Goal: Task Accomplishment & Management: Use online tool/utility

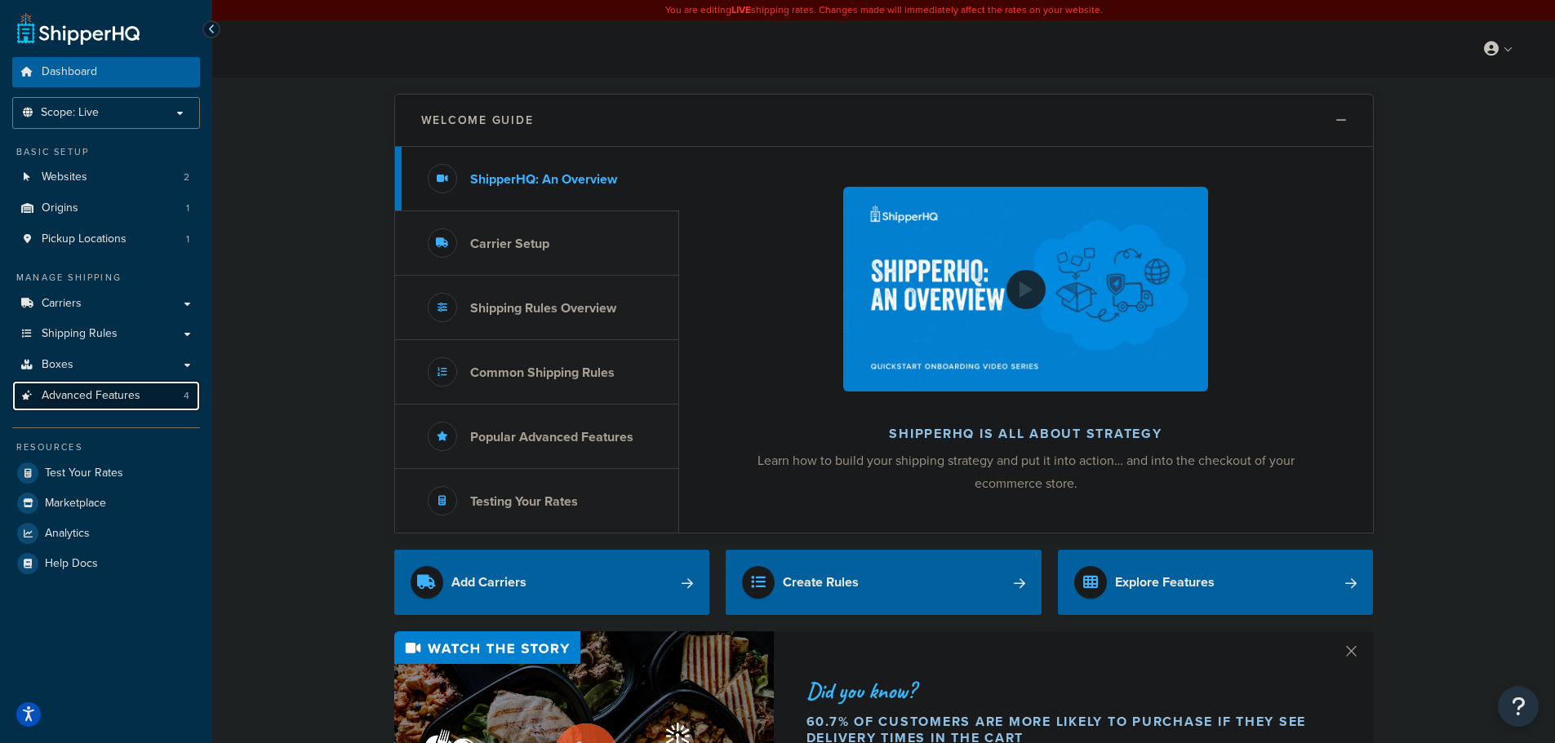
click at [104, 393] on span "Advanced Features" at bounding box center [91, 396] width 99 height 14
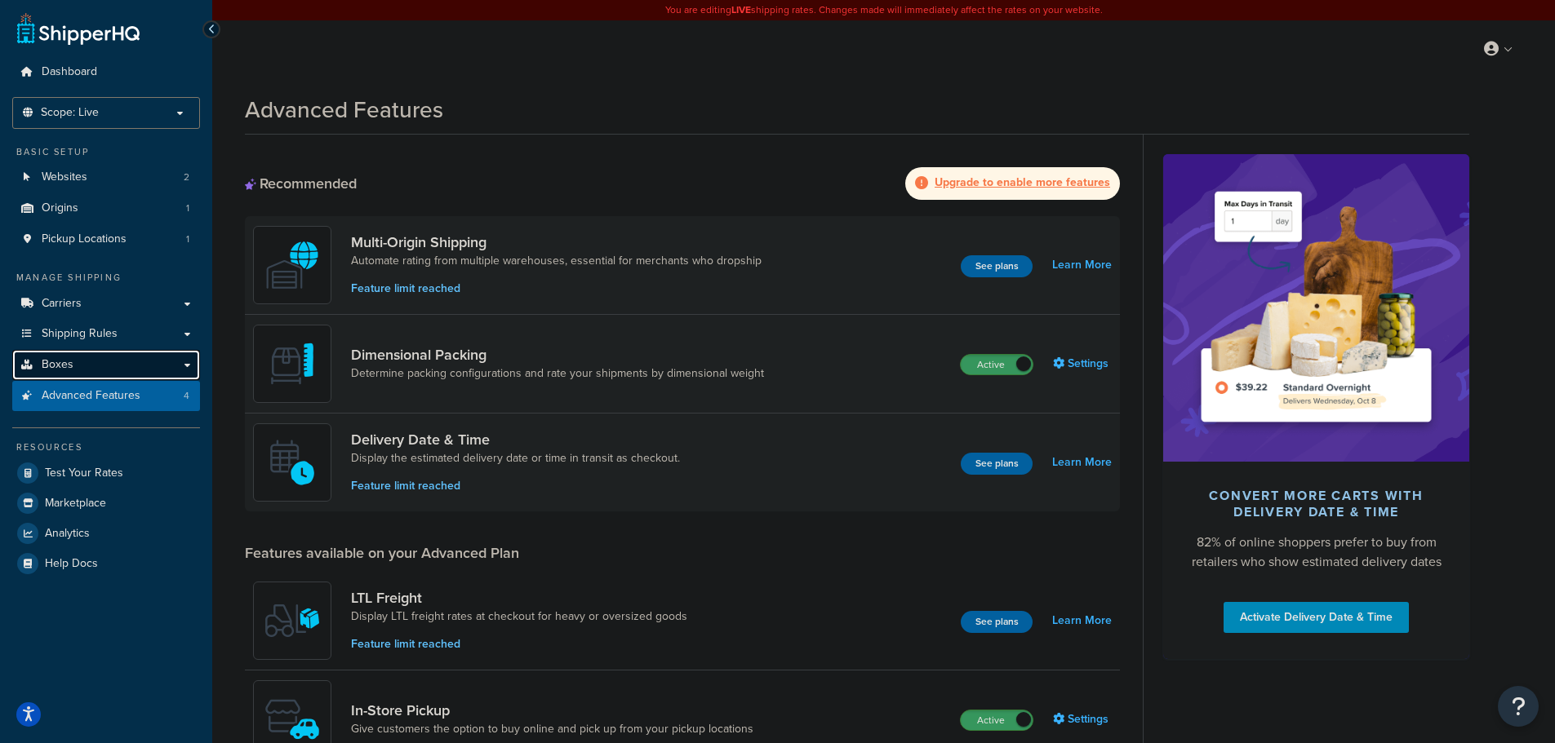
click at [85, 364] on link "Boxes" at bounding box center [106, 365] width 188 height 30
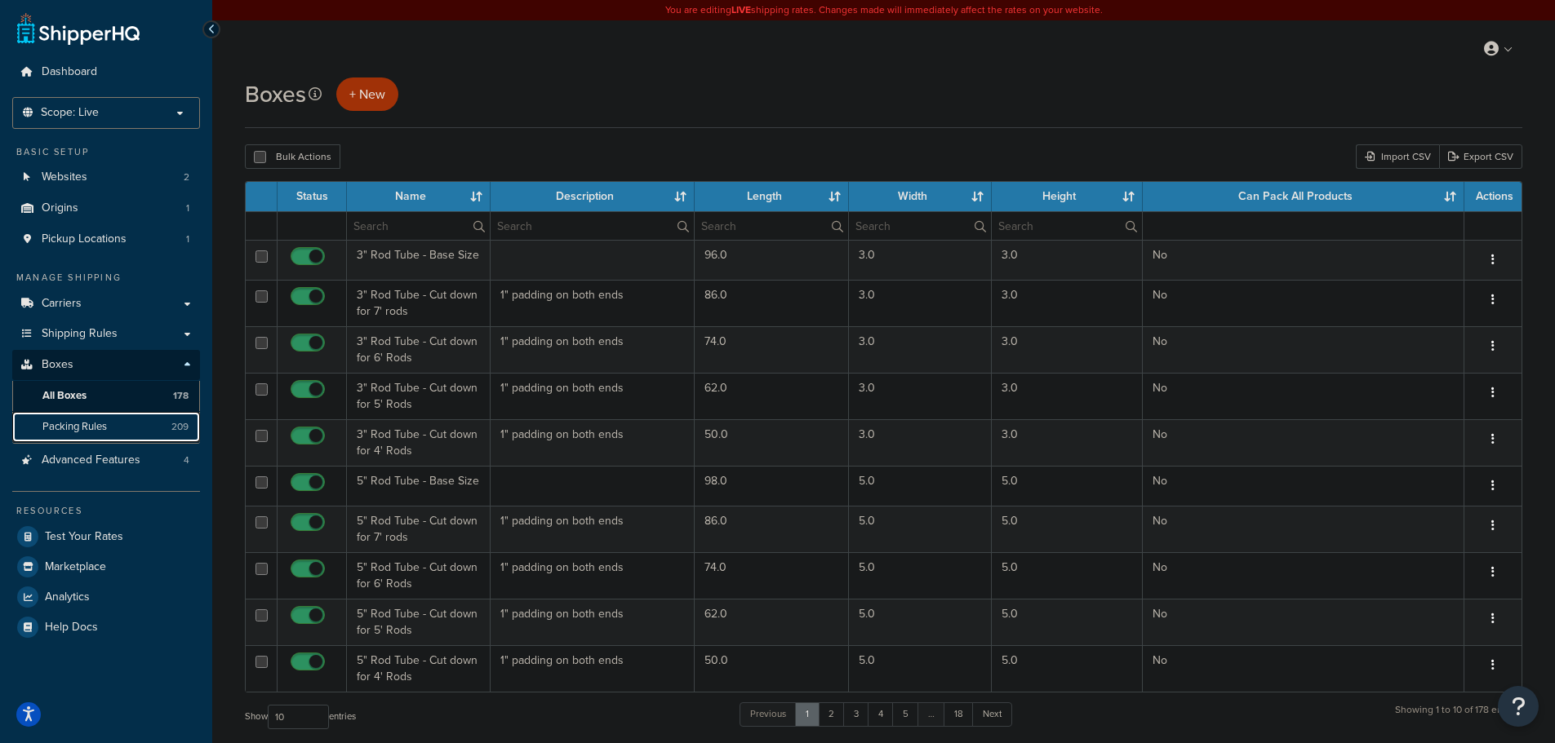
click at [103, 431] on span "Packing Rules" at bounding box center [74, 427] width 64 height 14
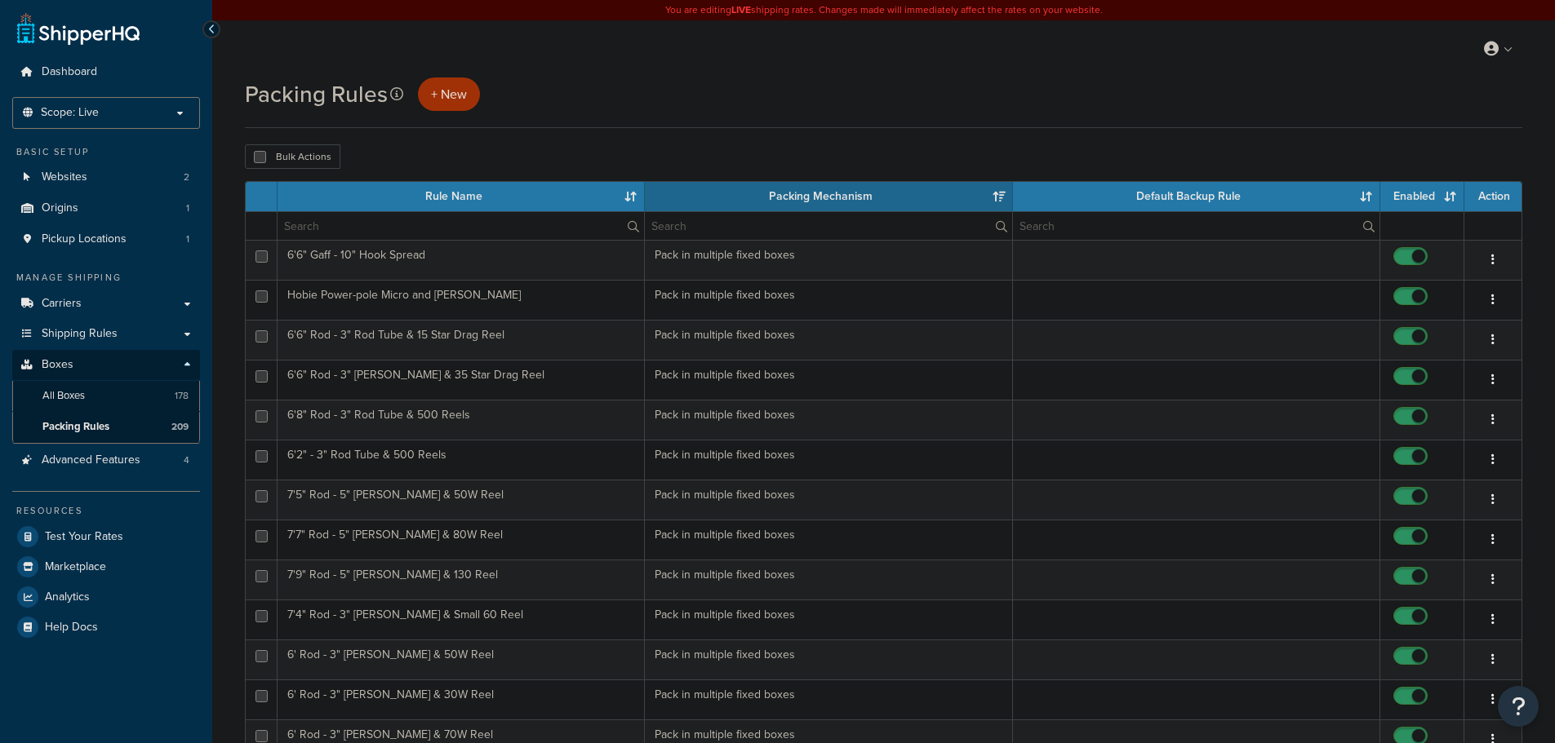
select select "15"
click at [486, 236] on input "text" at bounding box center [460, 226] width 366 height 28
type input "5"
click at [505, 201] on th "Rule Name" at bounding box center [460, 196] width 366 height 29
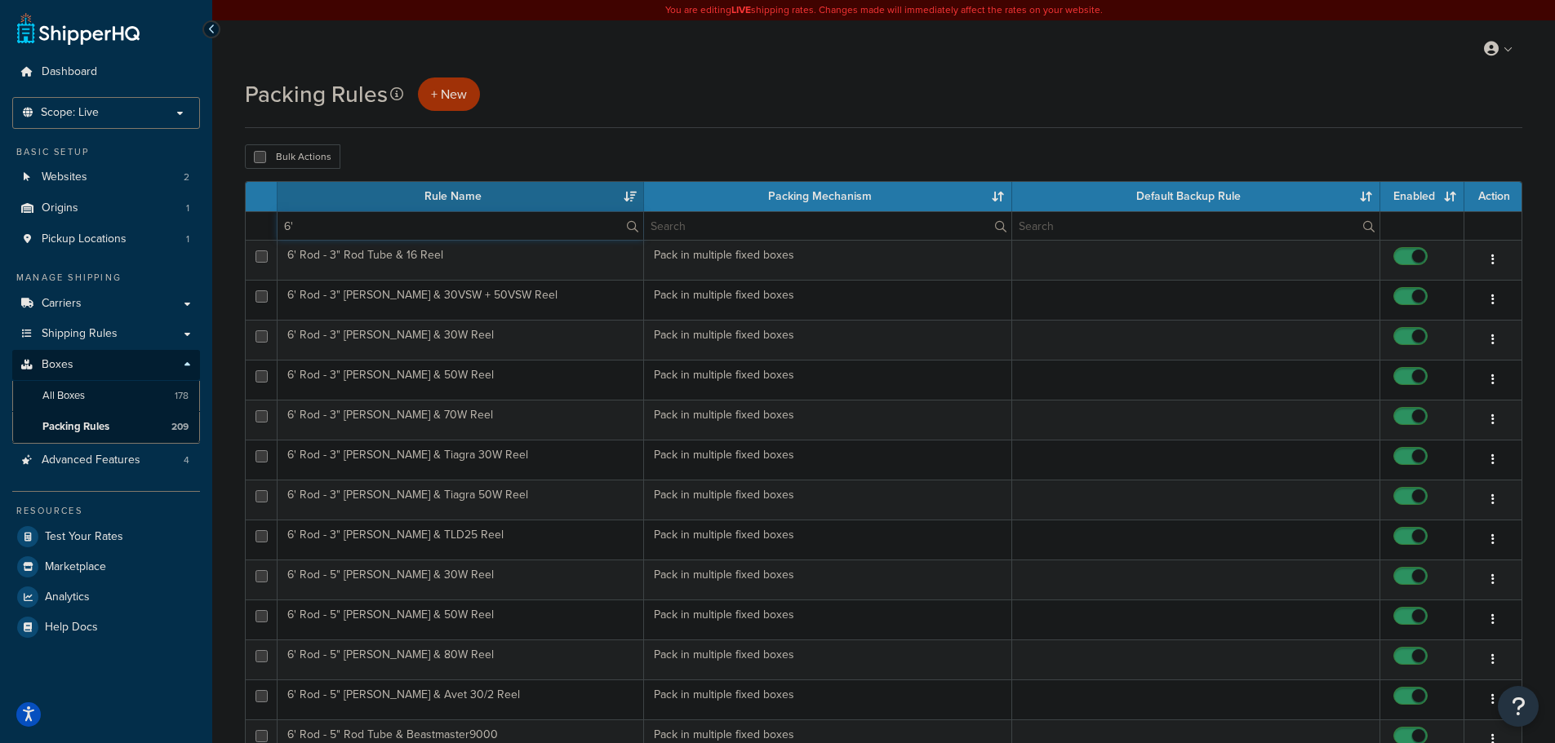
click at [323, 220] on input "6'" at bounding box center [460, 226] width 366 height 28
type input "6' rod - 5""
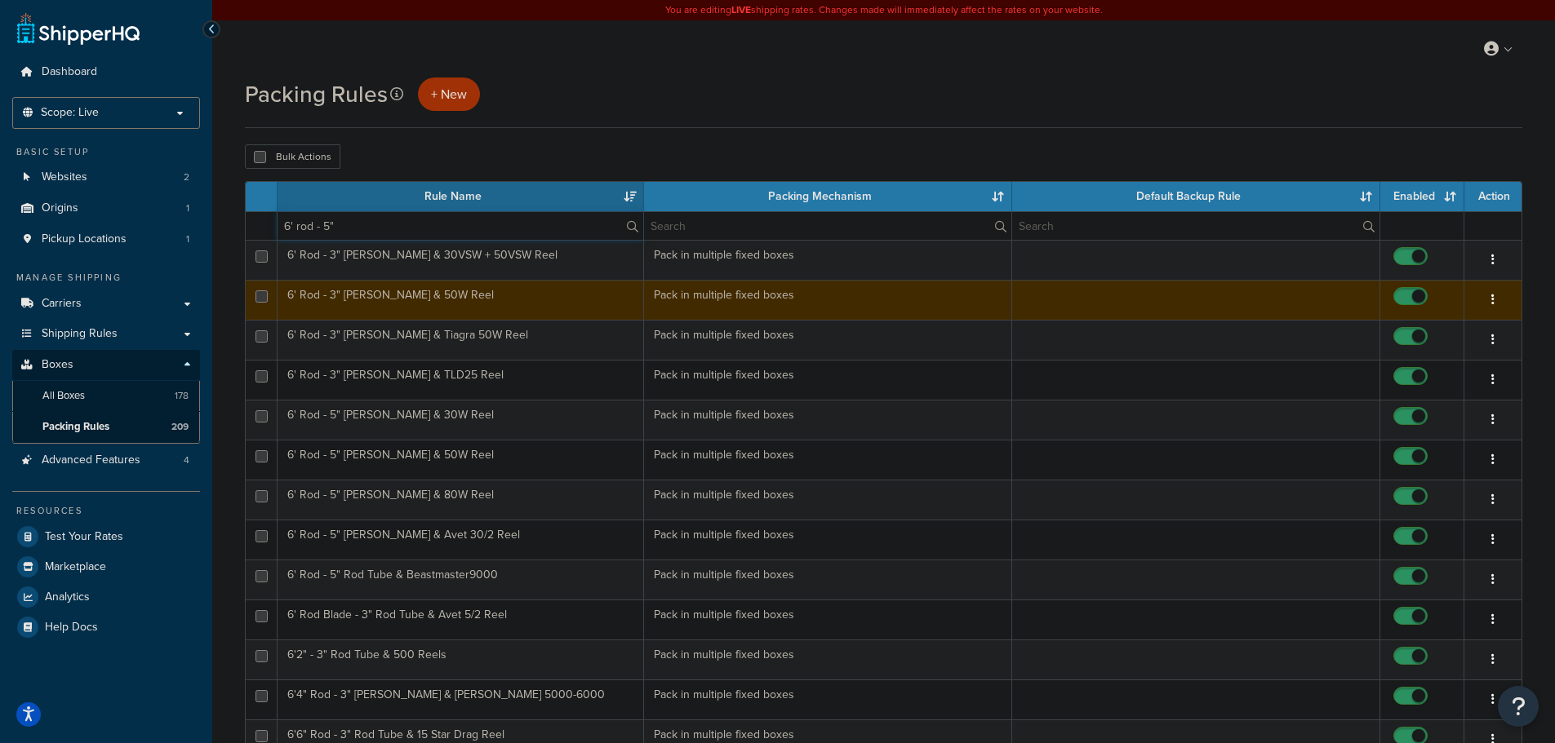
scroll to position [82, 0]
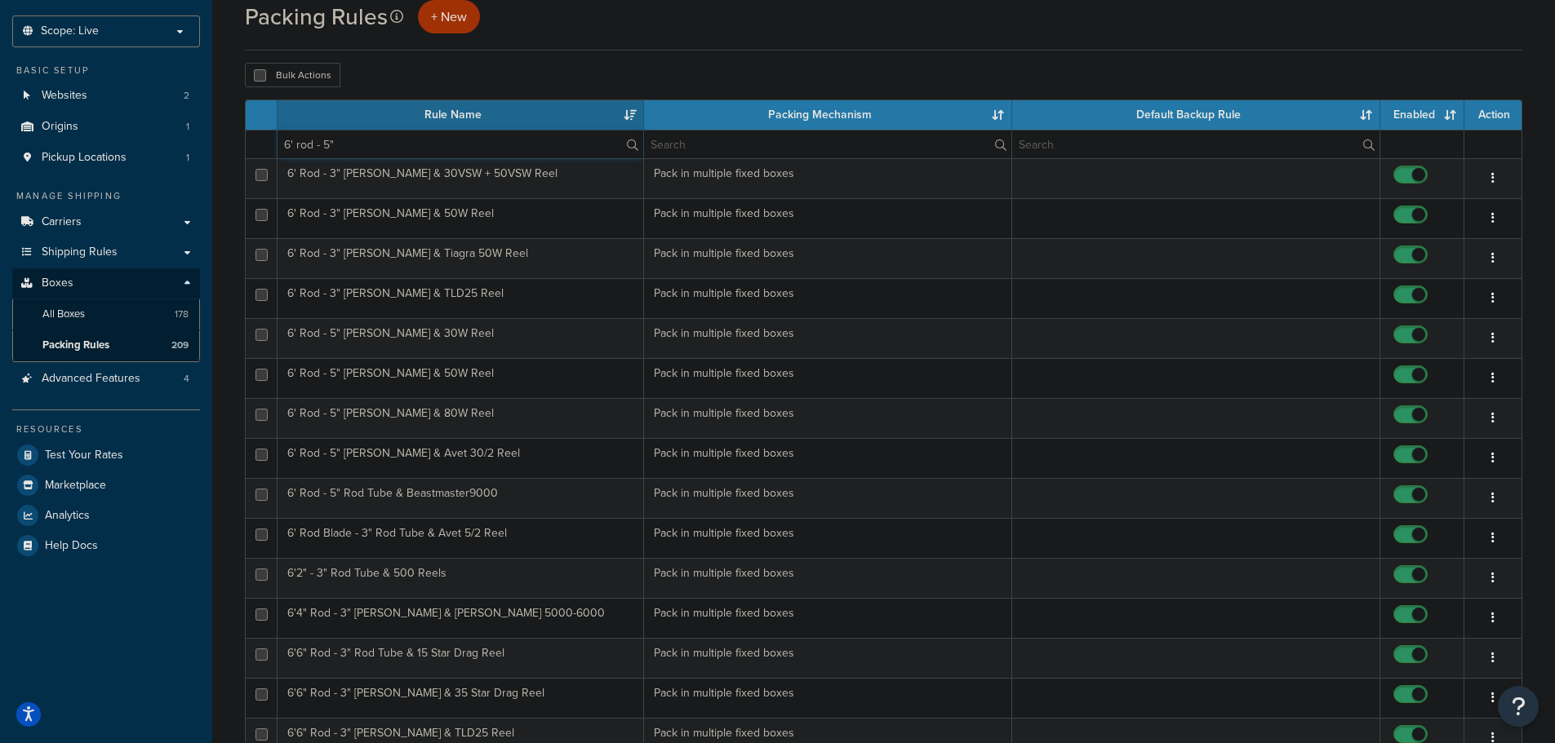
click at [424, 147] on input "6' rod - 5"" at bounding box center [460, 145] width 366 height 28
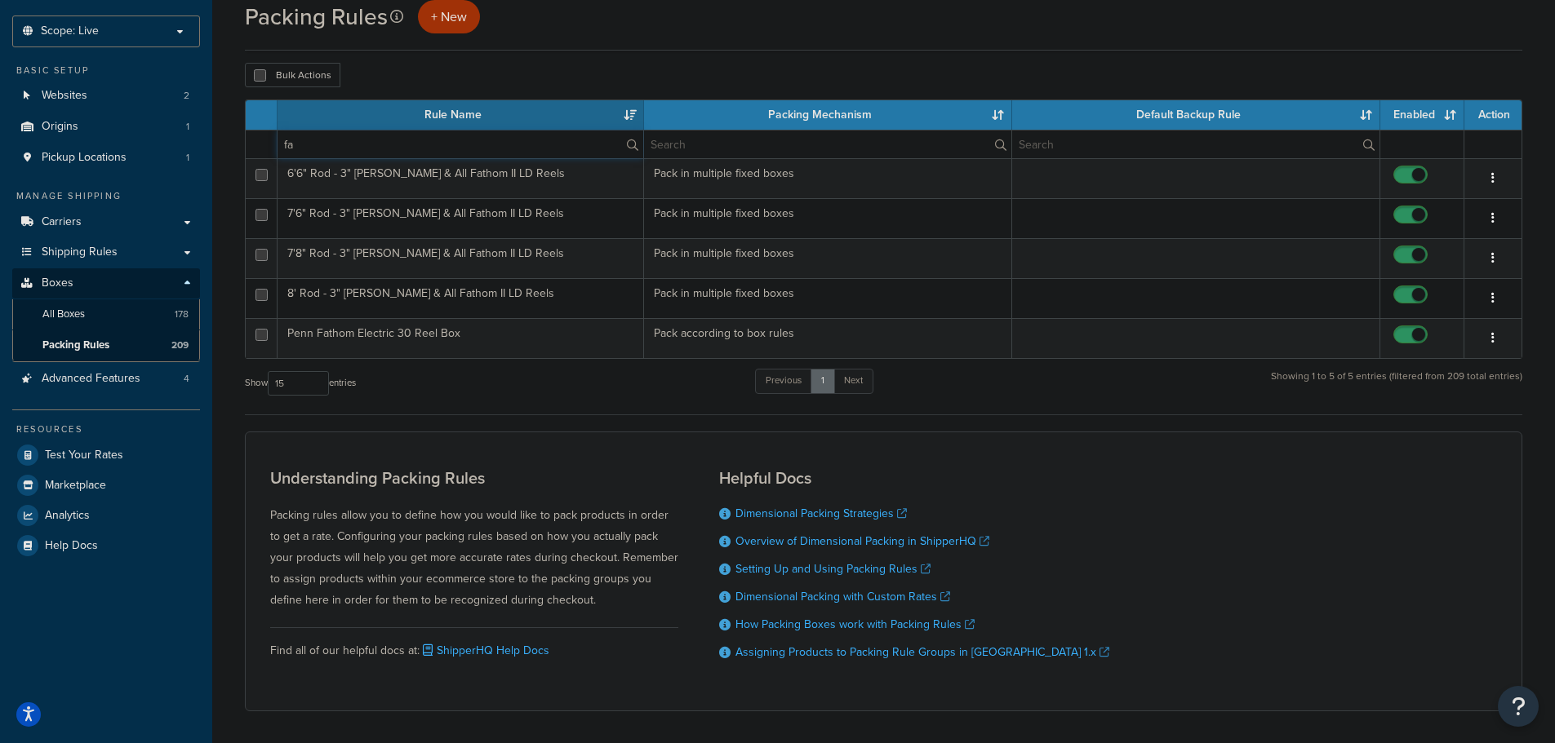
type input "f"
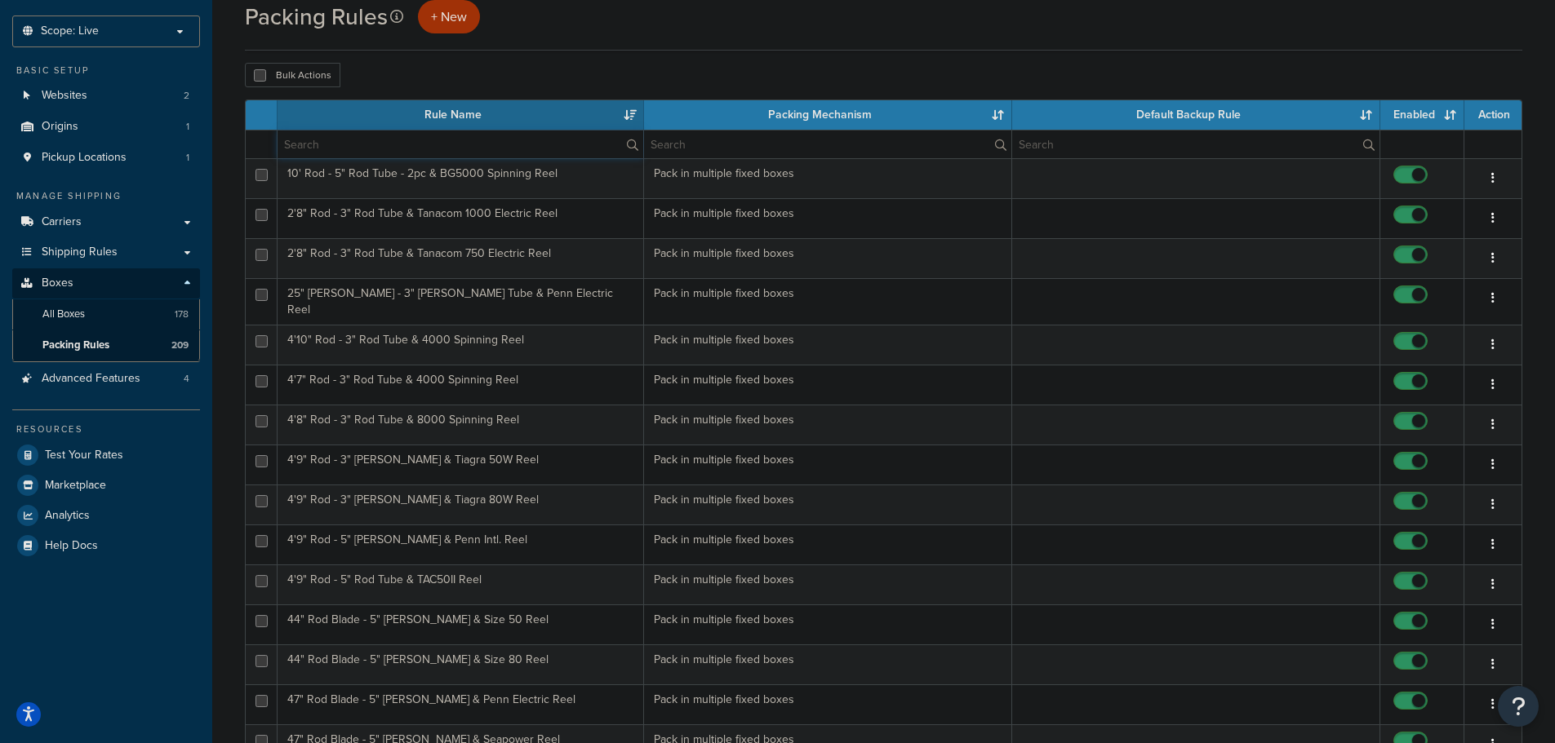
paste input "6' rod - 5""
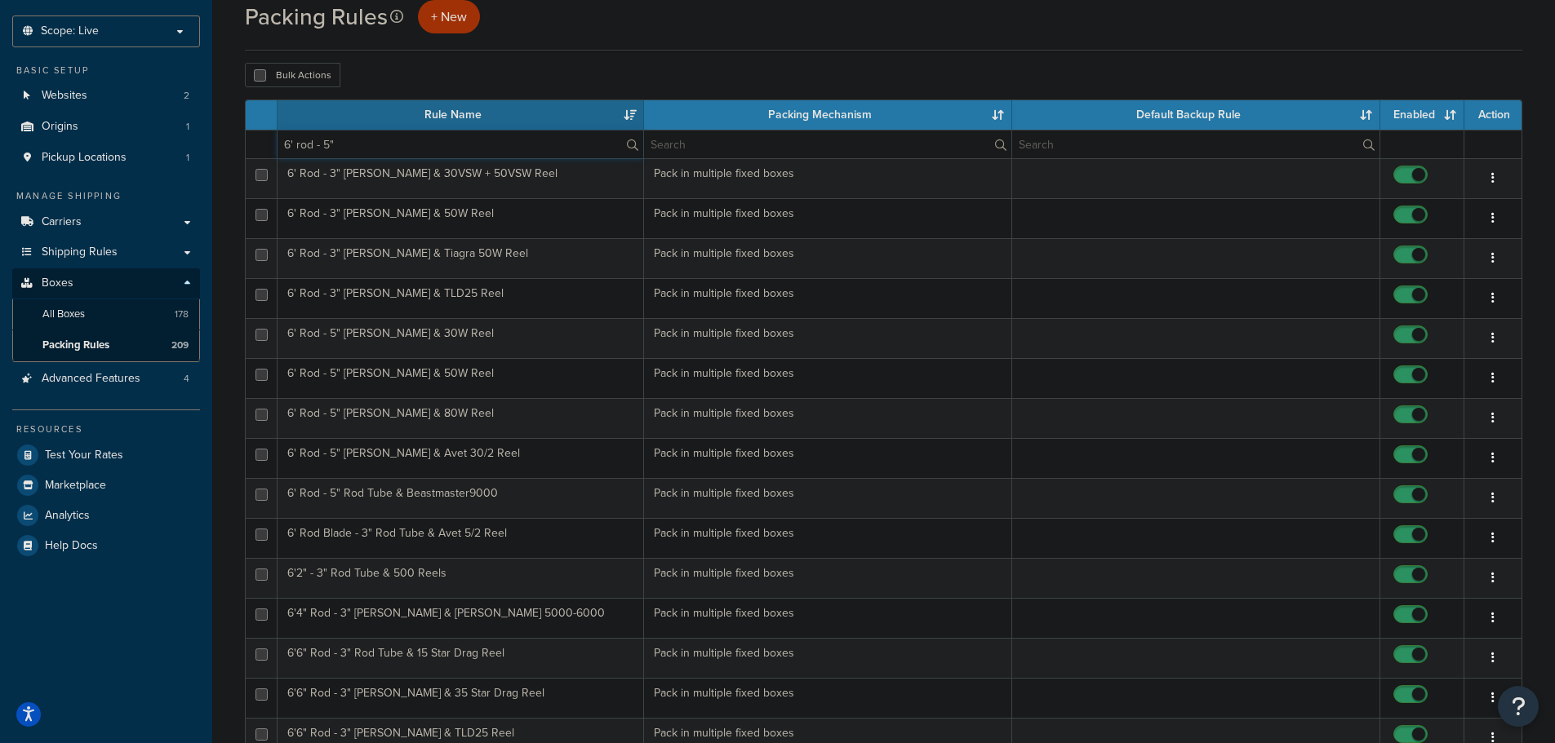
type input "6' rod - 5""
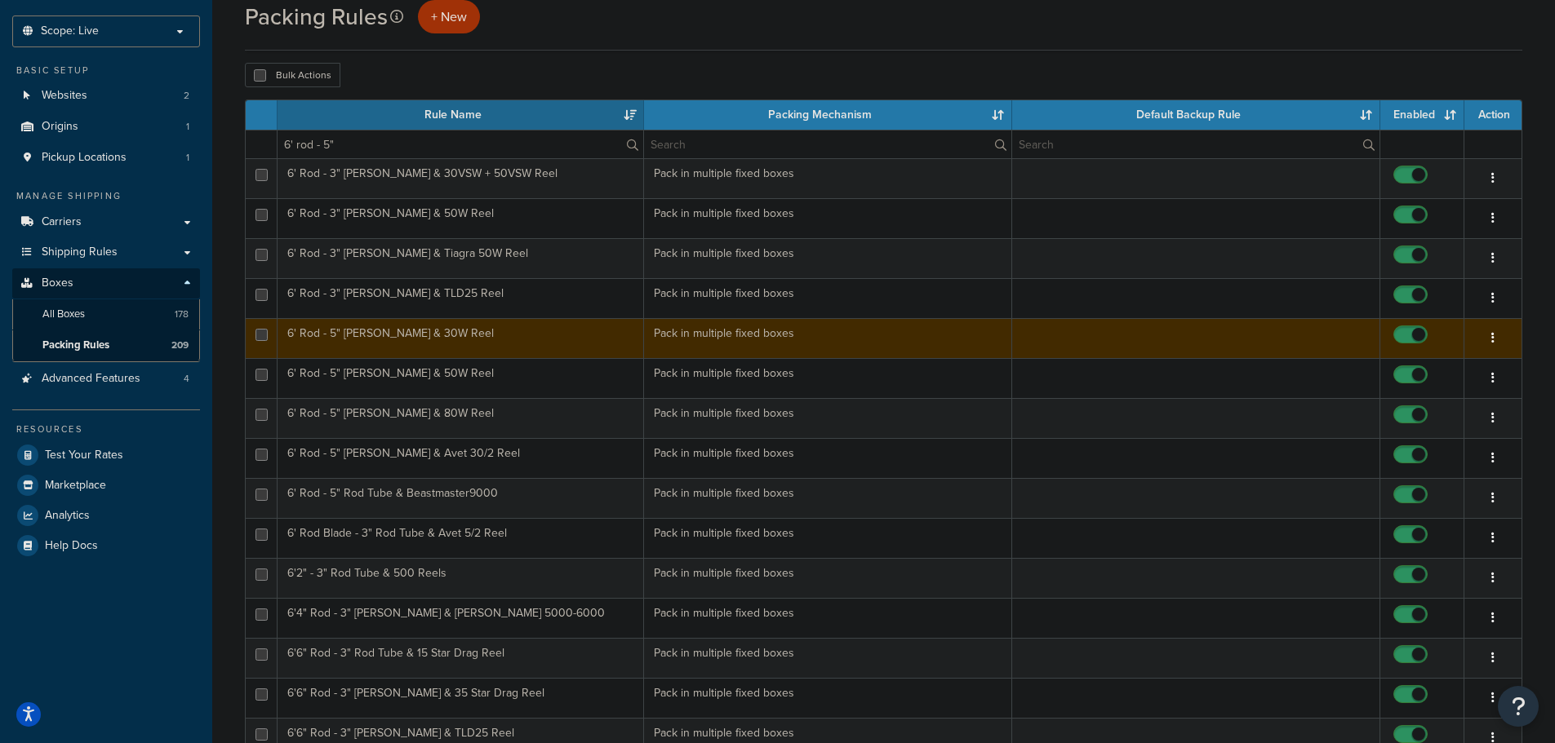
click at [422, 342] on td "6' Rod - 5" Rod Tube & 30W Reel" at bounding box center [460, 338] width 366 height 40
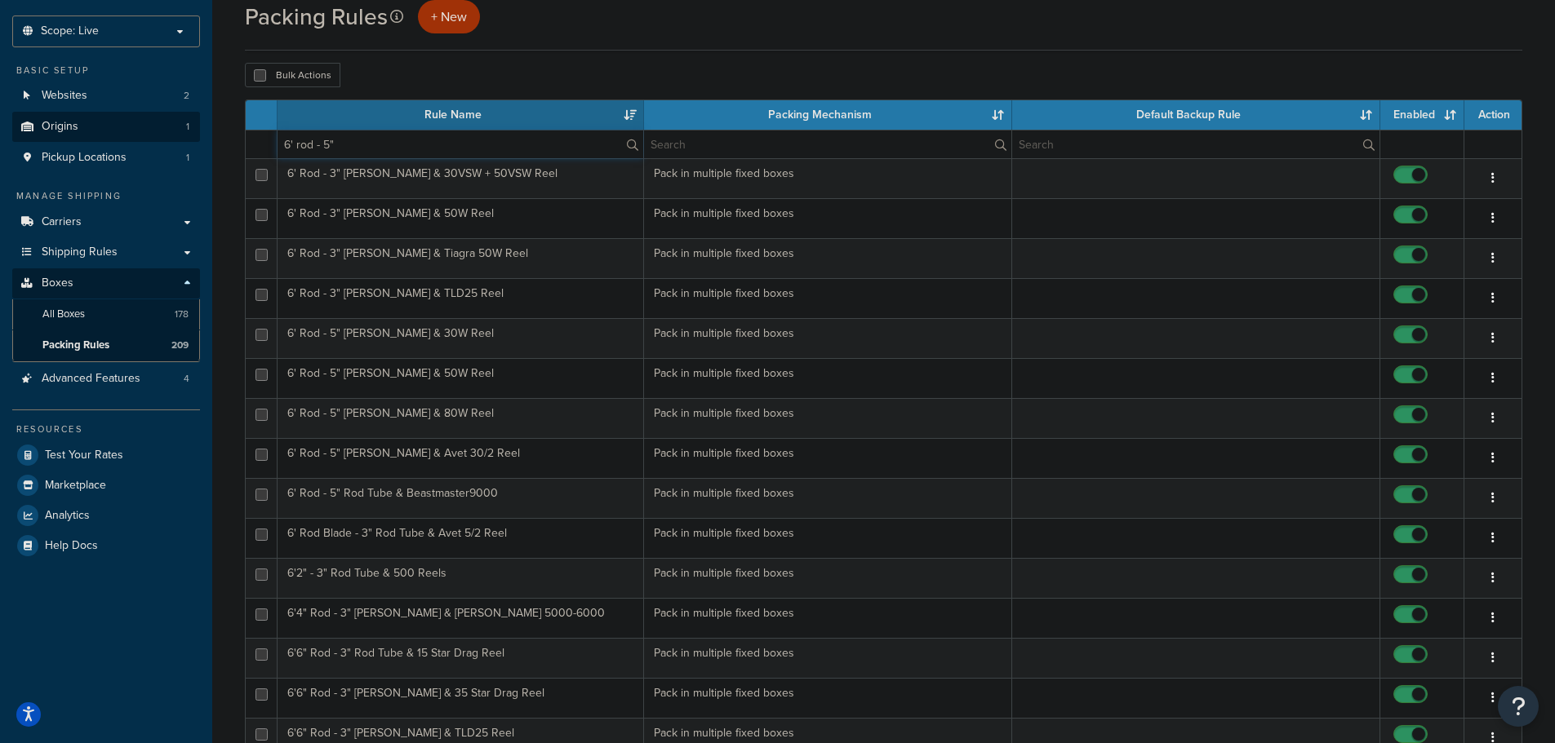
drag, startPoint x: 353, startPoint y: 144, endPoint x: 125, endPoint y: 126, distance: 228.5
click at [125, 126] on div "Dashboard Scope: Live Development Integration Test Basic Setup Websites 2 Origi…" at bounding box center [777, 563] width 1555 height 1291
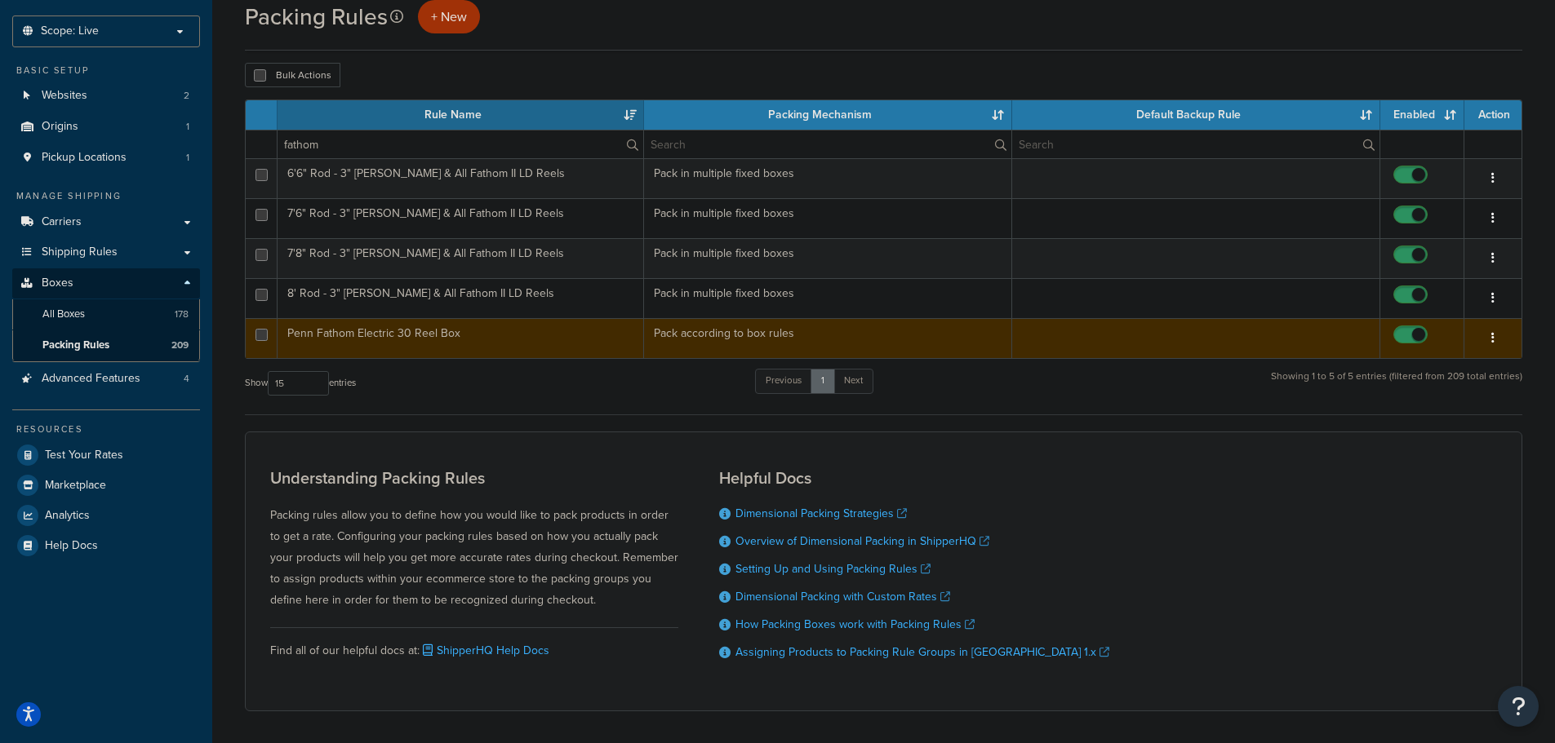
click at [543, 351] on td "Penn Fathom Electric 30 Reel Box" at bounding box center [460, 338] width 366 height 40
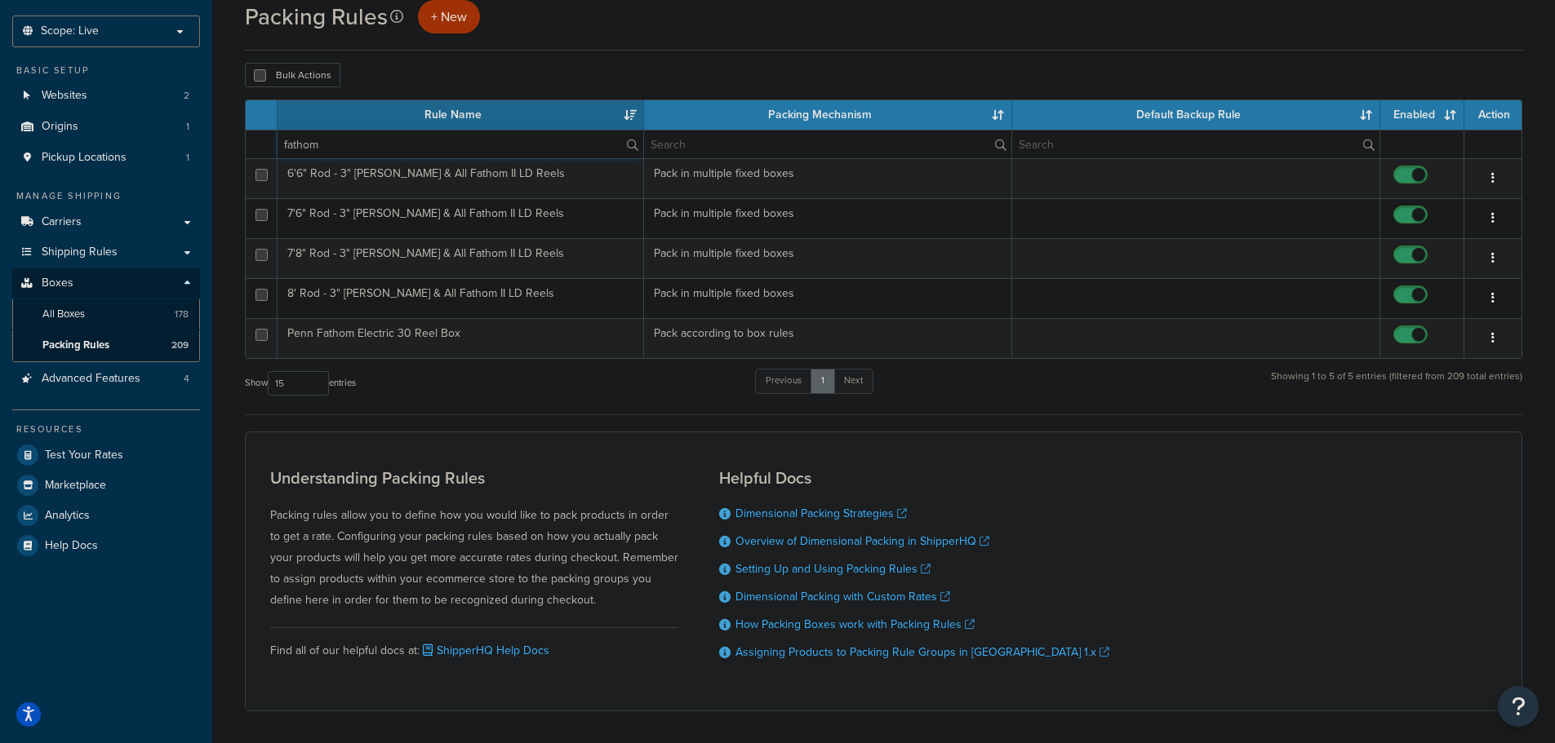
drag, startPoint x: 344, startPoint y: 150, endPoint x: 246, endPoint y: 144, distance: 99.0
click at [246, 144] on tr "fathom" at bounding box center [884, 144] width 1276 height 29
paste input "6' rod - 5""
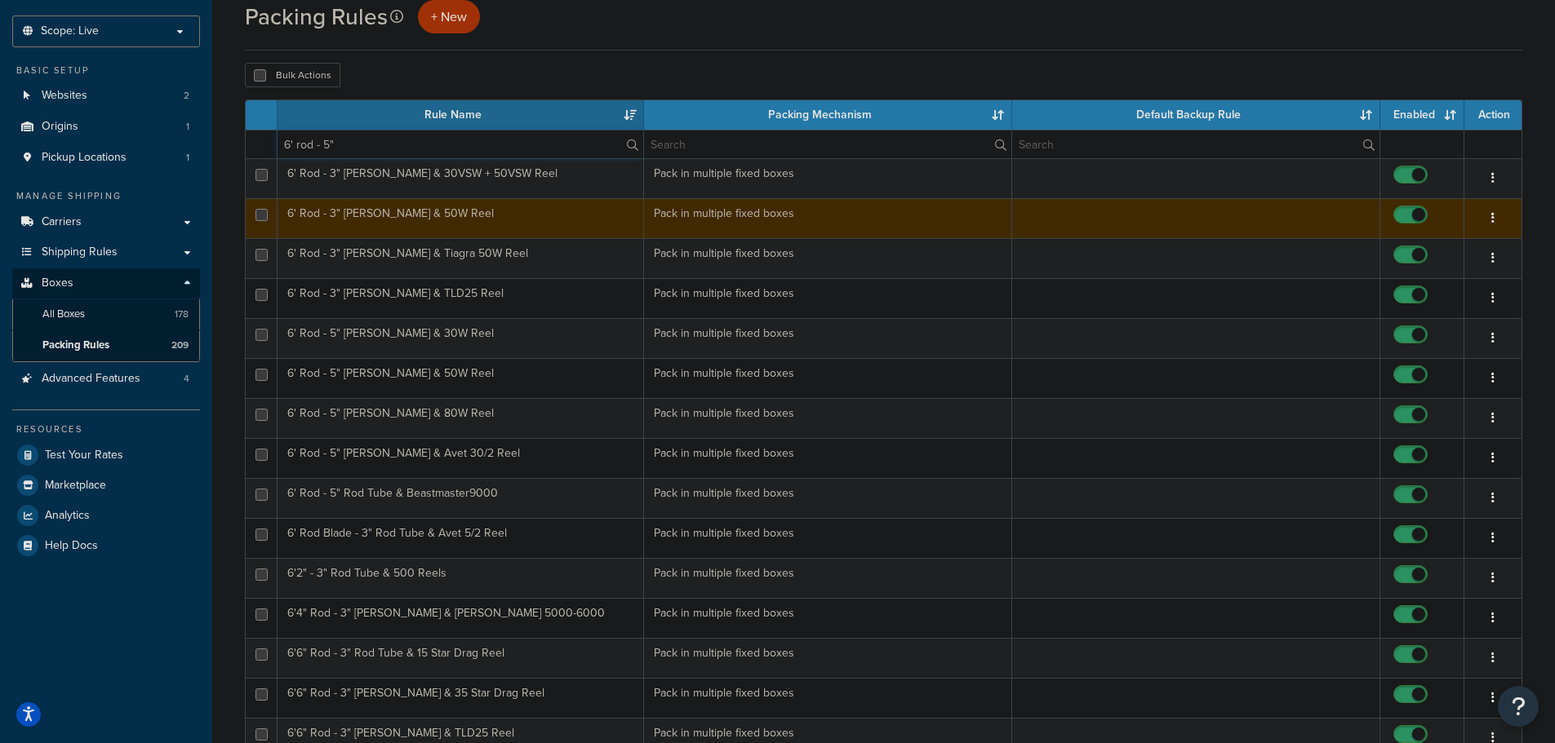
type input "6' rod - 5""
click at [362, 220] on td "6' Rod - 3" [PERSON_NAME] & 50W Reel" at bounding box center [460, 218] width 366 height 40
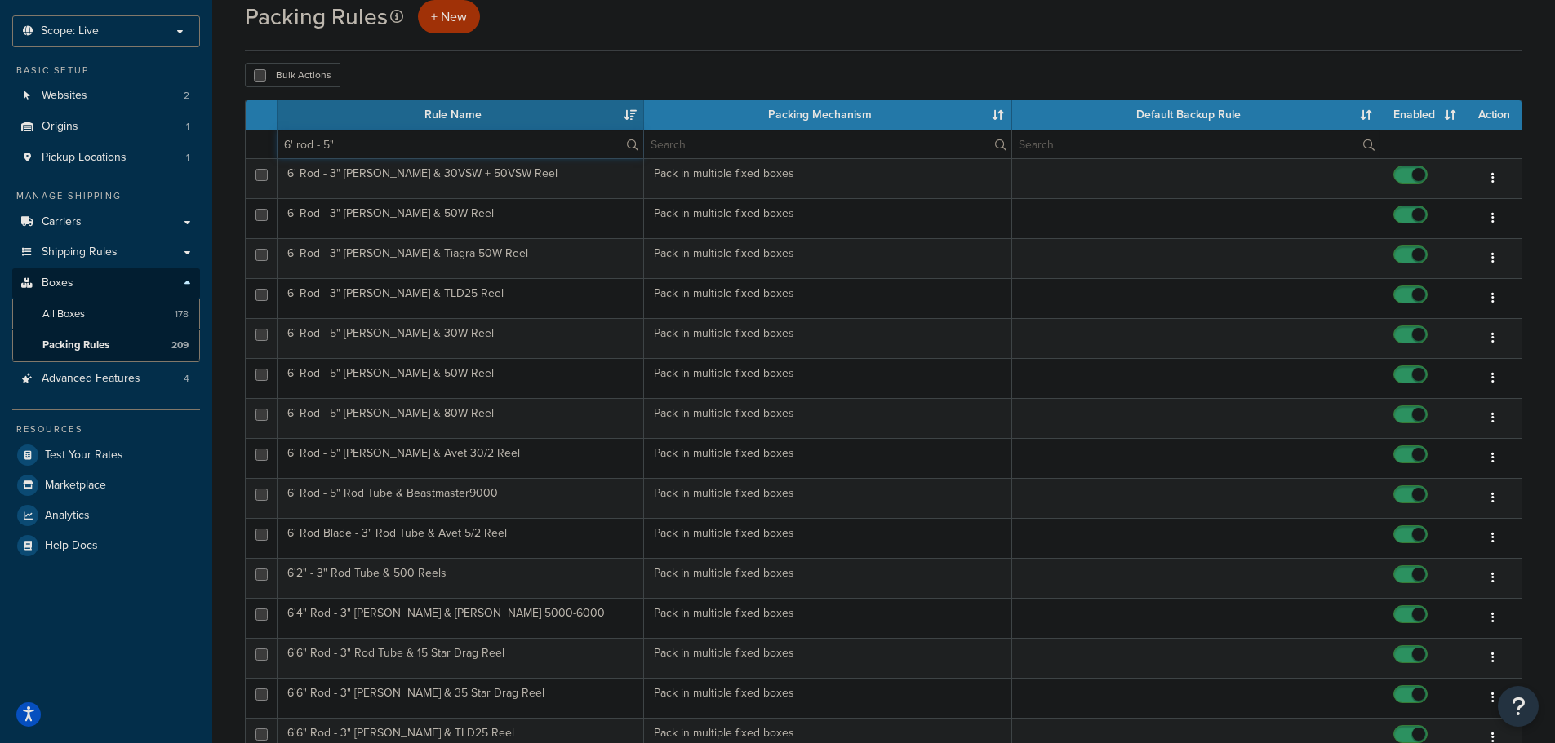
click at [446, 146] on input "6' rod - 5"" at bounding box center [460, 145] width 366 height 28
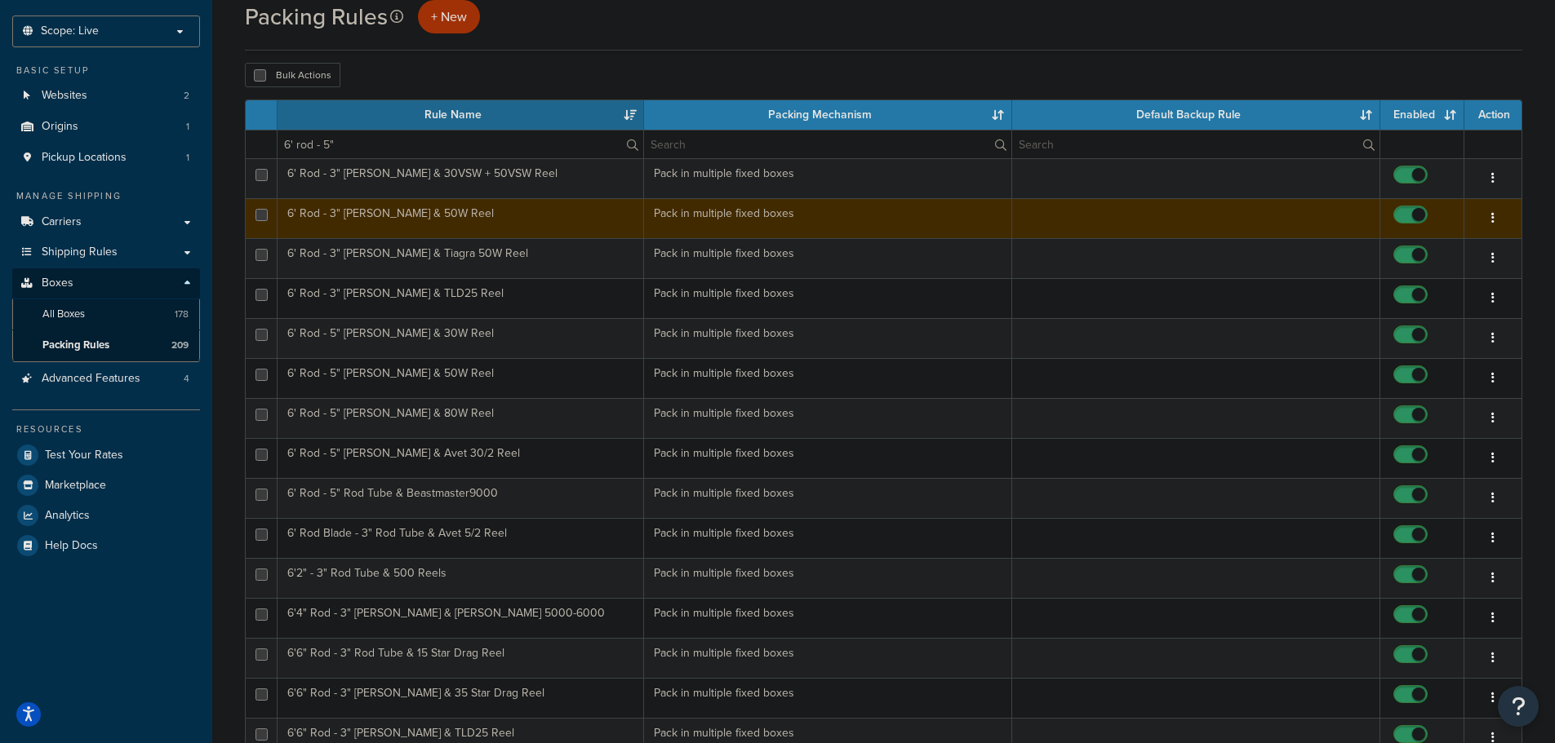
click at [448, 214] on td "6' Rod - 3" Rod Tube & 50W Reel" at bounding box center [460, 218] width 366 height 40
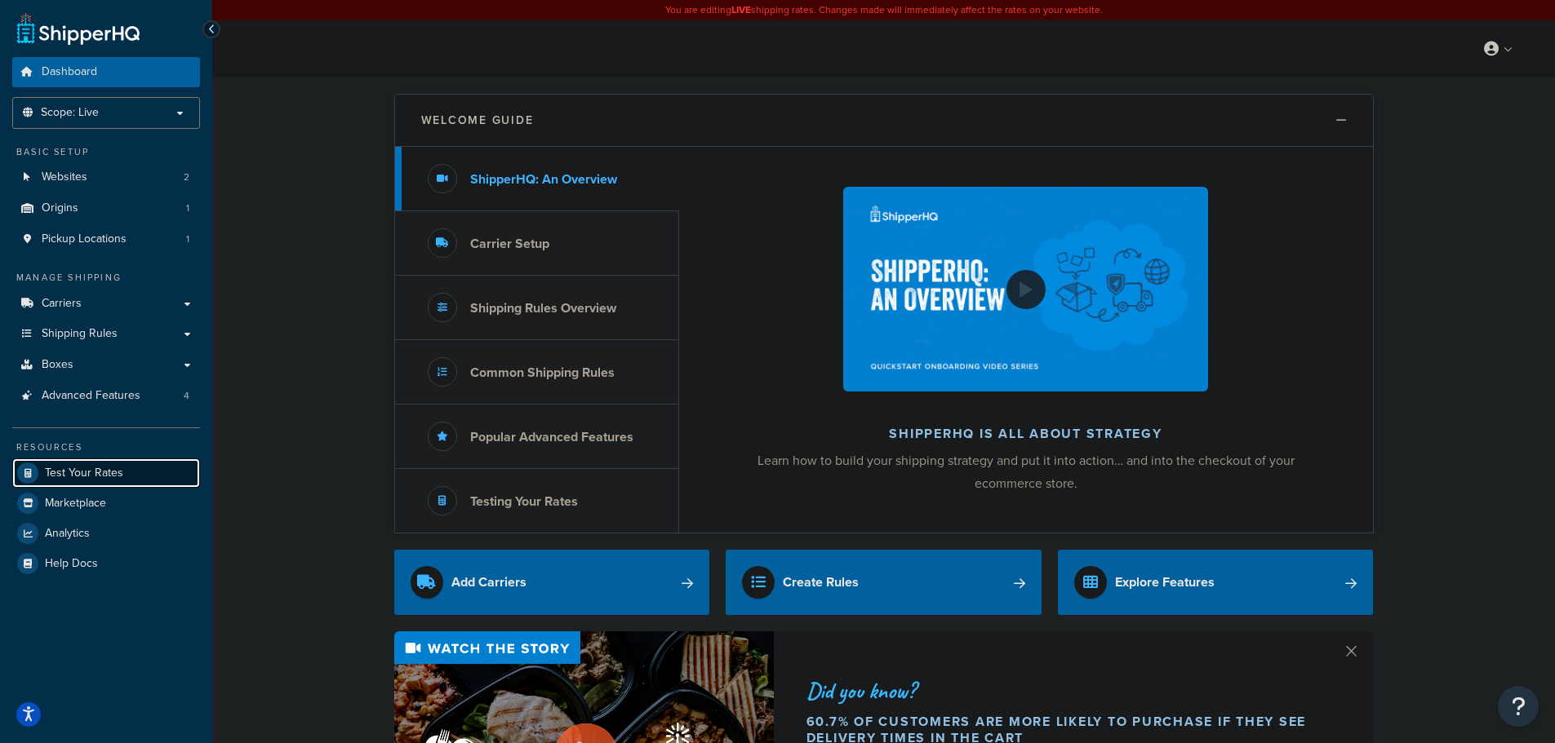
click at [91, 468] on span "Test Your Rates" at bounding box center [84, 474] width 78 height 14
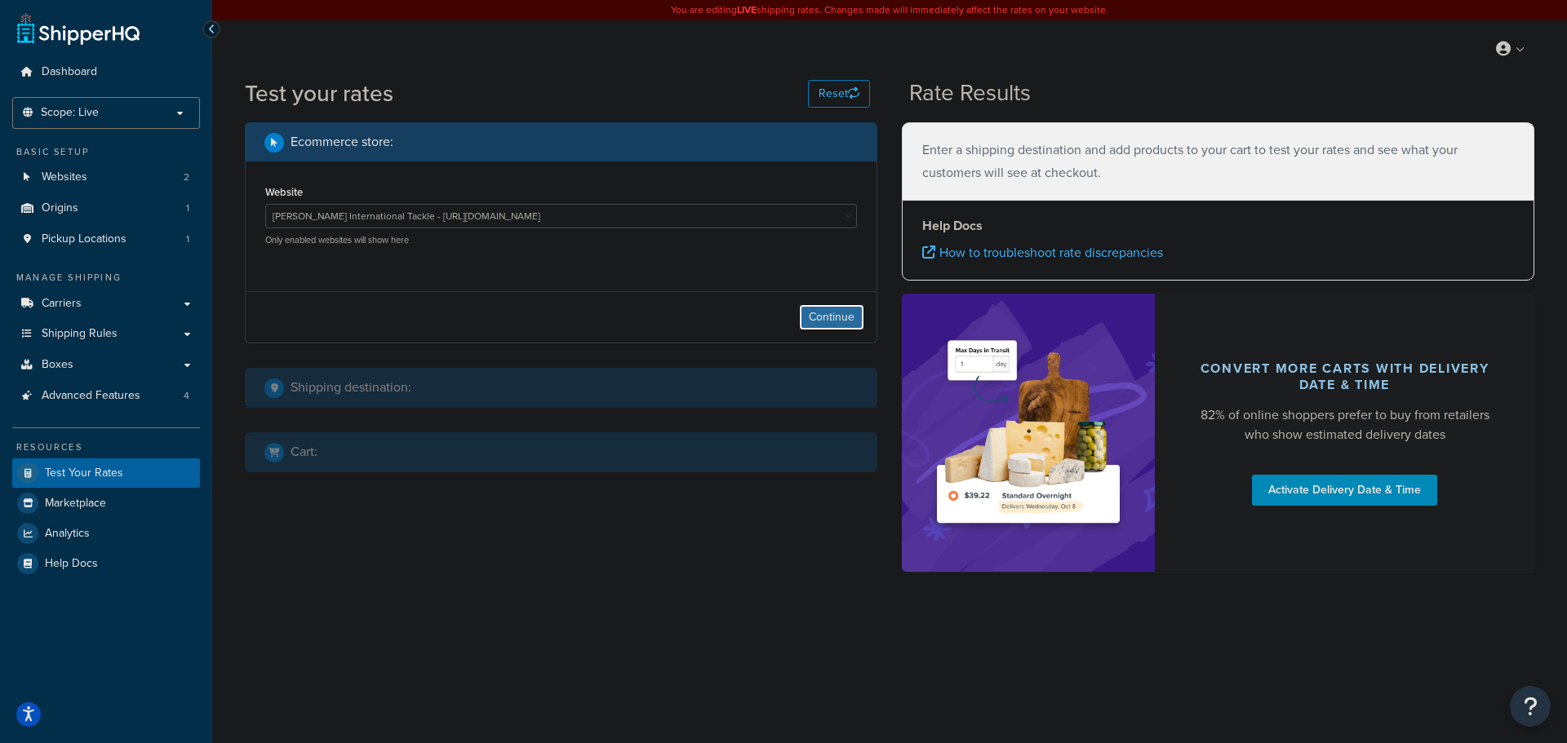
drag, startPoint x: 820, startPoint y: 317, endPoint x: 761, endPoint y: 360, distance: 73.1
click at [809, 330] on button "Continue" at bounding box center [831, 317] width 65 height 26
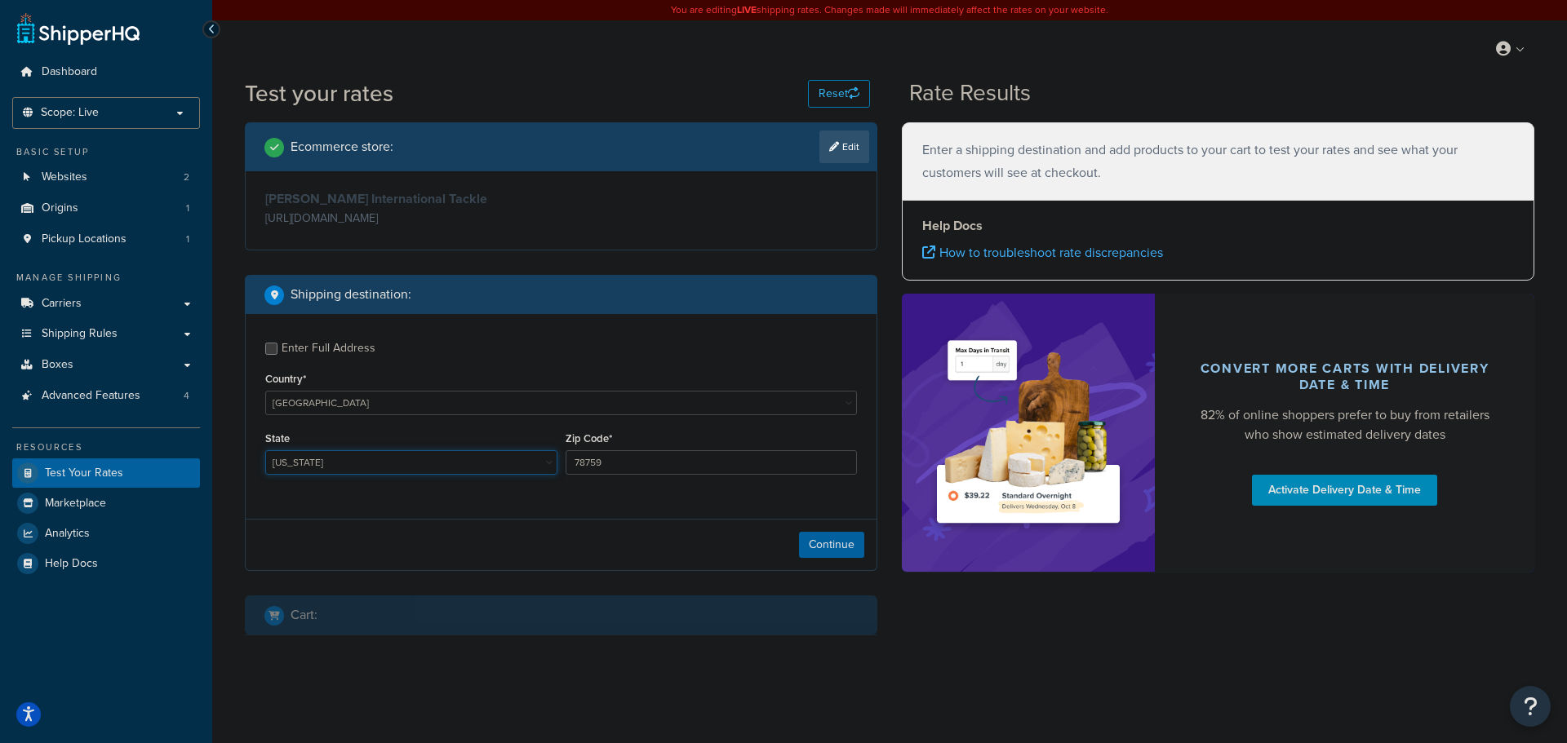
click at [306, 474] on select "Alabama Alaska American Samoa Arizona Arkansas Armed Forces Americas Armed Forc…" at bounding box center [411, 462] width 292 height 24
select select "FL"
click at [265, 451] on select "Alabama Alaska American Samoa Arizona Arkansas Armed Forces Americas Armed Forc…" at bounding box center [411, 462] width 292 height 24
click at [282, 350] on div "Enter Full Address" at bounding box center [329, 348] width 94 height 23
click at [277, 350] on input "Enter Full Address" at bounding box center [271, 349] width 12 height 12
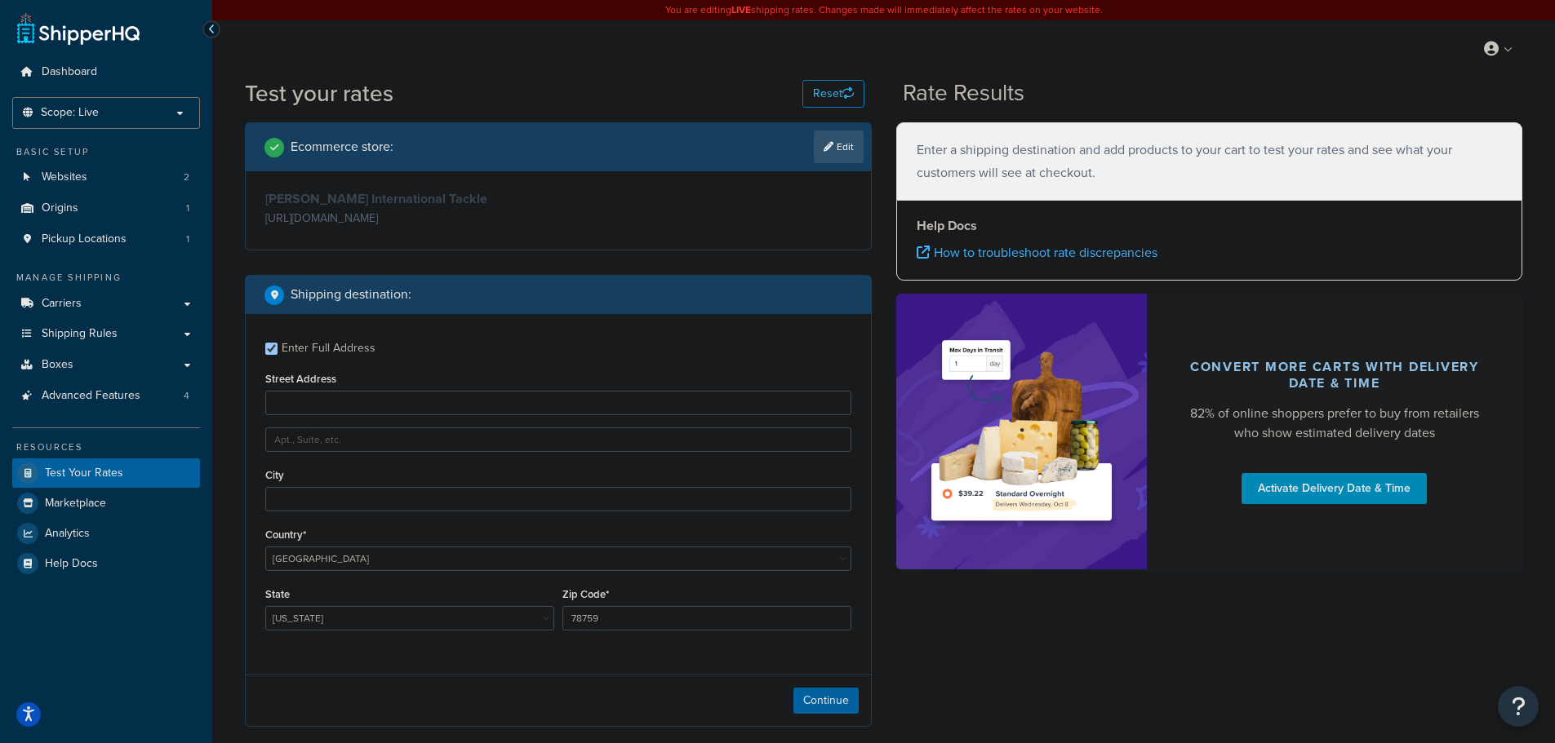
click at [303, 348] on div "Enter Full Address" at bounding box center [329, 348] width 94 height 23
click at [277, 348] on input "Enter Full Address" at bounding box center [271, 349] width 12 height 12
checkbox input "false"
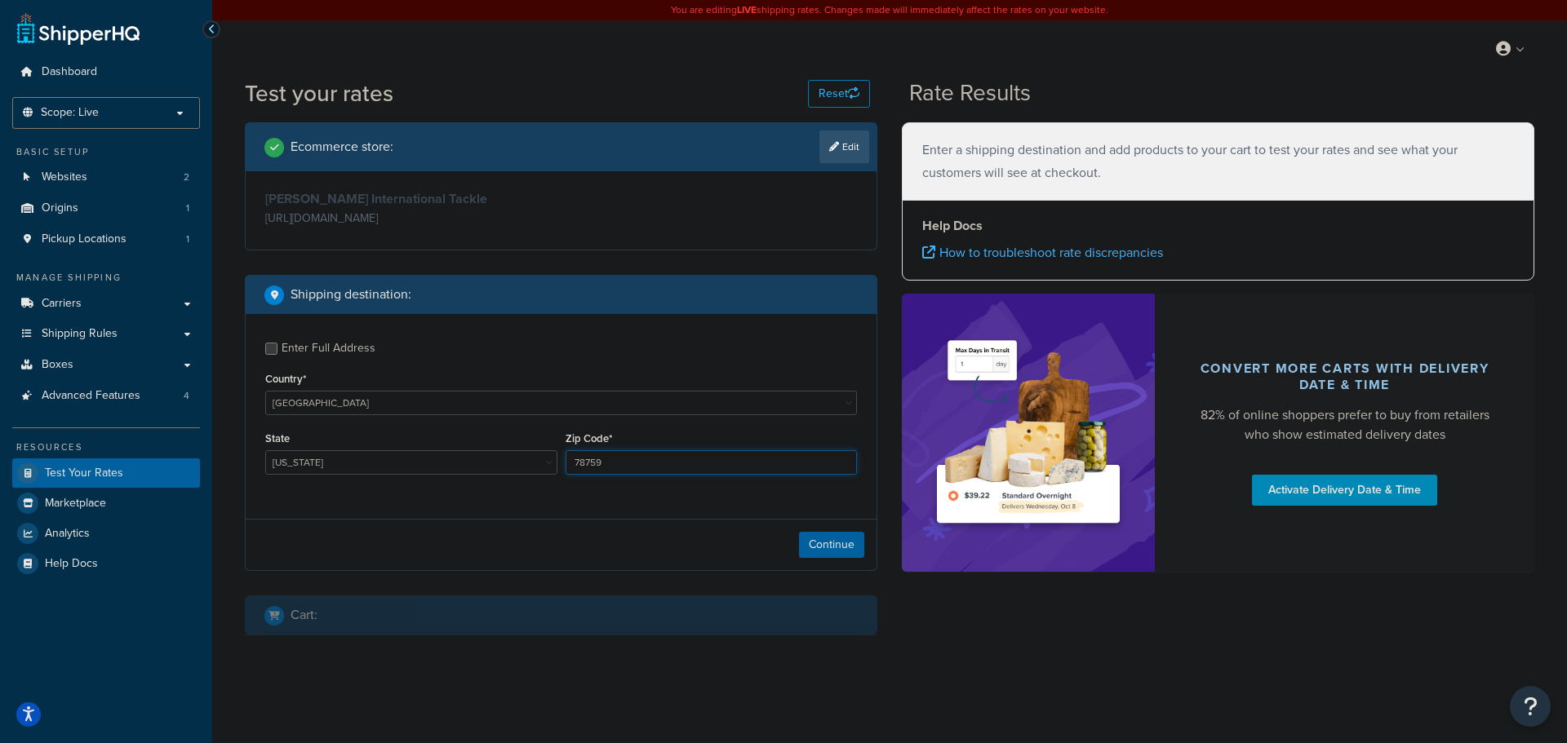
drag, startPoint x: 620, startPoint y: 460, endPoint x: 432, endPoint y: 455, distance: 188.6
click at [432, 454] on div "State Alabama Alaska American Samoa Arizona Arkansas Armed Forces Americas Arme…" at bounding box center [561, 458] width 600 height 60
type input "33101"
click at [825, 543] on button "Continue" at bounding box center [831, 545] width 65 height 26
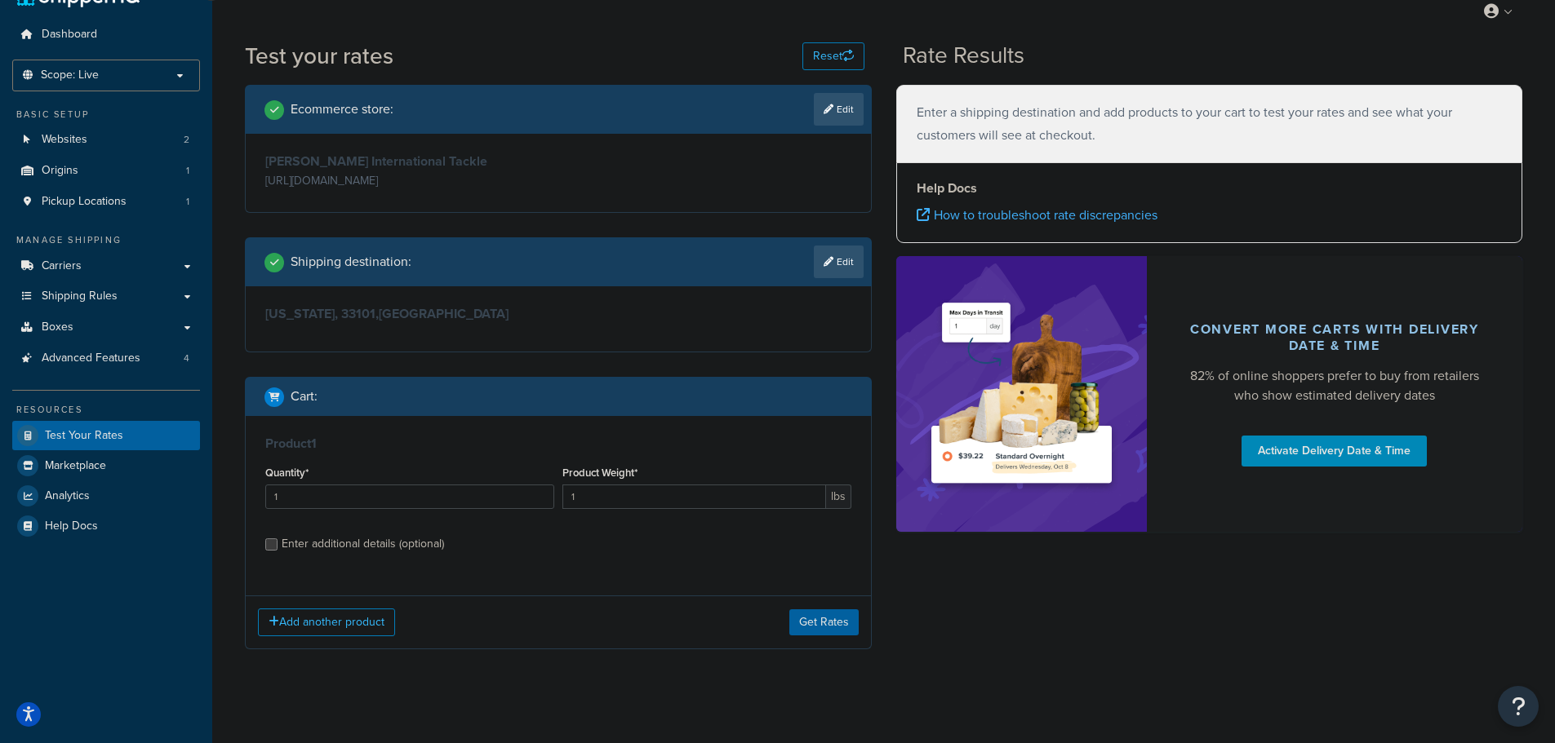
click at [288, 547] on div "Enter additional details (optional)" at bounding box center [363, 544] width 162 height 23
click at [277, 547] on input "Enter additional details (optional)" at bounding box center [271, 545] width 12 height 12
checkbox input "true"
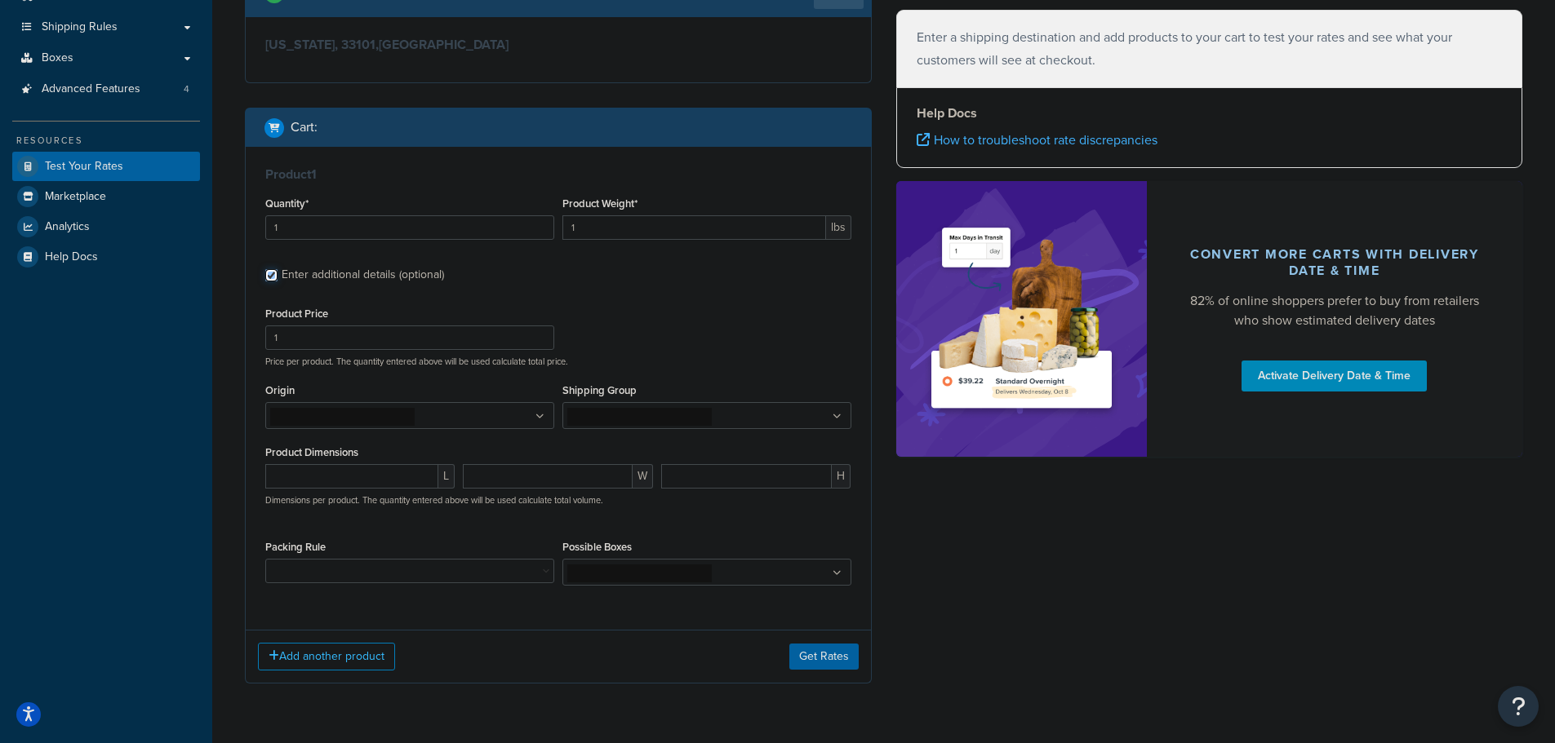
scroll to position [354, 0]
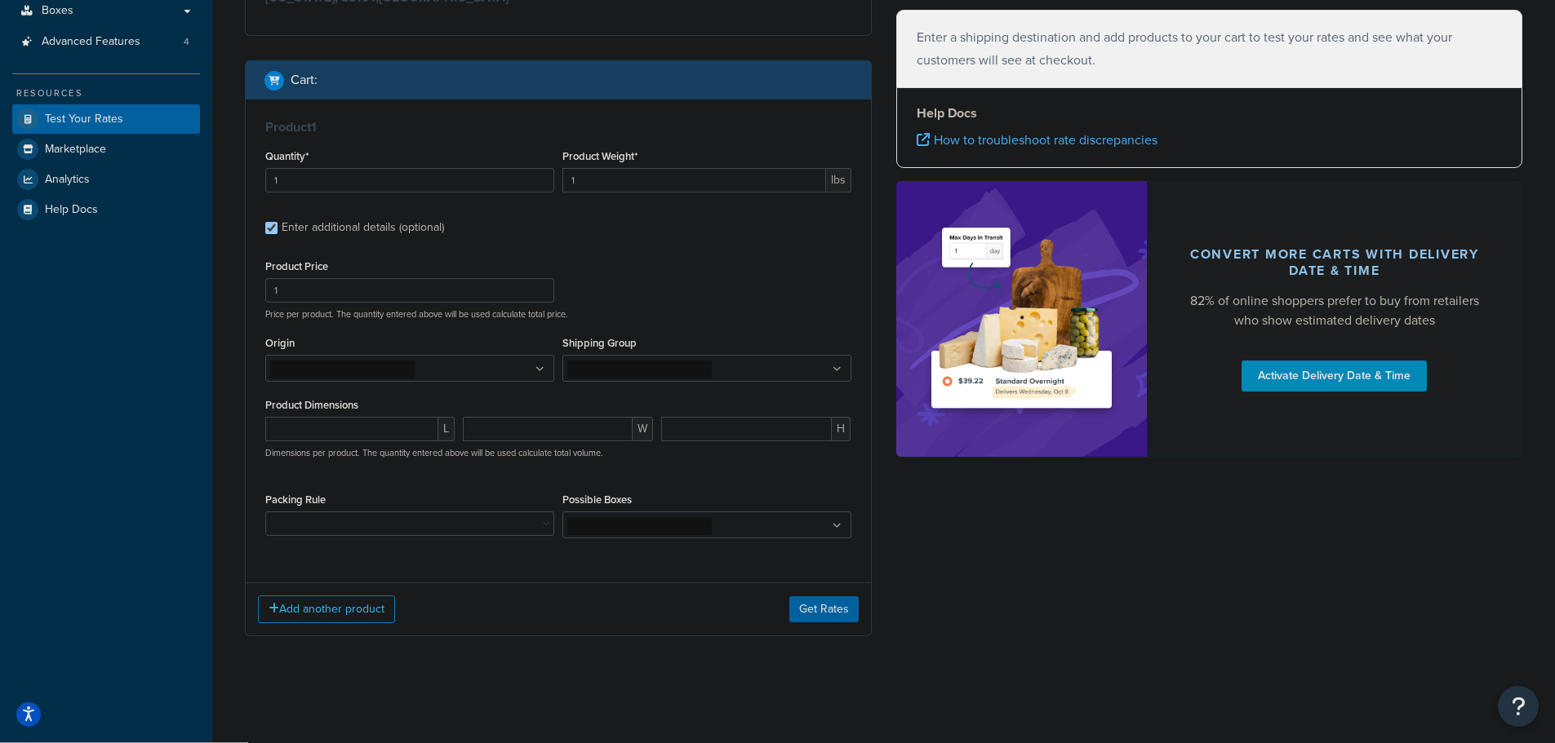
click at [419, 379] on ul at bounding box center [409, 368] width 289 height 27
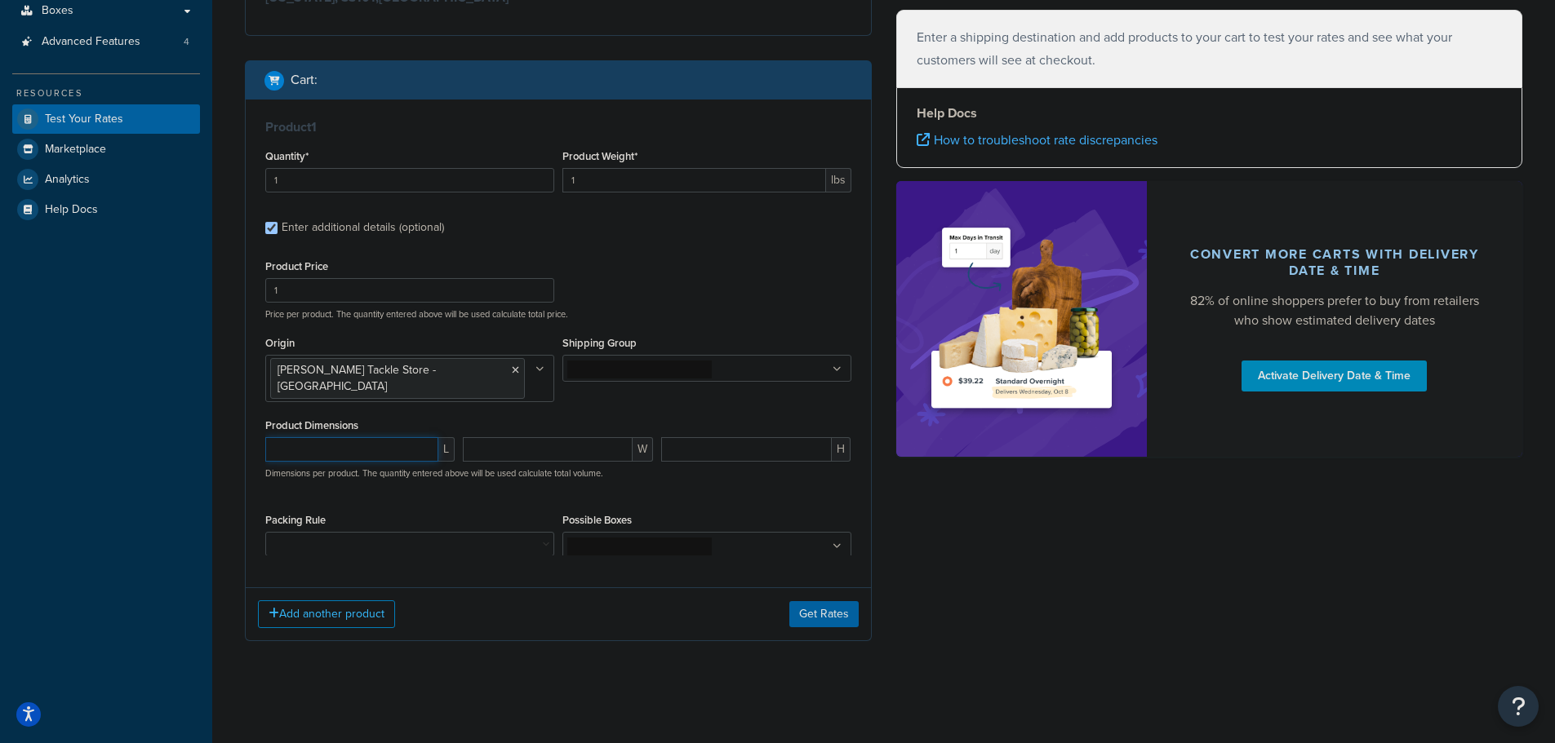
click at [395, 437] on input "number" at bounding box center [351, 449] width 173 height 24
type input "16"
type input "11.5"
type input "8.25"
click at [825, 617] on button "Get Rates" at bounding box center [823, 630] width 69 height 26
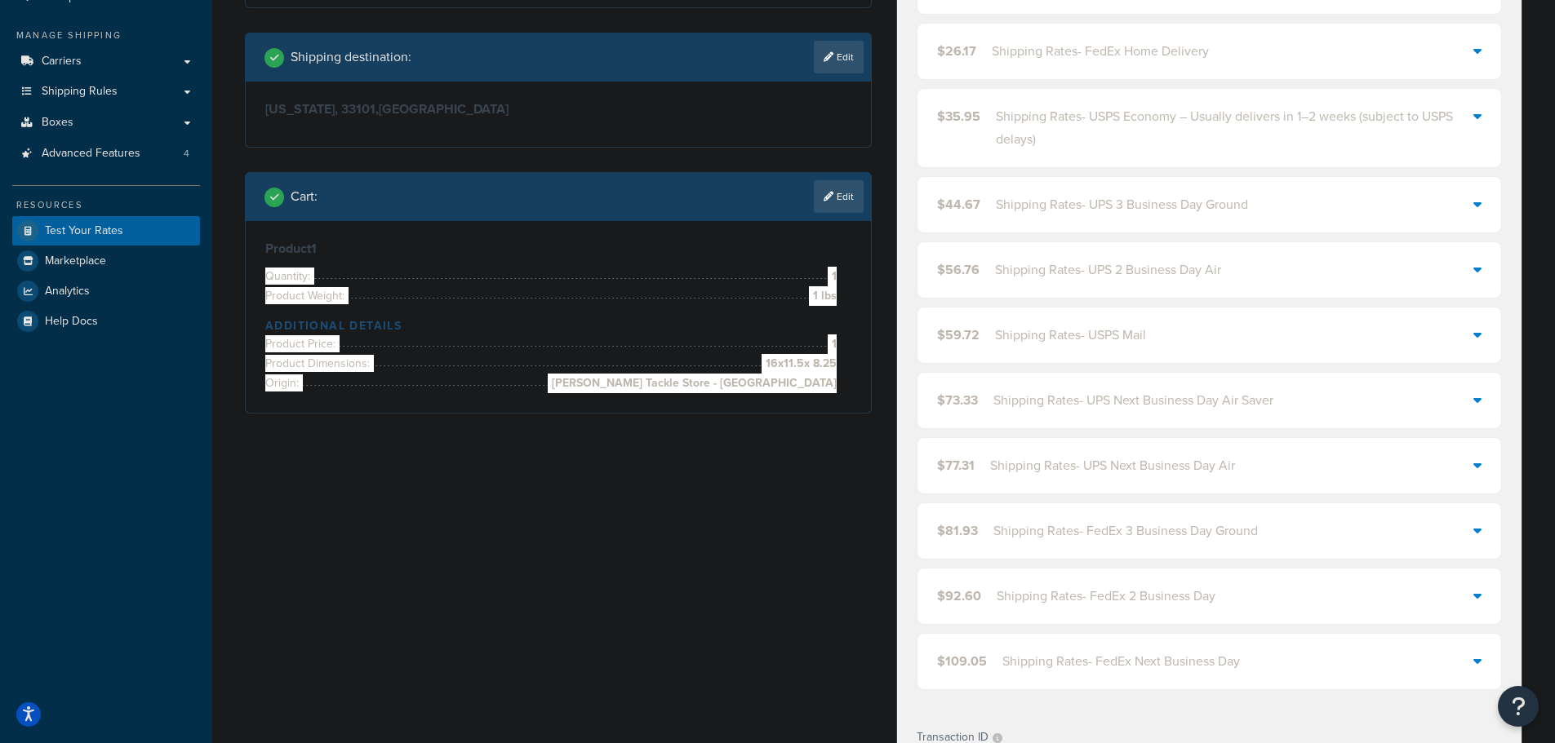
scroll to position [28, 0]
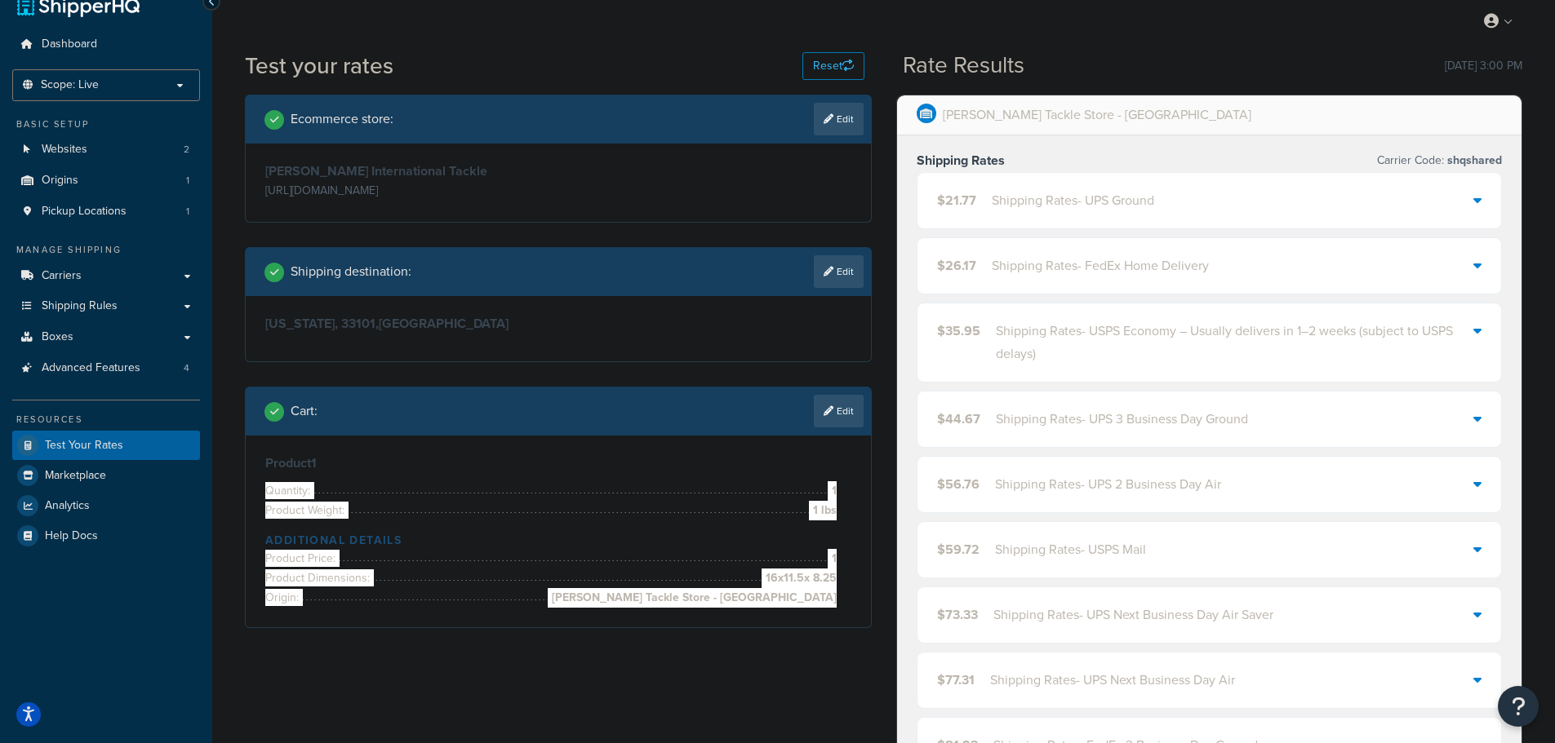
click at [1090, 197] on div "Shipping Rates - UPS Ground" at bounding box center [1073, 200] width 162 height 23
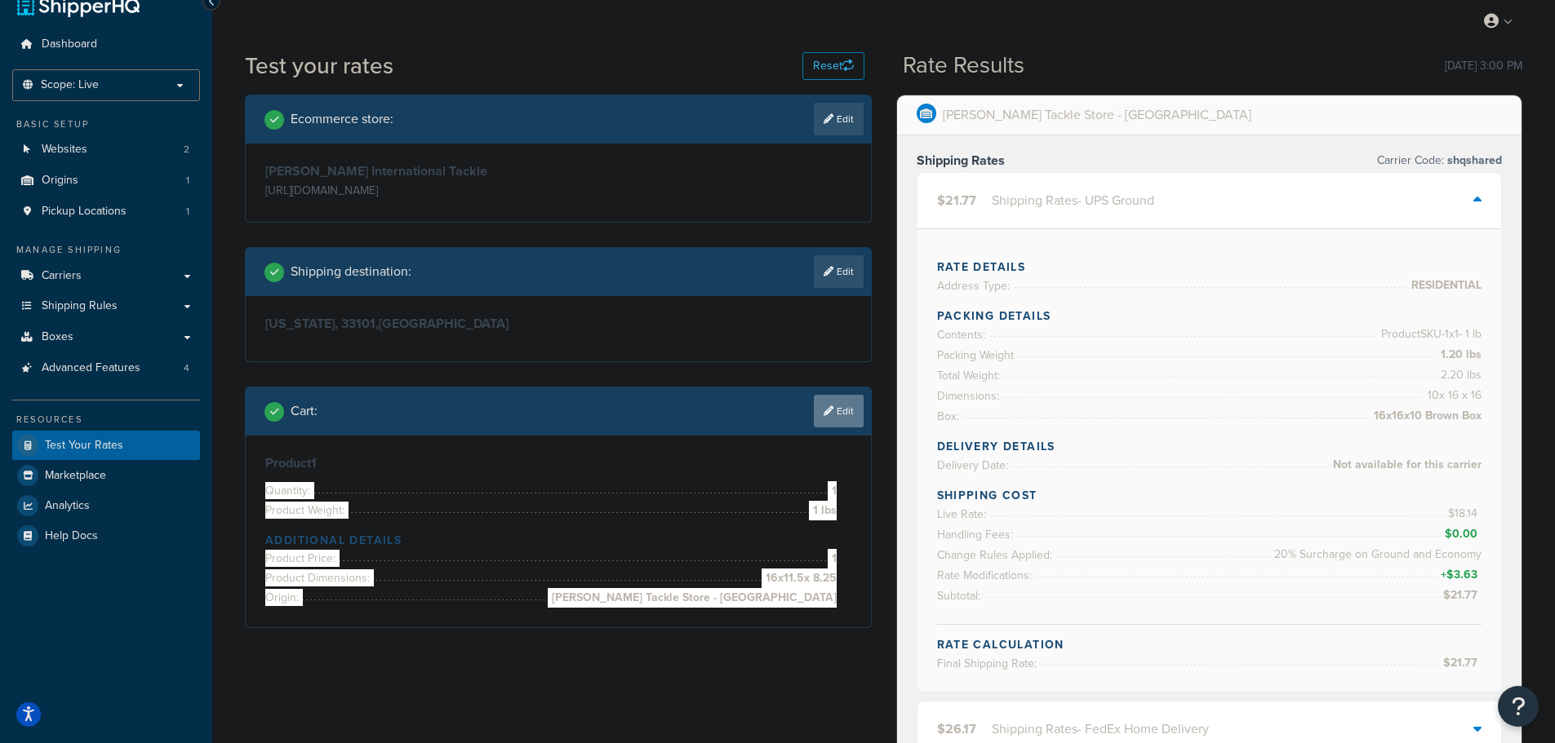
click at [837, 417] on link "Edit" at bounding box center [839, 411] width 50 height 33
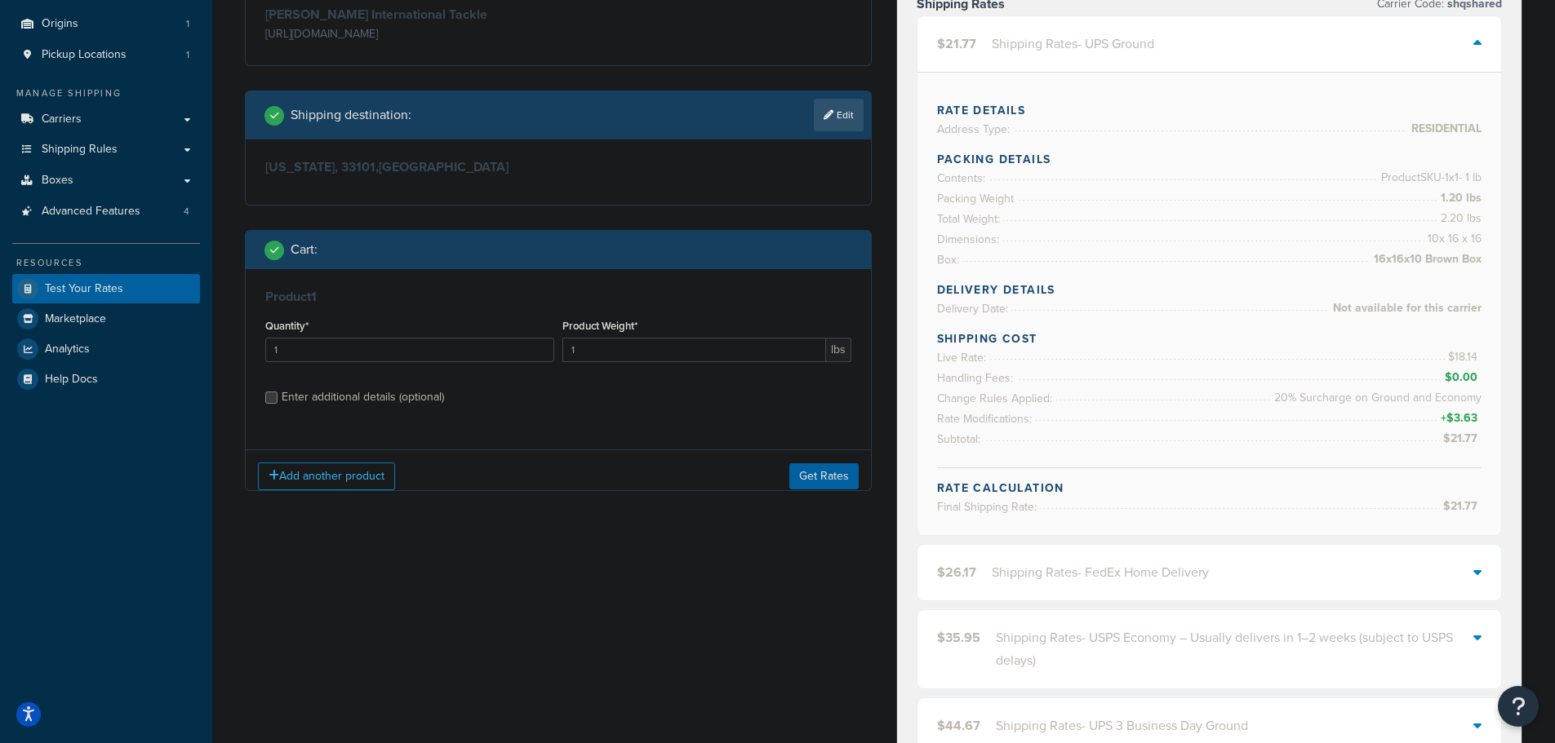
scroll to position [273, 0]
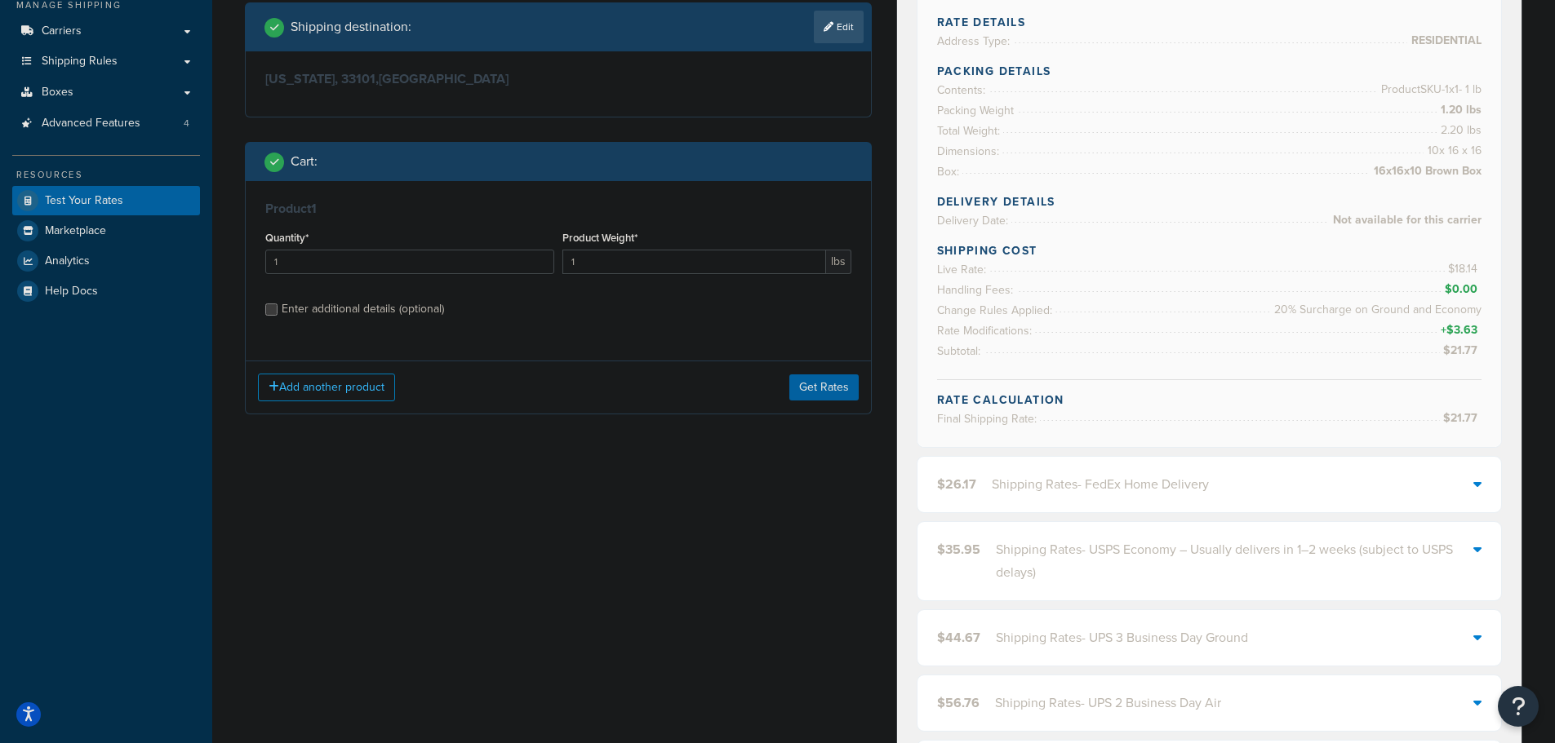
click at [424, 313] on div "Enter additional details (optional)" at bounding box center [363, 309] width 162 height 23
click at [277, 313] on input "Enter additional details (optional)" at bounding box center [271, 310] width 12 height 12
checkbox input "true"
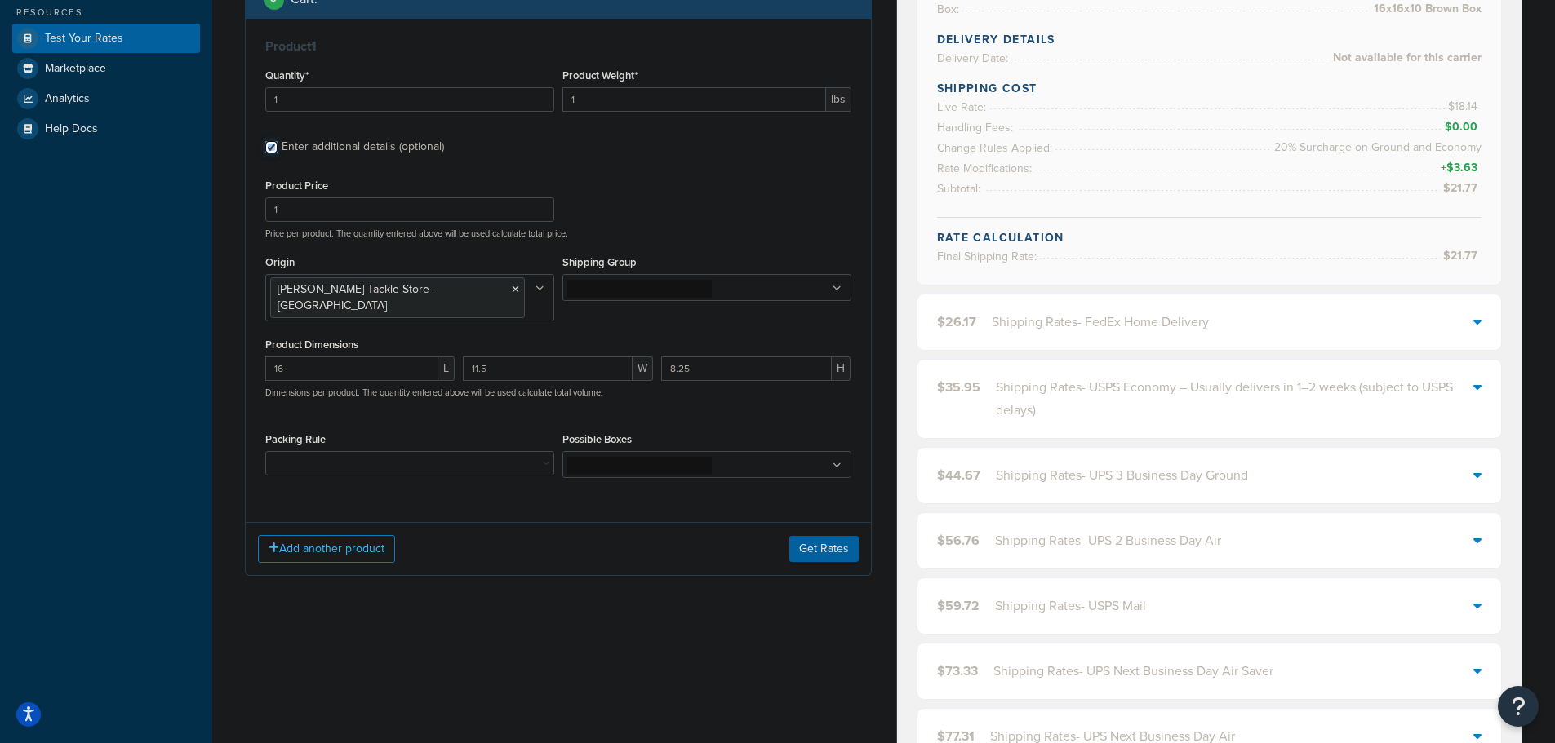
scroll to position [436, 0]
click at [548, 452] on select "10' Rod - 5" Rod Tube - 2pc & BG5000 Spinning Reel 2'8" Rod - 3" Rod Tube & Tan…" at bounding box center [409, 462] width 289 height 24
select select "47974"
click at [492, 455] on select "10' Rod - 5" Rod Tube - 2pc & BG5000 Spinning Reel 2'8" Rod - 3" Rod Tube & Tan…" at bounding box center [409, 462] width 289 height 24
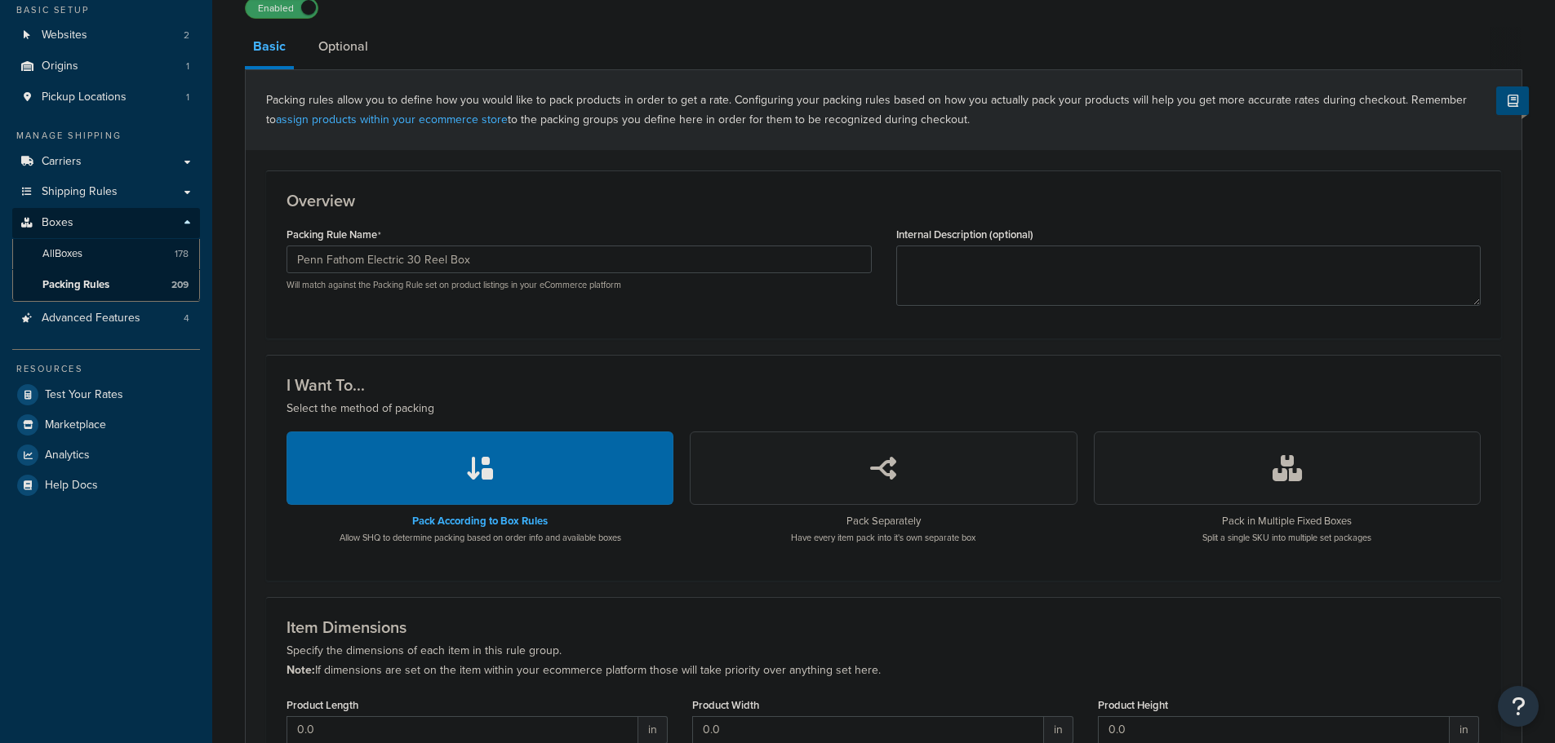
scroll to position [490, 0]
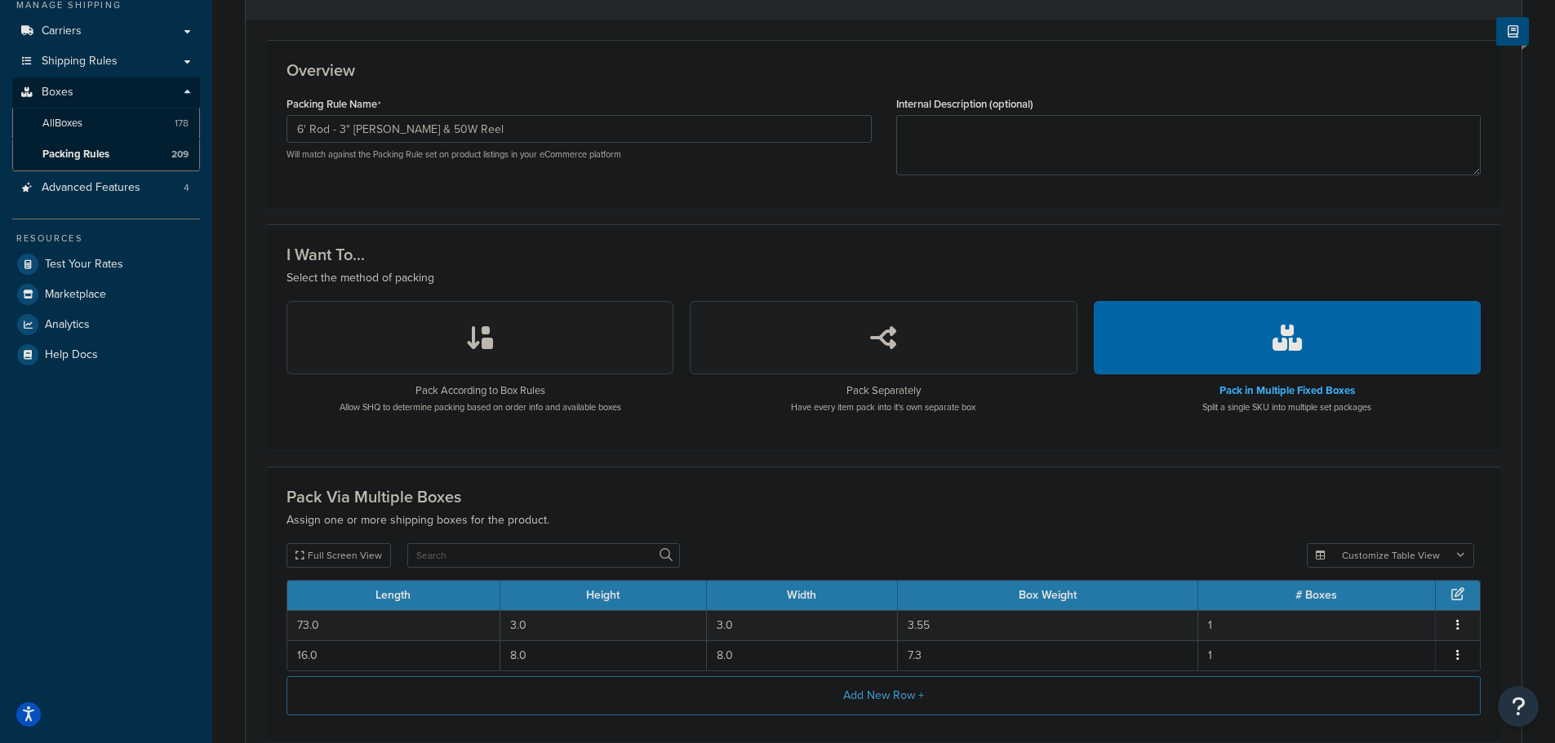
scroll to position [424, 0]
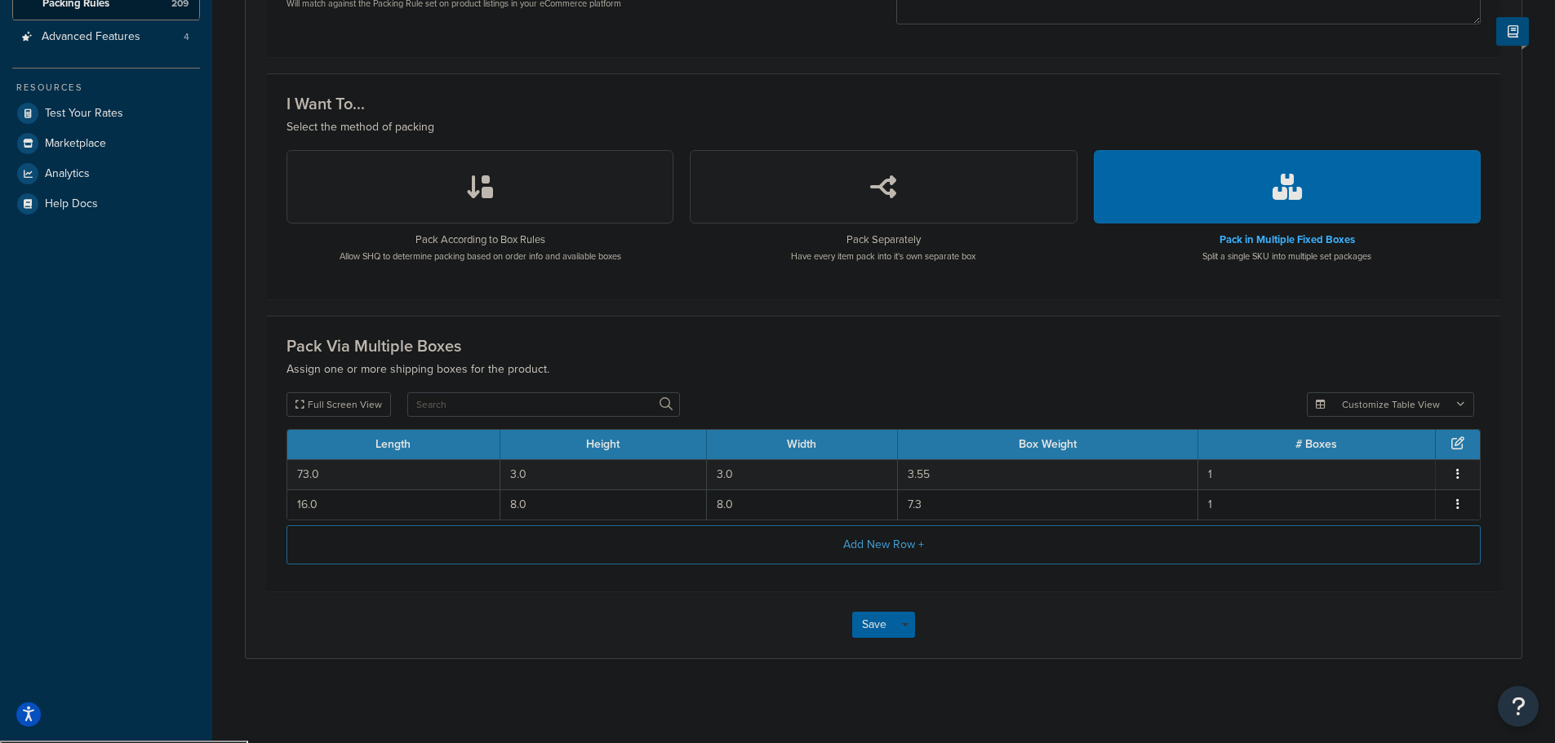
click at [896, 188] on button "button" at bounding box center [883, 186] width 387 height 73
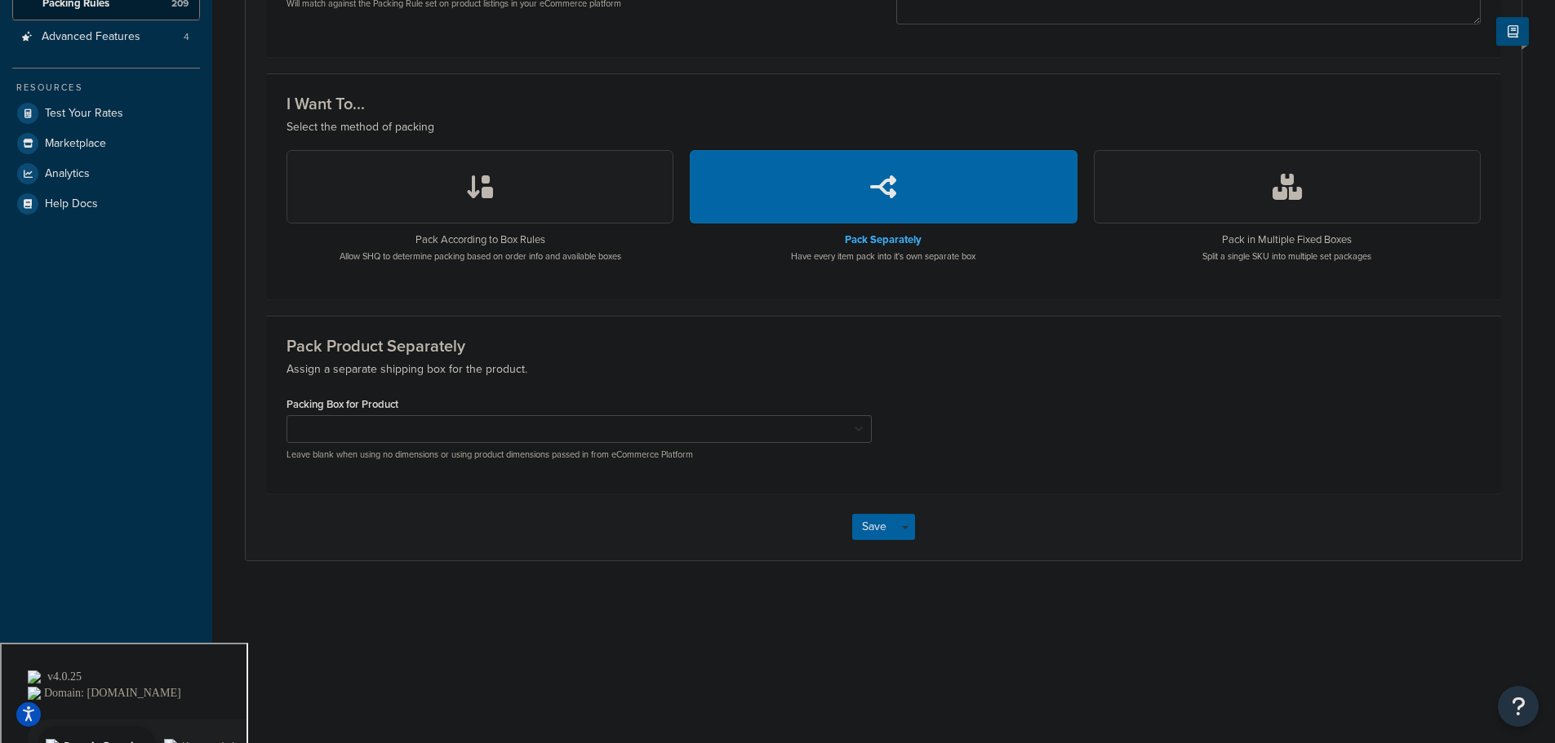
scroll to position [325, 0]
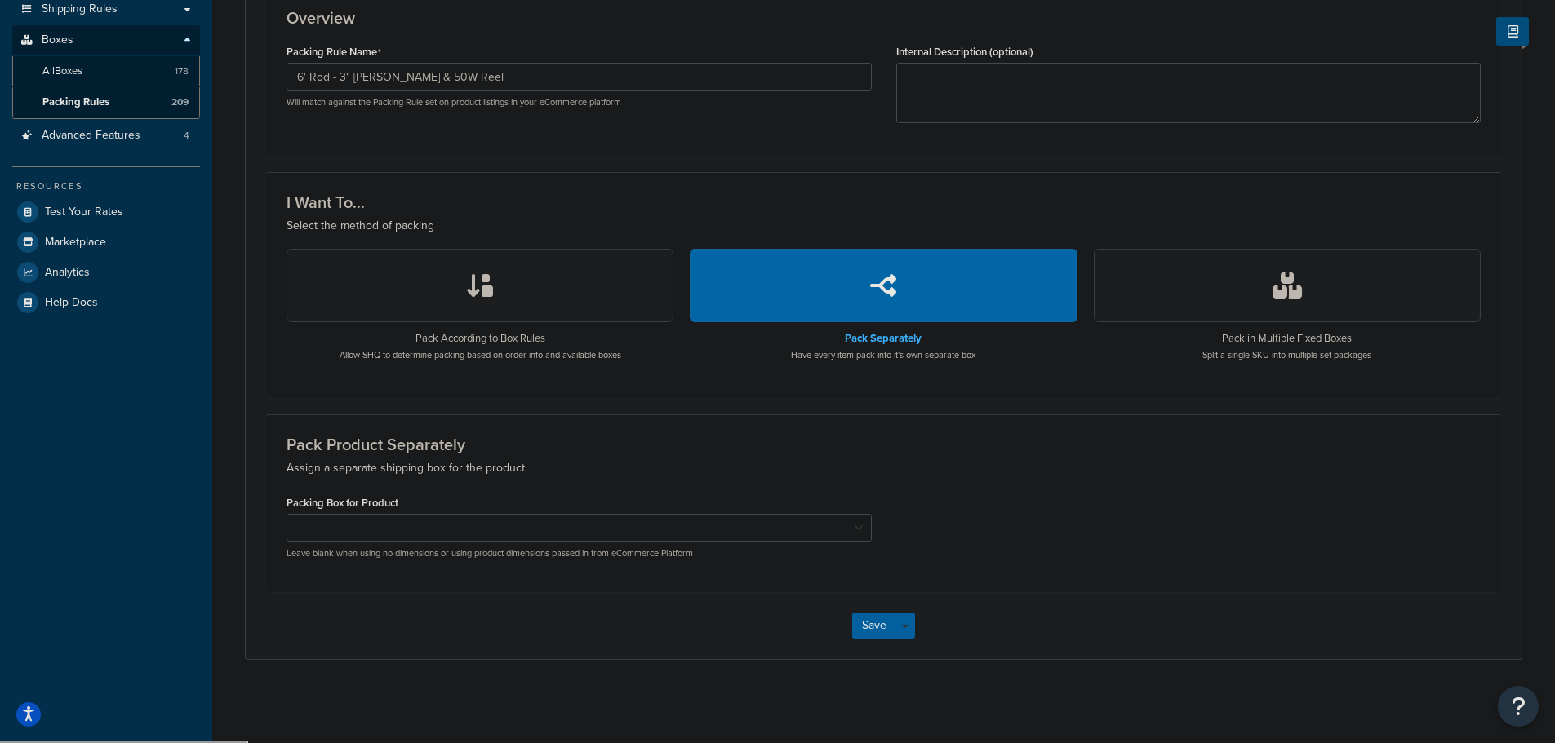
click at [1232, 273] on button "button" at bounding box center [1287, 285] width 387 height 73
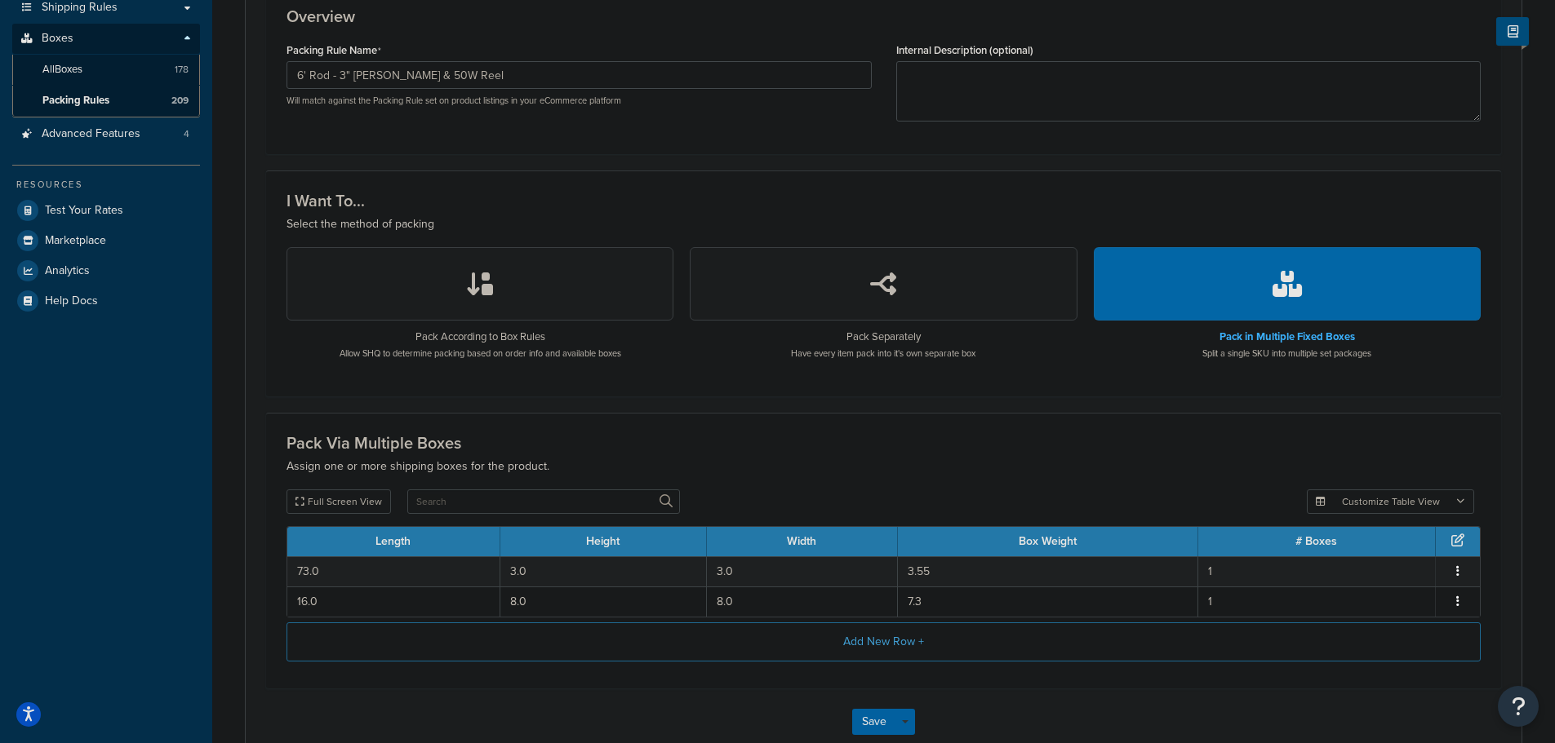
scroll to position [424, 0]
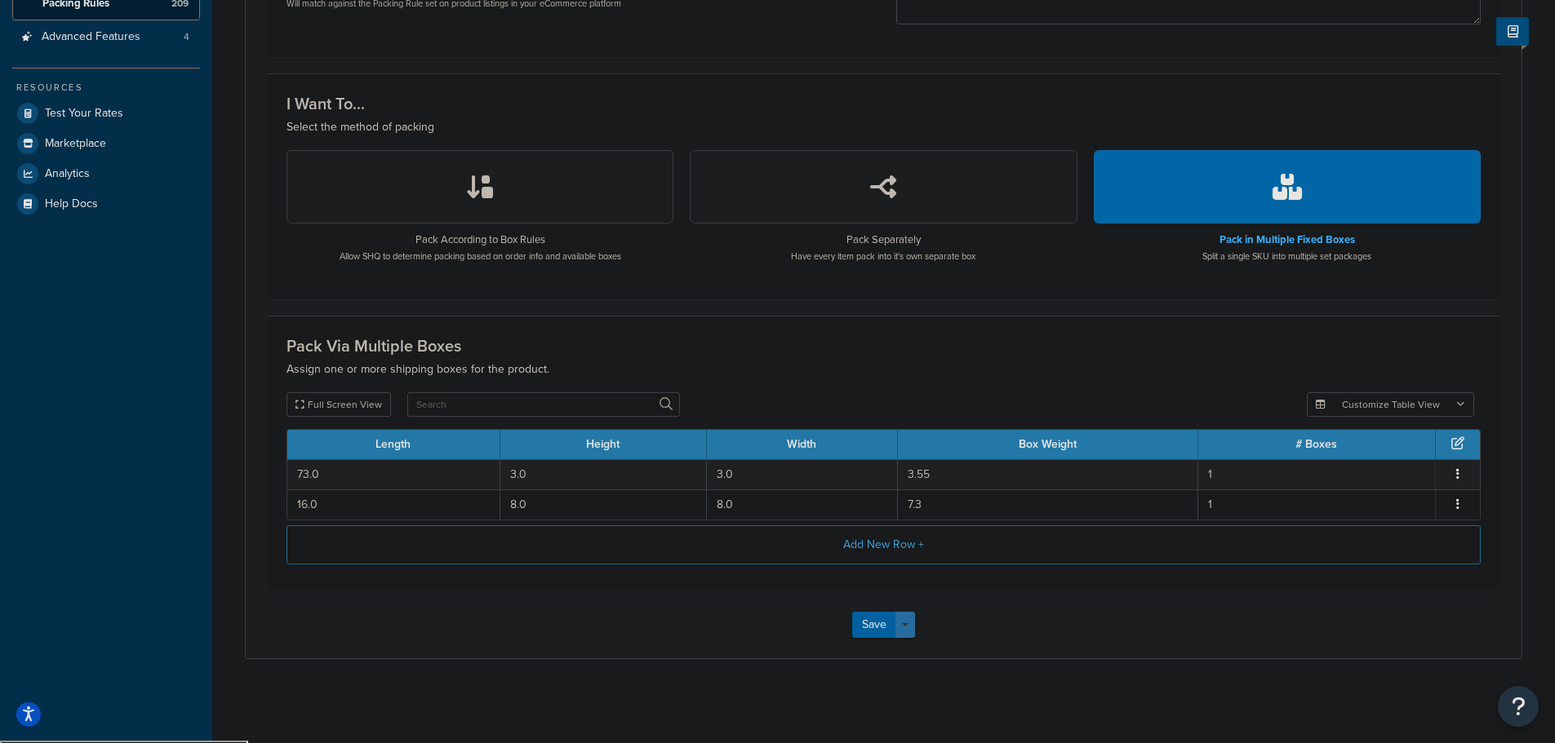
click at [903, 621] on button "Save Dropdown" at bounding box center [905, 625] width 20 height 26
click at [966, 695] on button "Save and Duplicate" at bounding box center [931, 689] width 158 height 34
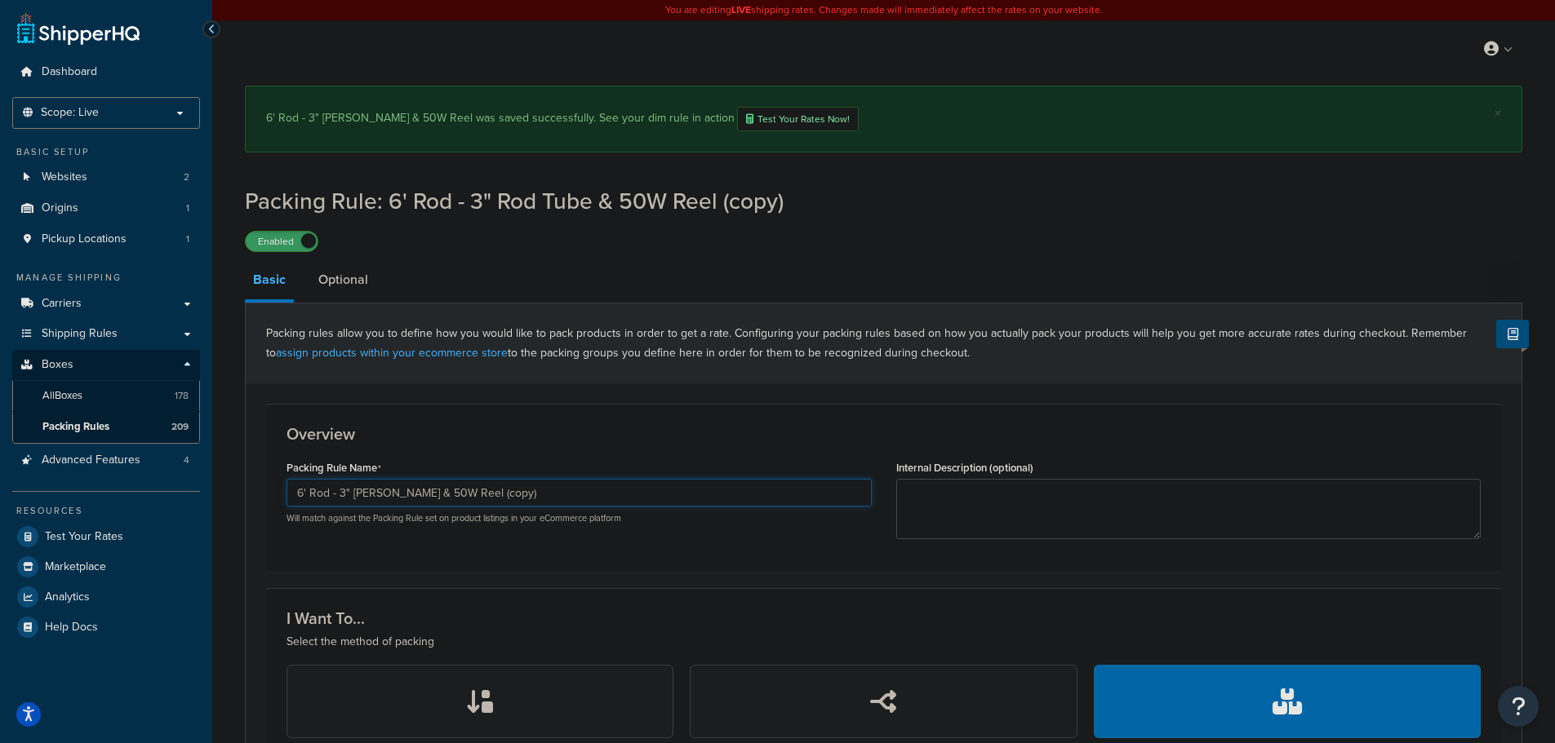
drag, startPoint x: 414, startPoint y: 495, endPoint x: 434, endPoint y: 490, distance: 20.8
click at [433, 492] on input "6' Rod - 3" Rod Tube & 50W Reel (copy)" at bounding box center [578, 493] width 585 height 28
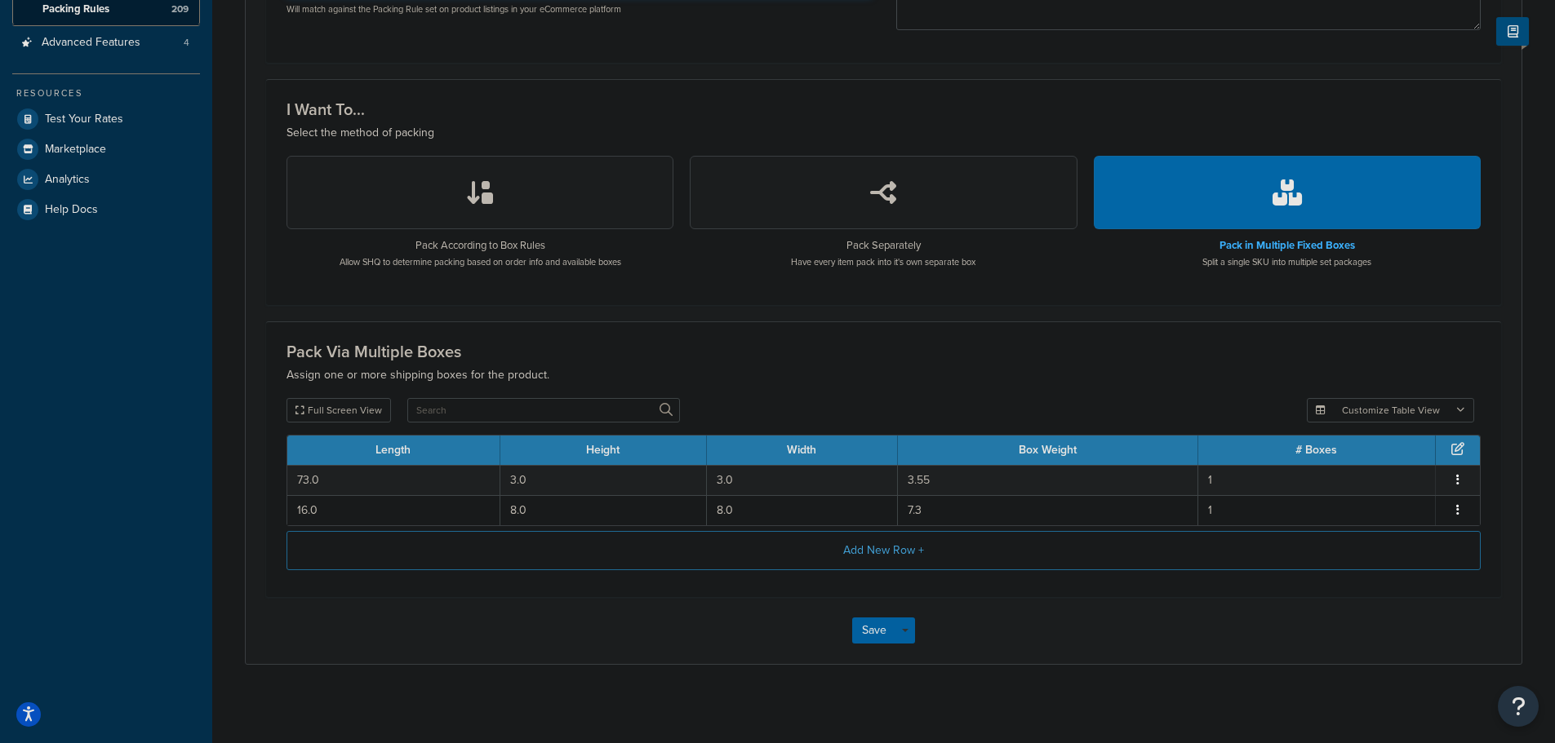
scroll to position [424, 0]
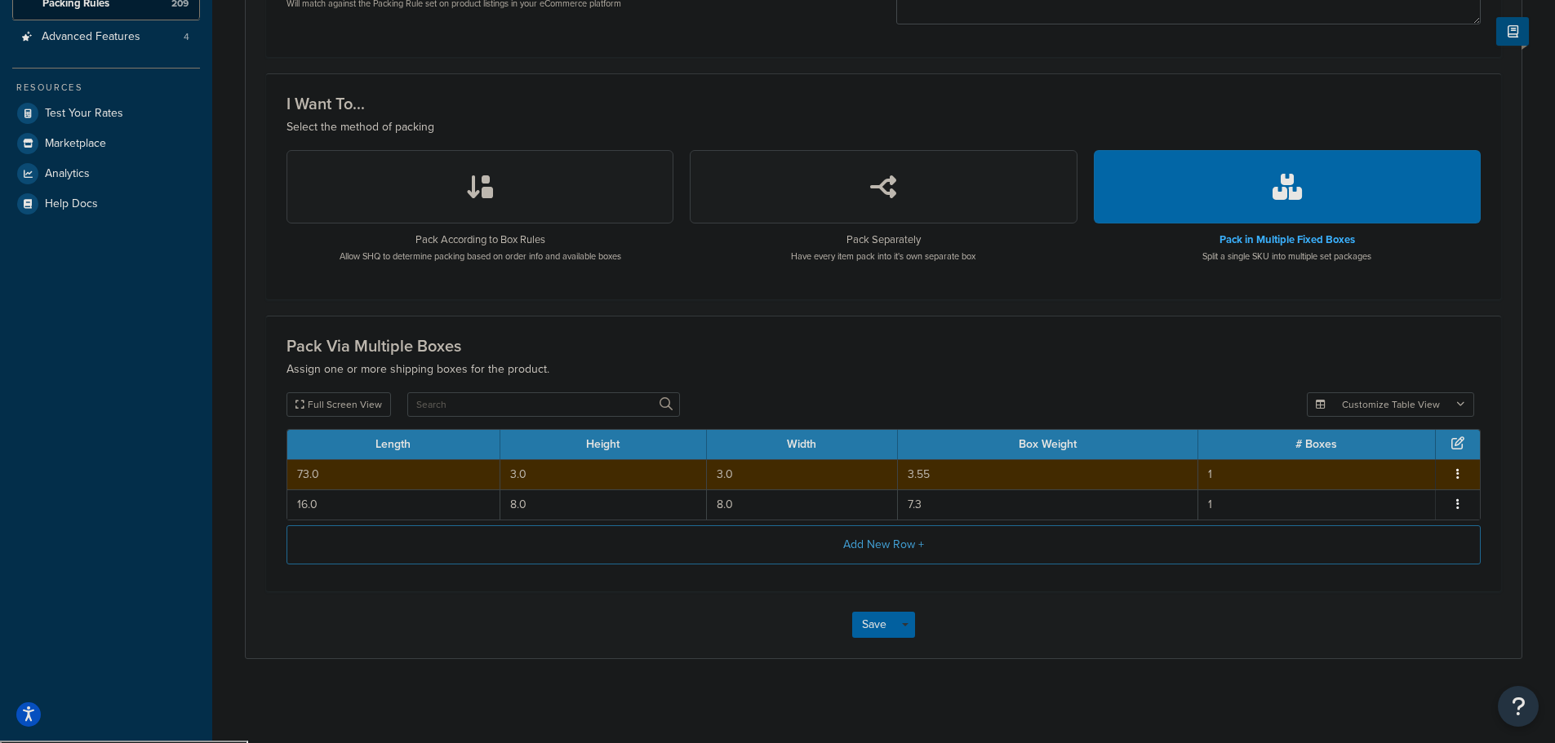
type input "6' Rod - 5" [PERSON_NAME] & Fathom Electric Reel"
click at [588, 476] on td "3.0" at bounding box center [603, 474] width 206 height 30
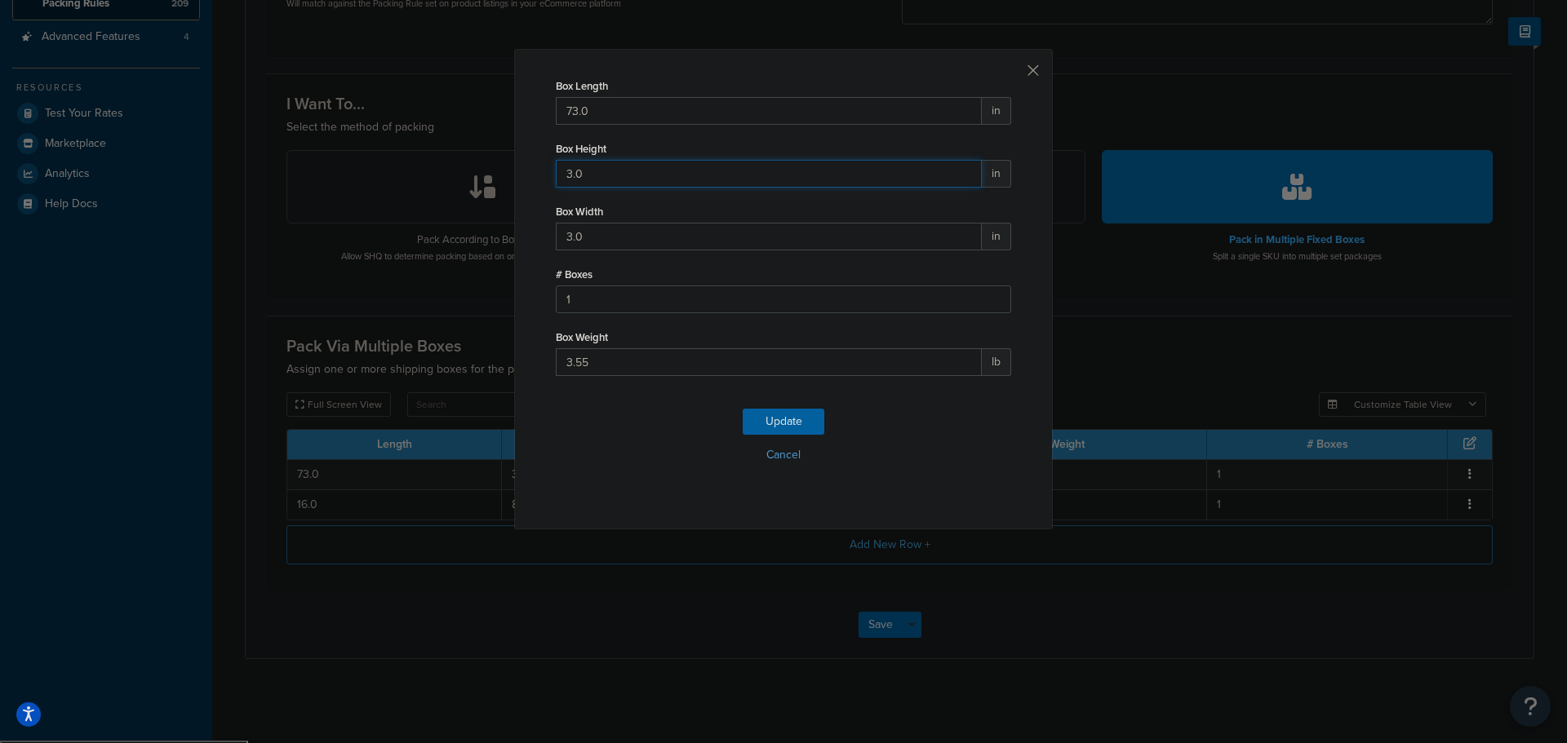
drag, startPoint x: 608, startPoint y: 177, endPoint x: 483, endPoint y: 173, distance: 124.9
click at [483, 173] on div "Box Length 73.0 in Box Height 3.0 in Box Width 3.0 in # Boxes 1 Box Weight 3.55…" at bounding box center [783, 371] width 1567 height 743
click at [957, 169] on input "4" at bounding box center [769, 174] width 426 height 28
type input "5"
click at [957, 169] on input "5" at bounding box center [769, 174] width 426 height 28
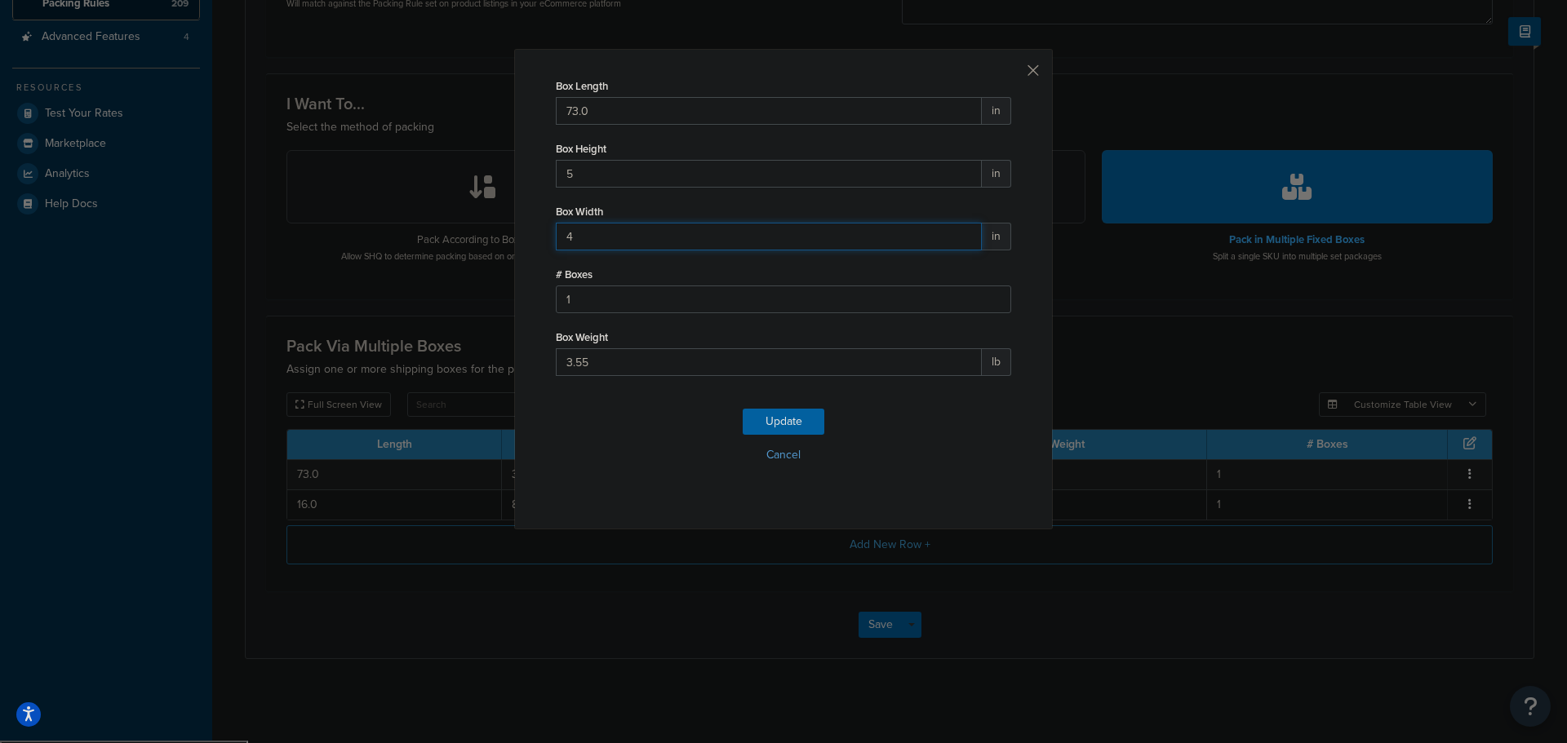
click at [965, 233] on input "4" at bounding box center [769, 237] width 426 height 28
type input "5"
click at [965, 233] on input "5" at bounding box center [769, 237] width 426 height 28
drag, startPoint x: 561, startPoint y: 116, endPoint x: 482, endPoint y: 109, distance: 79.4
click at [482, 109] on div "Box Length 73.0 in Box Height 5 in Box Width 5 in # Boxes 1 Box Weight 3.55 lb …" at bounding box center [783, 371] width 1567 height 743
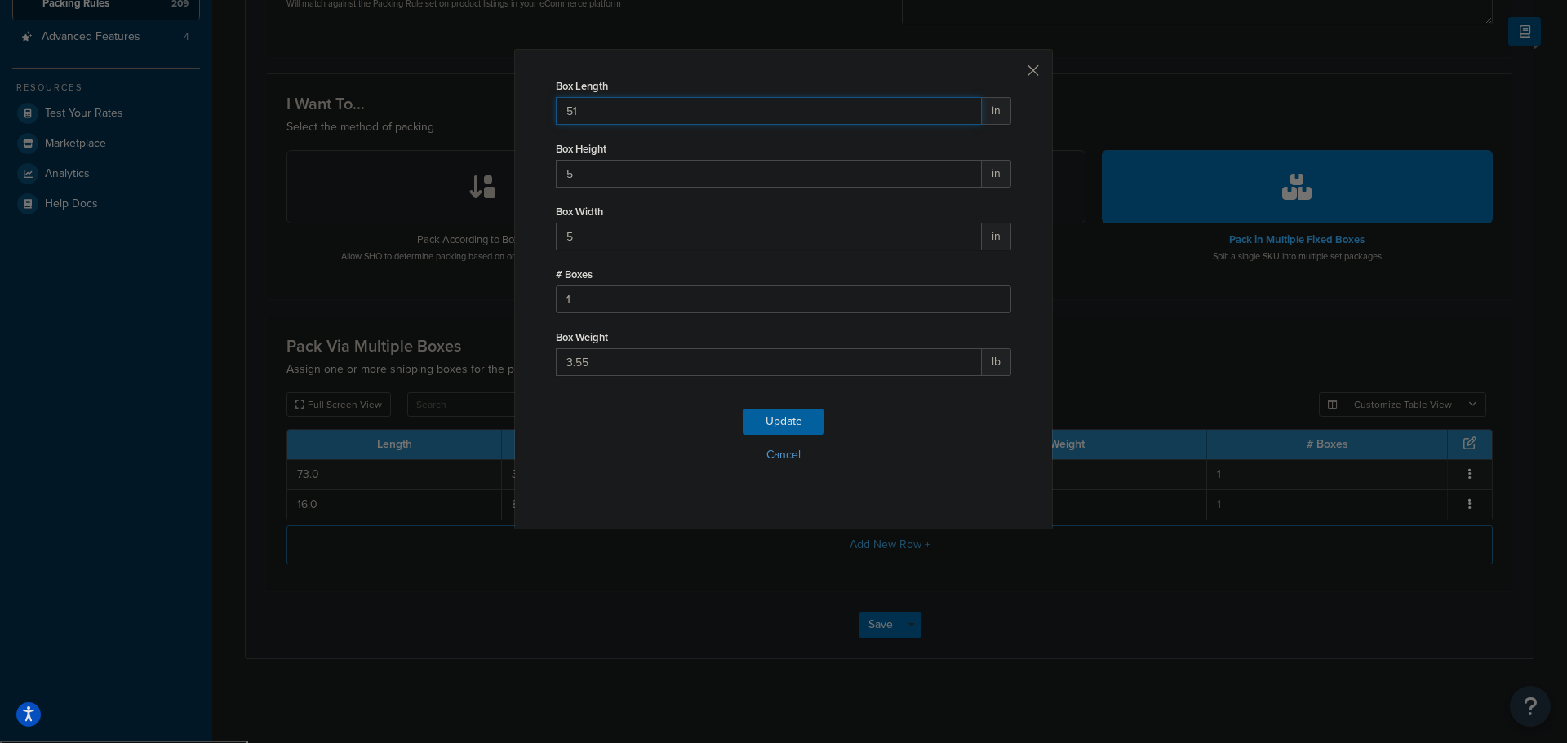
type input "51"
drag, startPoint x: 588, startPoint y: 364, endPoint x: 532, endPoint y: 373, distance: 57.0
click at [532, 373] on div "Box Length 51 in Box Height 5 in Box Width 5 in # Boxes 1 Box Weight 3.55 lb Up…" at bounding box center [783, 289] width 539 height 481
type input "3"
click at [767, 424] on button "Update" at bounding box center [784, 422] width 82 height 26
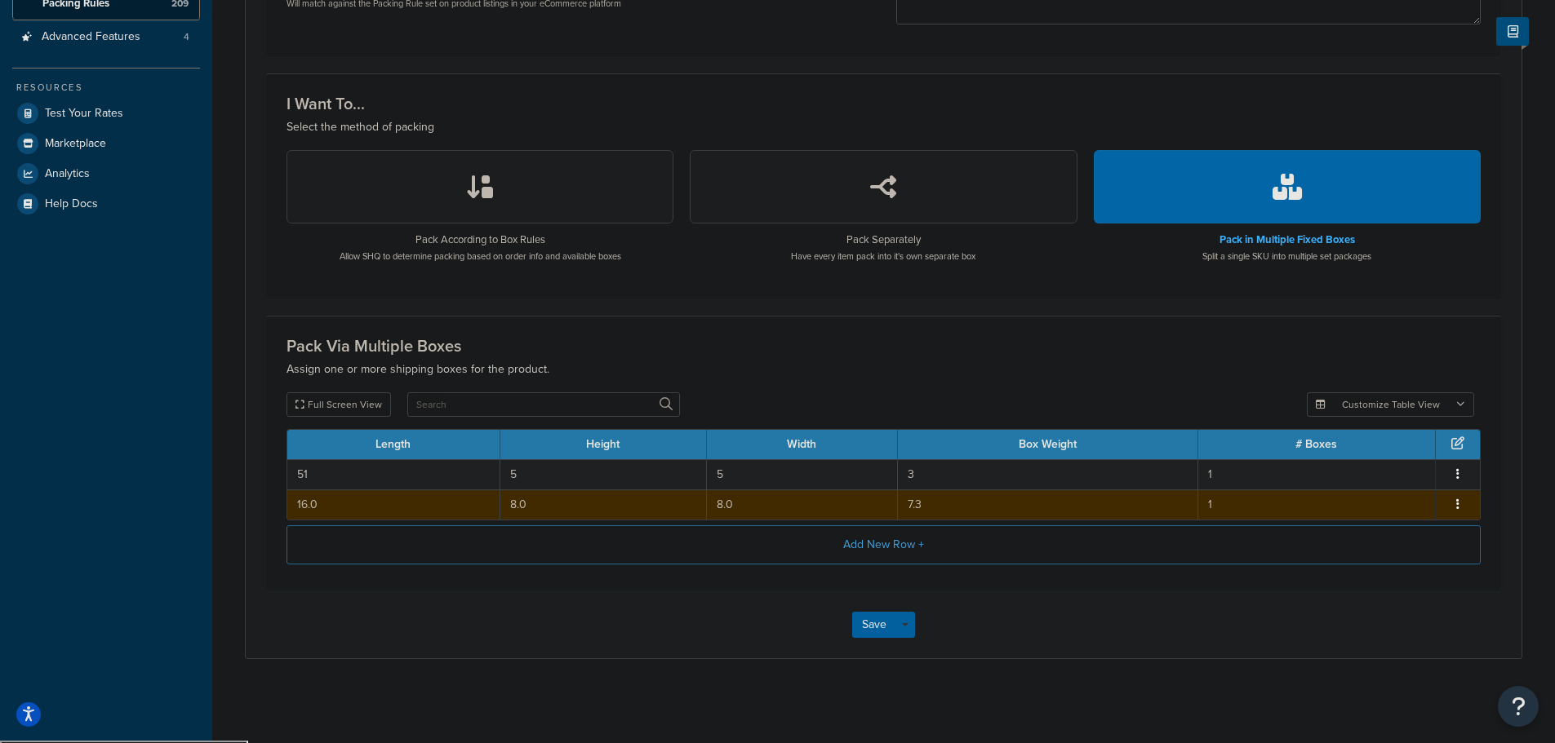
click at [616, 512] on td "8.0" at bounding box center [603, 505] width 206 height 30
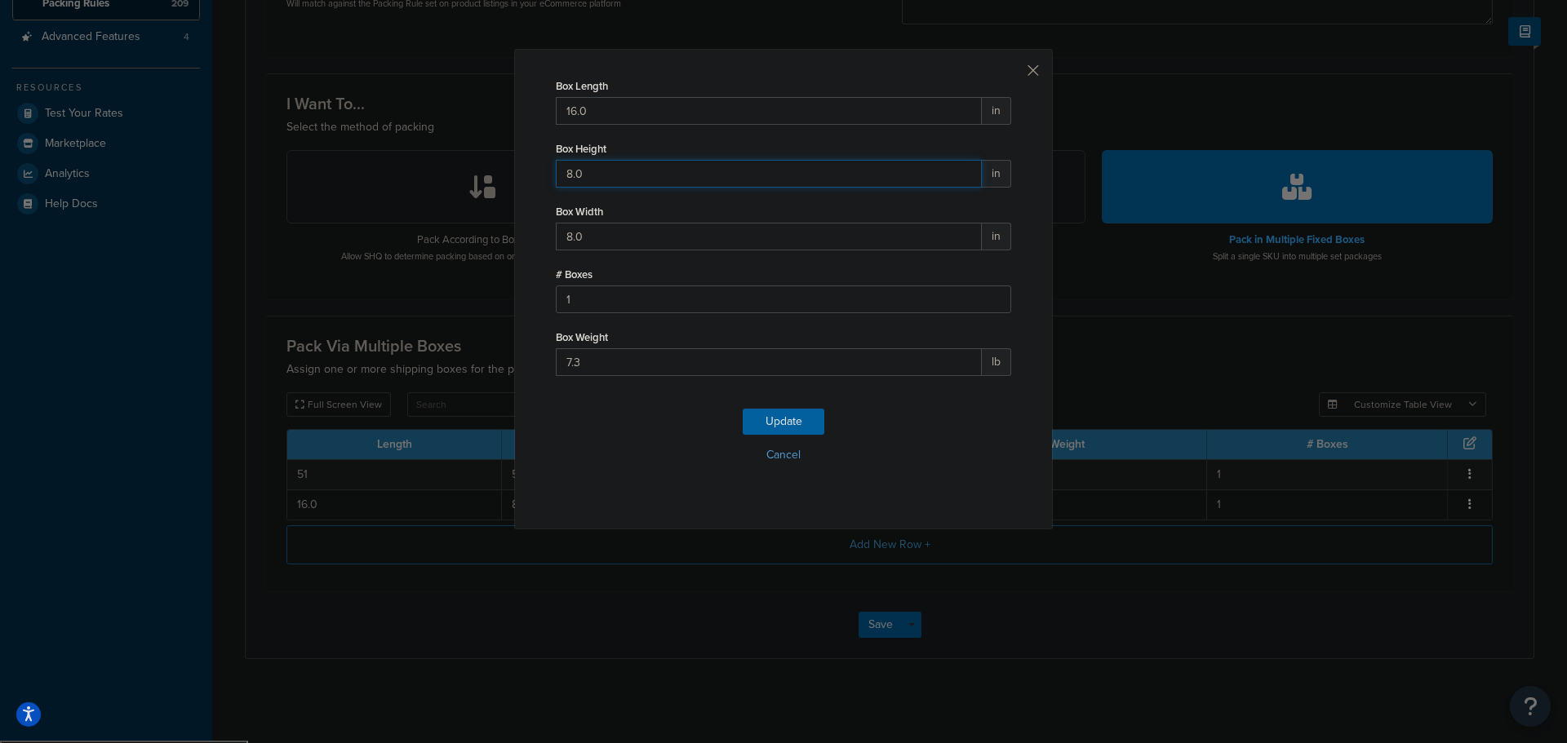
drag, startPoint x: 578, startPoint y: 175, endPoint x: 515, endPoint y: 180, distance: 63.0
click at [515, 180] on div "Box Length 16.0 in Box Height 8.0 in Box Width 8.0 in # Boxes 1 Box Weight 7.3 …" at bounding box center [783, 289] width 539 height 481
type input "11.5"
drag, startPoint x: 591, startPoint y: 230, endPoint x: 499, endPoint y: 232, distance: 92.2
click at [499, 232] on div "Box Length 16.0 in Box Height 11.5 in Box Width 8.0 in # Boxes 1 Box Weight 7.3…" at bounding box center [783, 371] width 1567 height 743
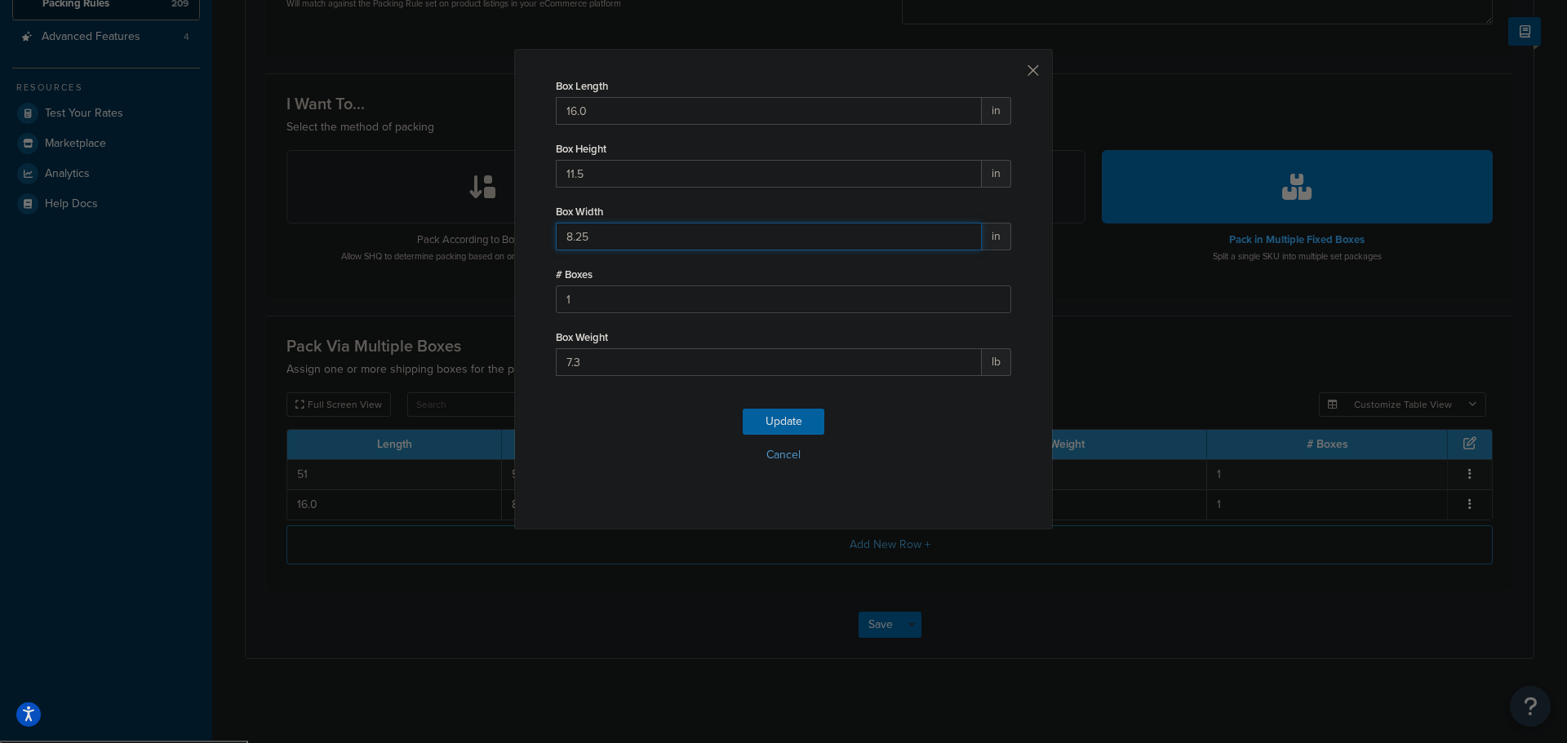
type input "8.25"
drag, startPoint x: 604, startPoint y: 364, endPoint x: 533, endPoint y: 369, distance: 71.2
click at [533, 369] on div "Box Length 16.0 in Box Height 11.5 in Box Width 8.25 in # Boxes 1 Box Weight 7.…" at bounding box center [783, 289] width 539 height 481
type input "11"
click at [770, 417] on button "Update" at bounding box center [784, 422] width 82 height 26
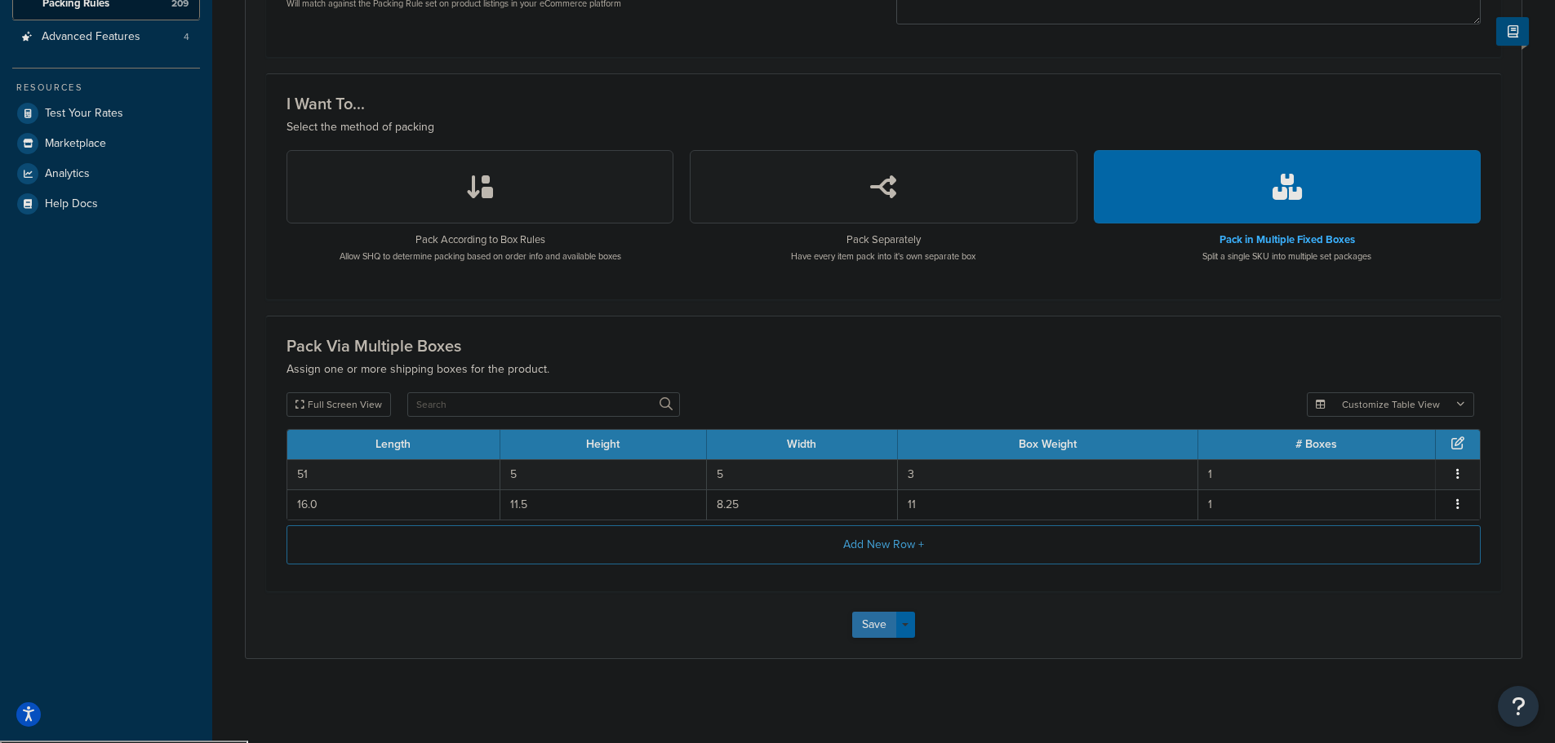
click at [877, 635] on button "Save" at bounding box center [874, 625] width 44 height 26
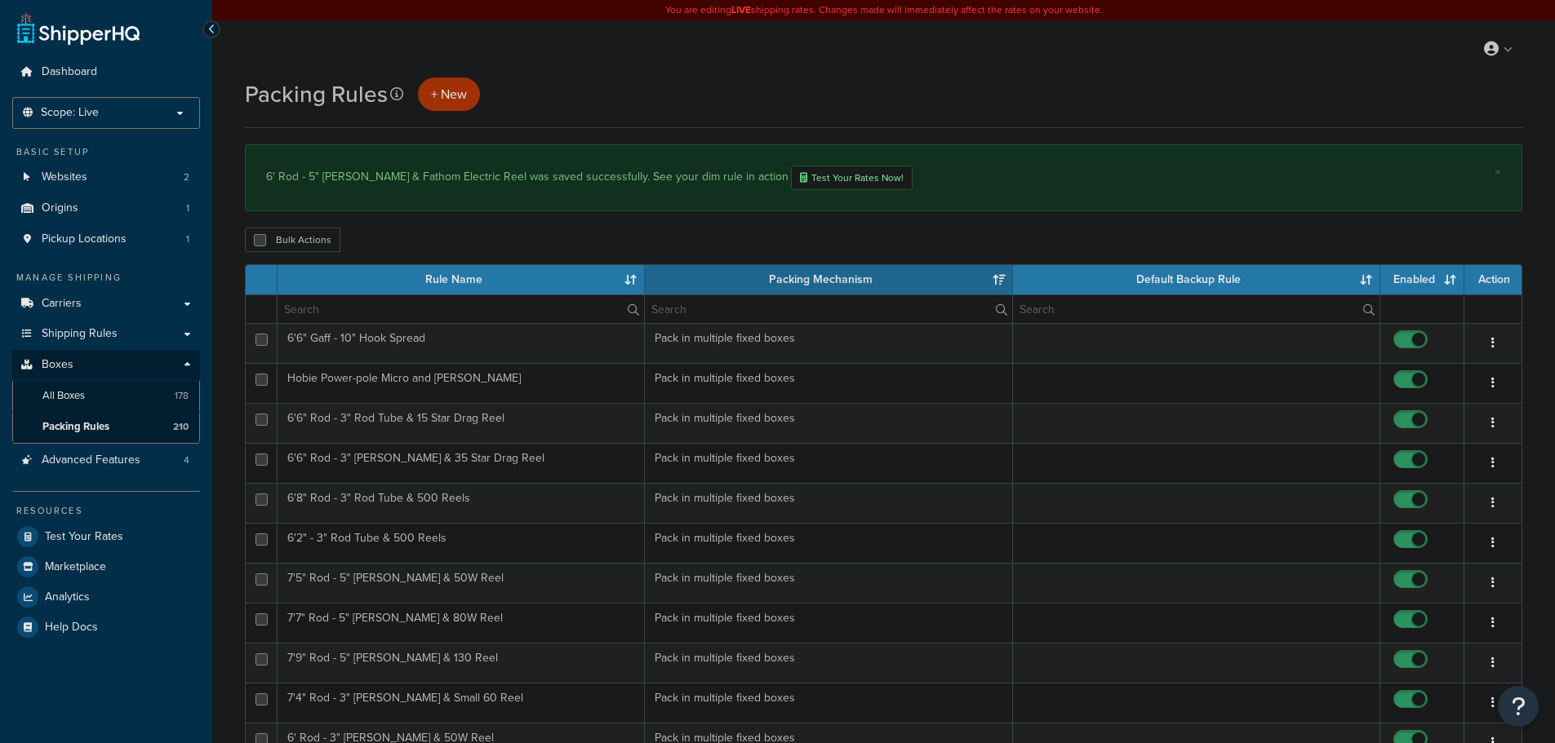
select select "15"
click at [520, 317] on input "text" at bounding box center [460, 309] width 366 height 28
paste input "6' rod - 5""
click at [536, 304] on input "6' rod - 5"" at bounding box center [460, 309] width 366 height 28
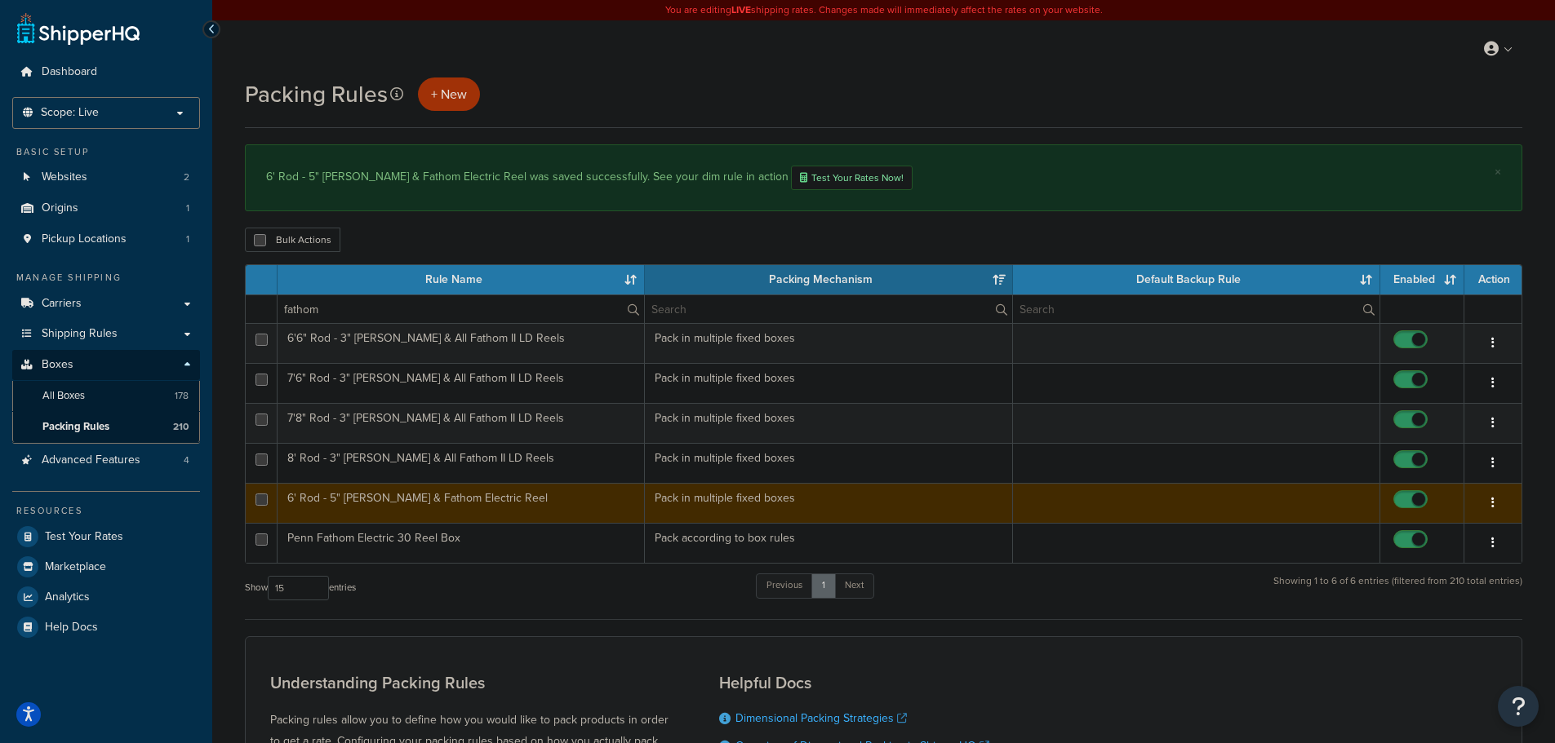
click at [530, 505] on td "6' Rod - 5" [PERSON_NAME] & Fathom Electric Reel" at bounding box center [460, 503] width 367 height 40
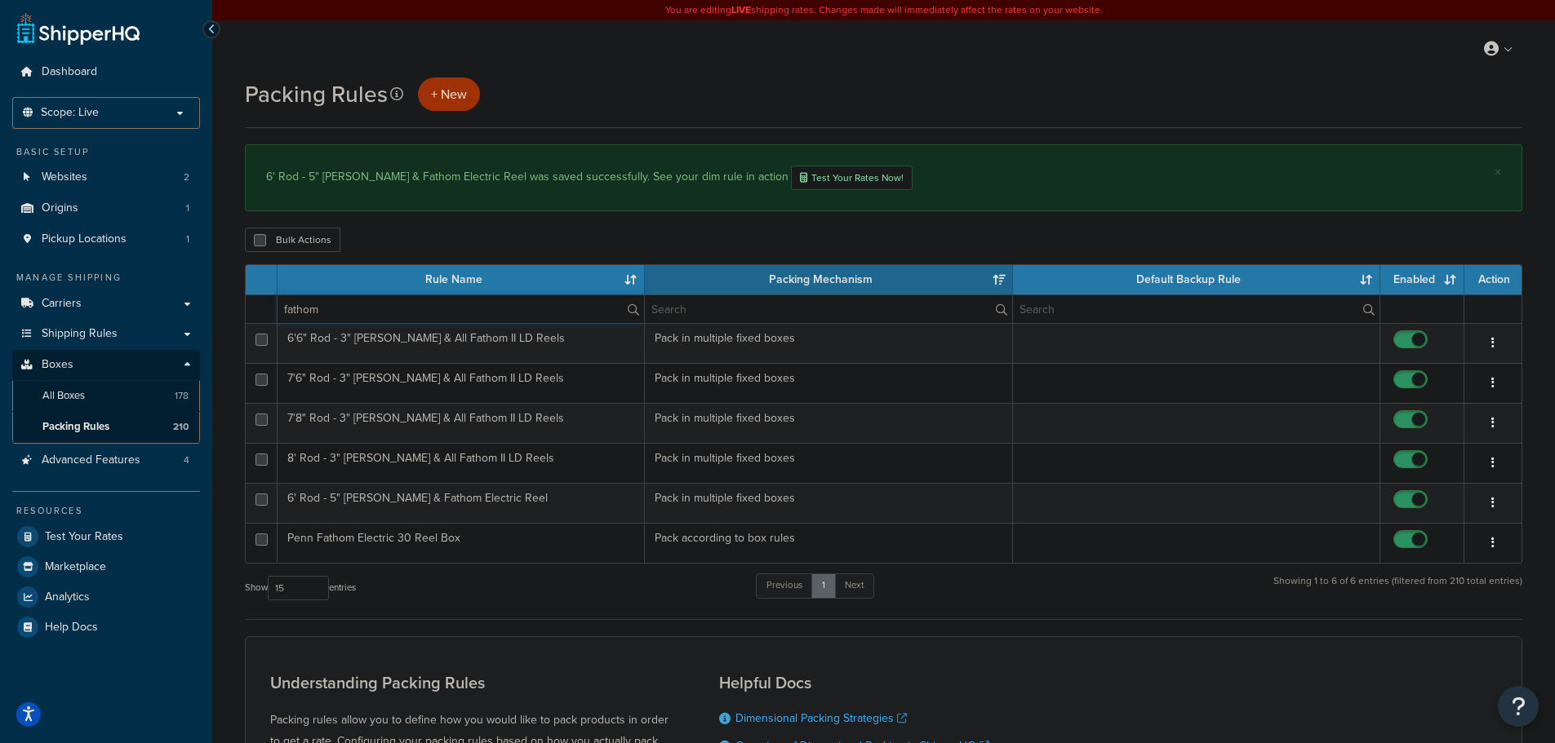
click at [366, 314] on input "fathom" at bounding box center [460, 309] width 366 height 28
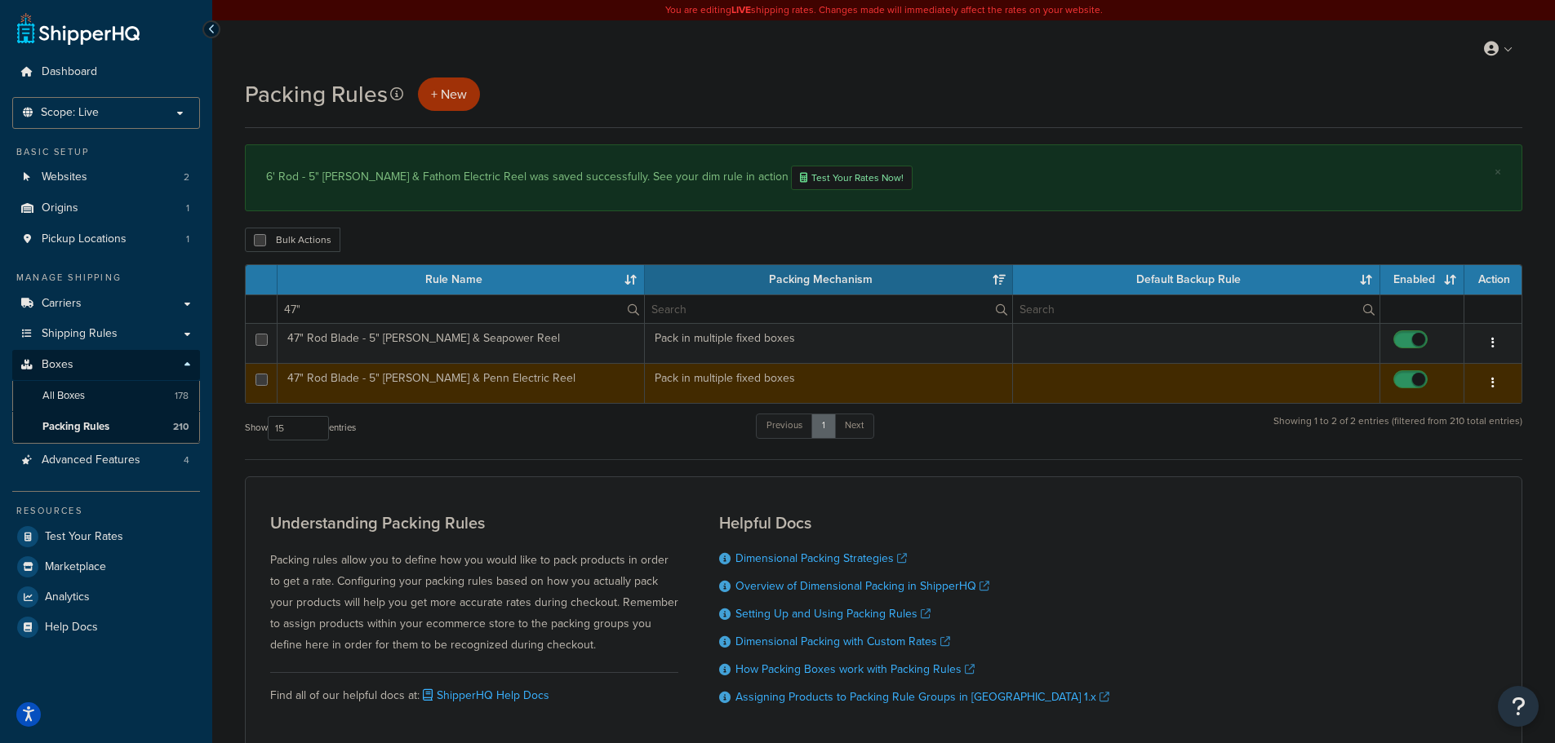
click at [574, 386] on td "47" Rod Blade - 5" [PERSON_NAME] & Penn Electric Reel" at bounding box center [460, 383] width 367 height 40
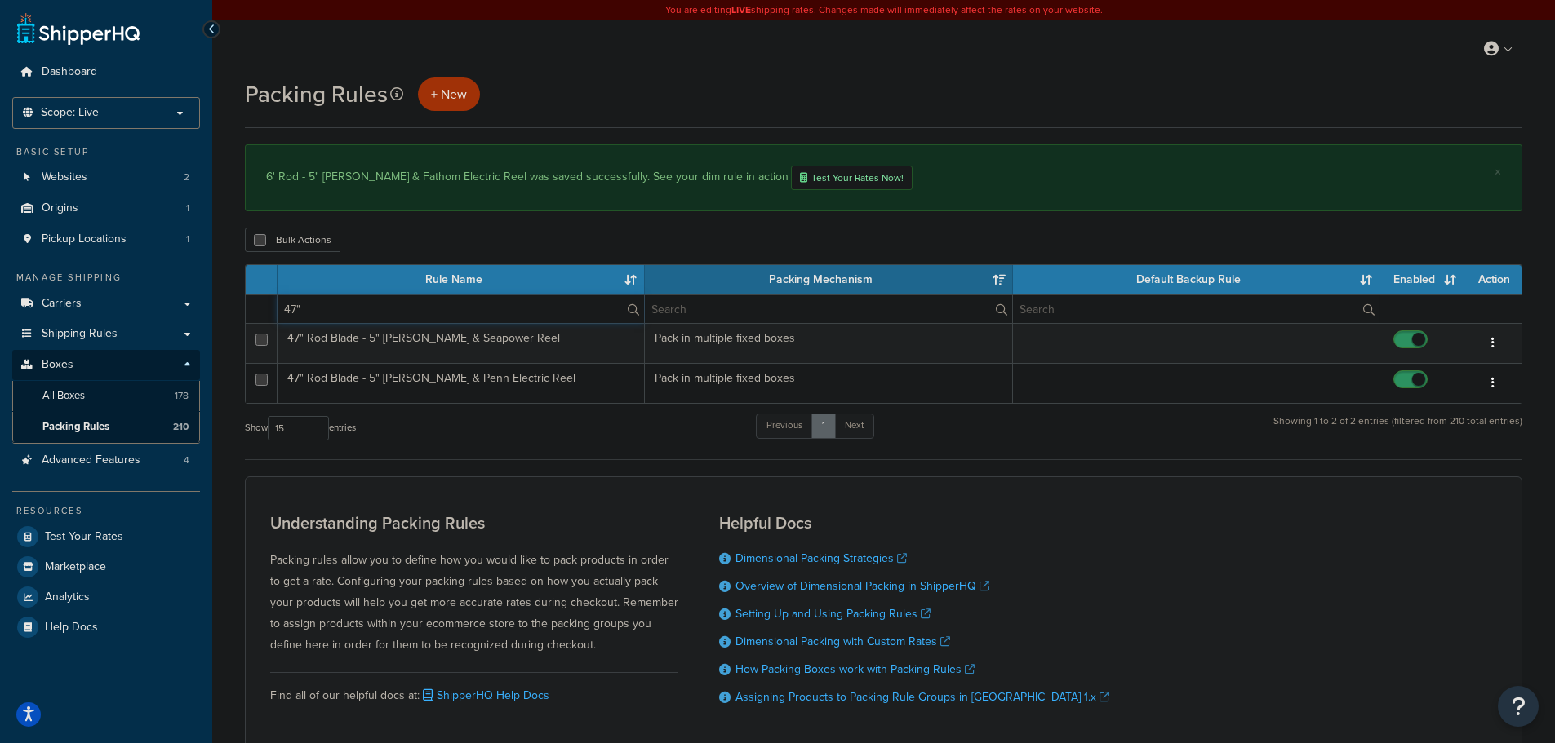
drag, startPoint x: 335, startPoint y: 314, endPoint x: 210, endPoint y: 291, distance: 127.7
click at [201, 301] on div "Dashboard Scope: Live Development Integration Test Basic Setup Websites 2 Origi…" at bounding box center [777, 427] width 1555 height 854
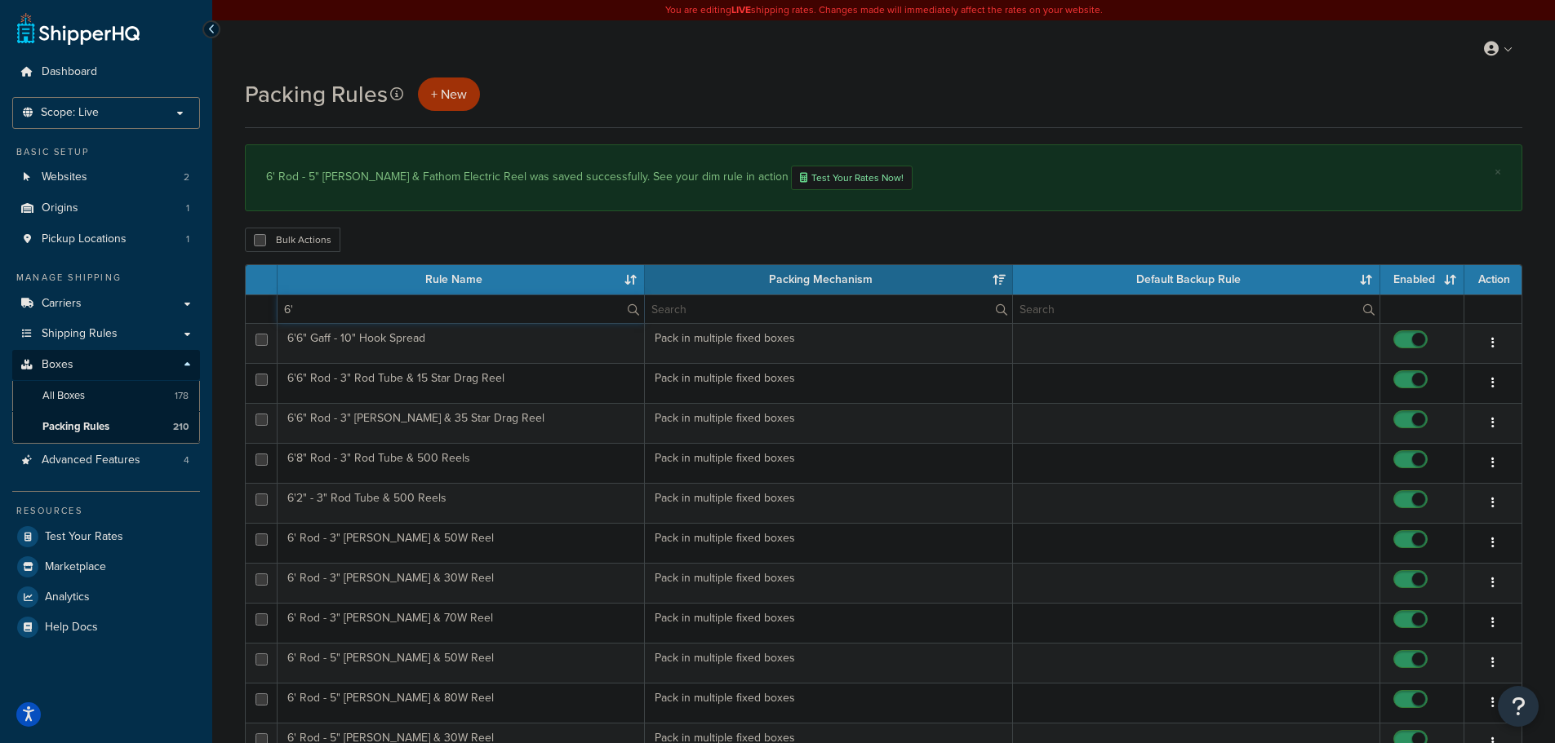
paste input "Penn Ally Boat & Fathom Electric 30 Deep Drop Combo - ALLYBWII80250C60DD Rod & …"
click at [405, 308] on input "6'" at bounding box center [460, 309] width 366 height 28
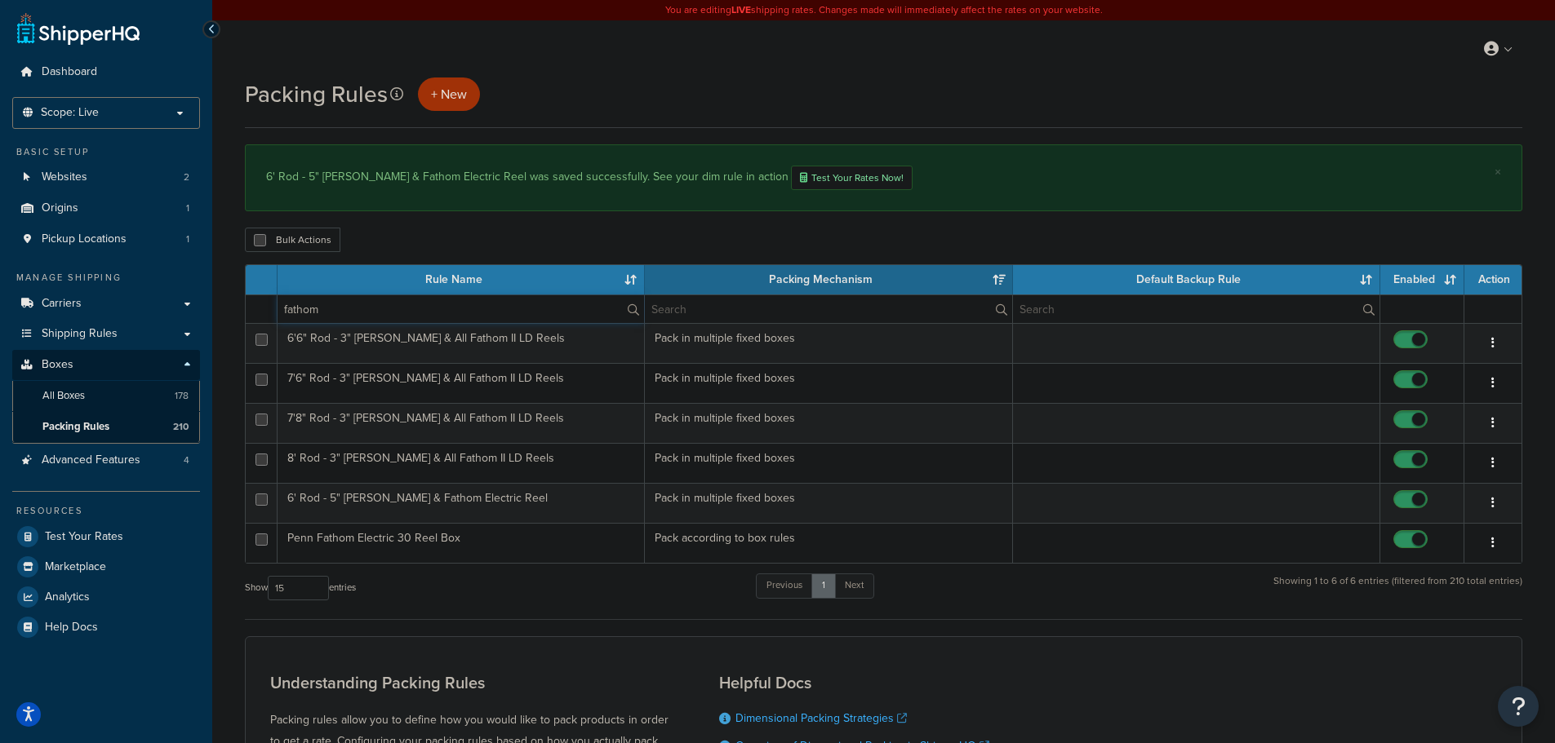
type input "fathom"
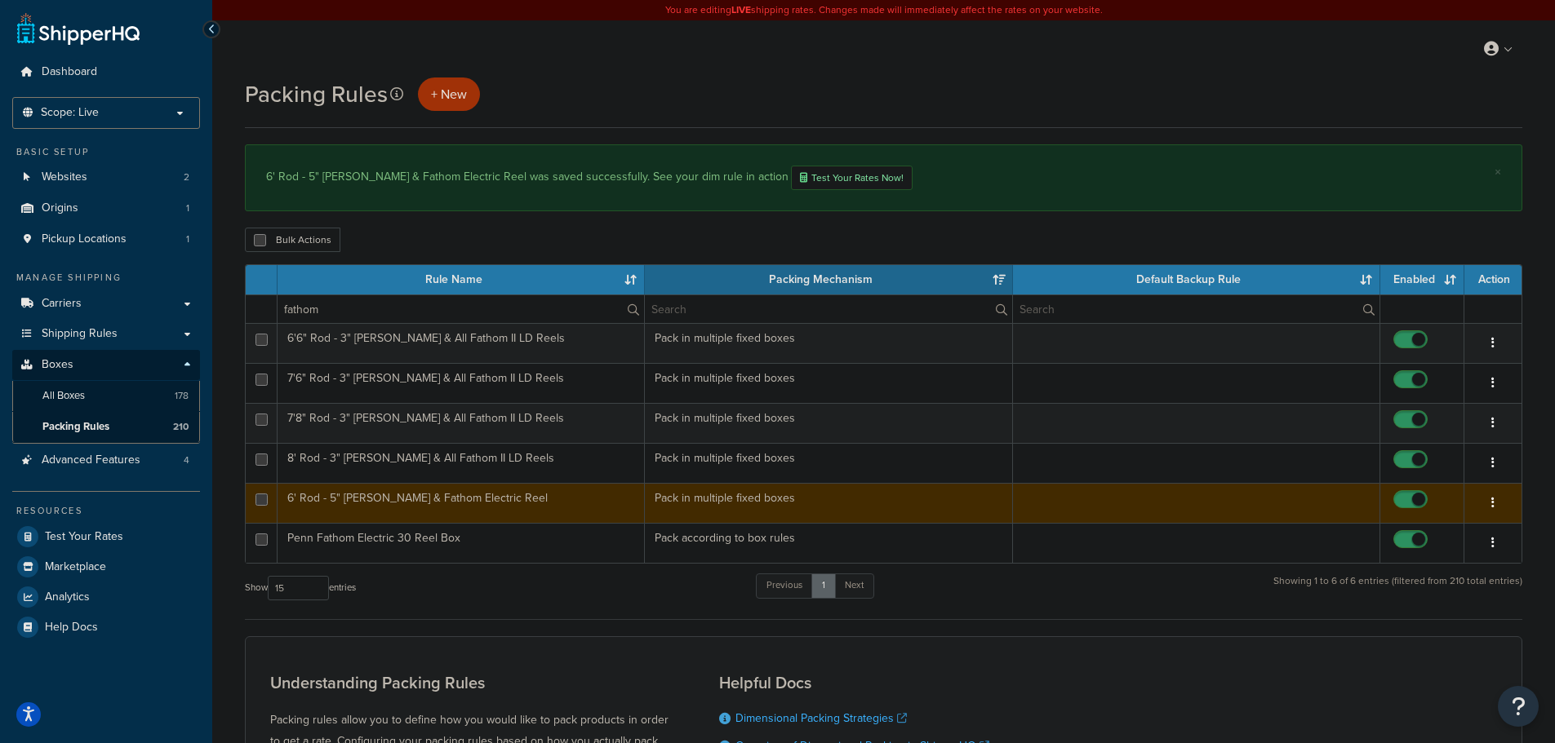
click at [467, 507] on td "6' Rod - 5" [PERSON_NAME] & Fathom Electric Reel" at bounding box center [460, 503] width 367 height 40
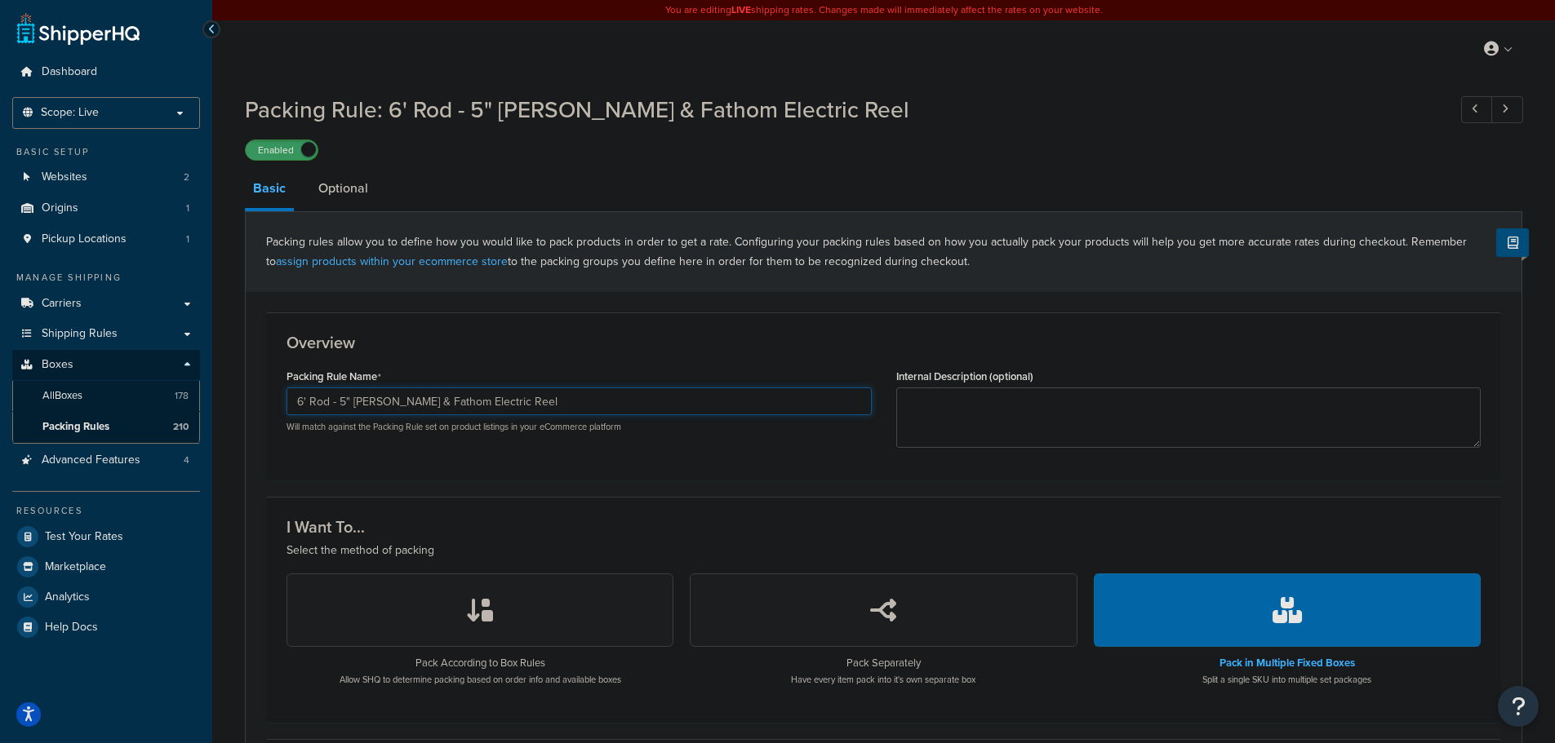
click at [549, 398] on input "6' Rod - 5" [PERSON_NAME] & Fathom Electric Reel" at bounding box center [578, 402] width 585 height 28
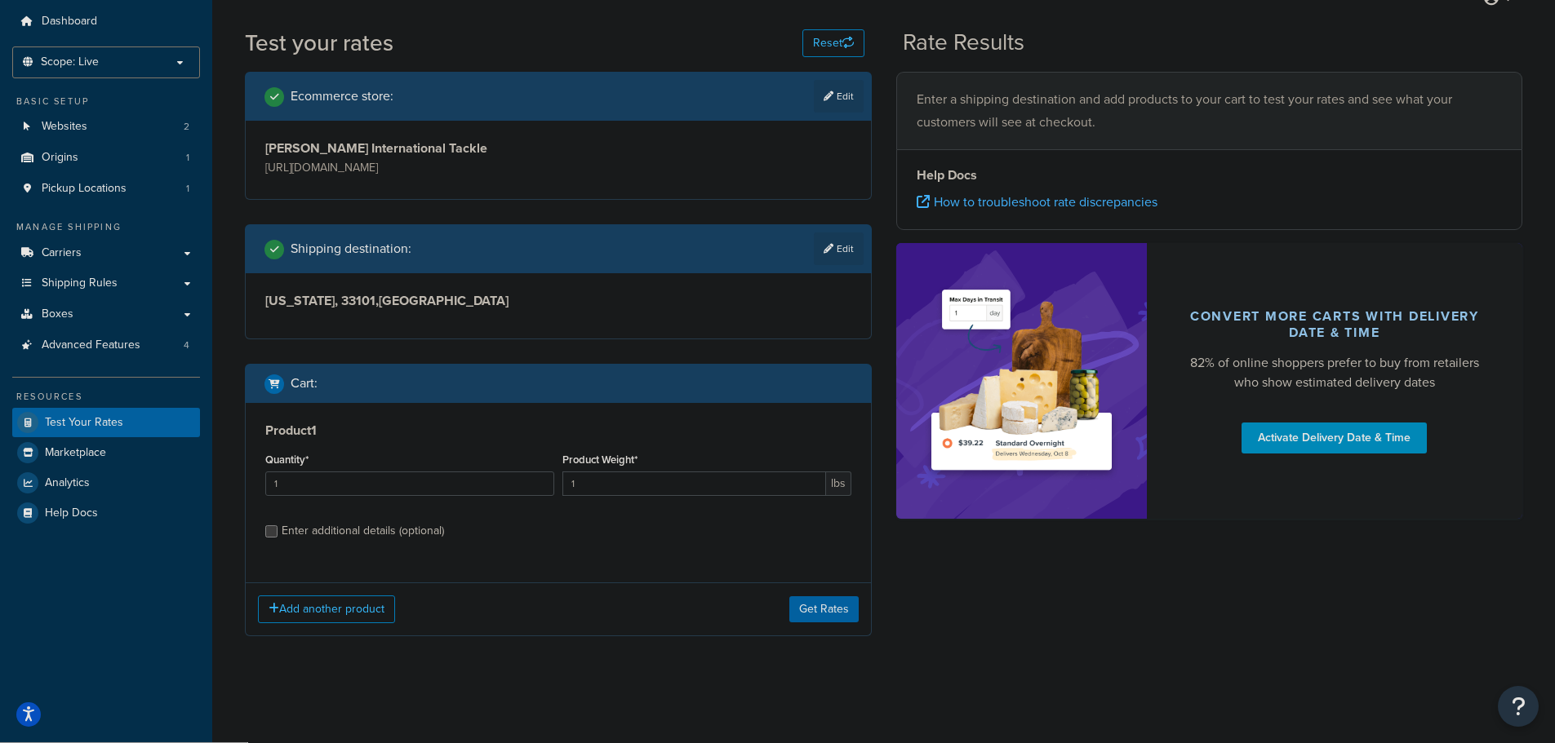
click at [358, 529] on div "Enter additional details (optional)" at bounding box center [363, 531] width 162 height 23
click at [277, 529] on input "Enter additional details (optional)" at bounding box center [271, 532] width 12 height 12
checkbox input "true"
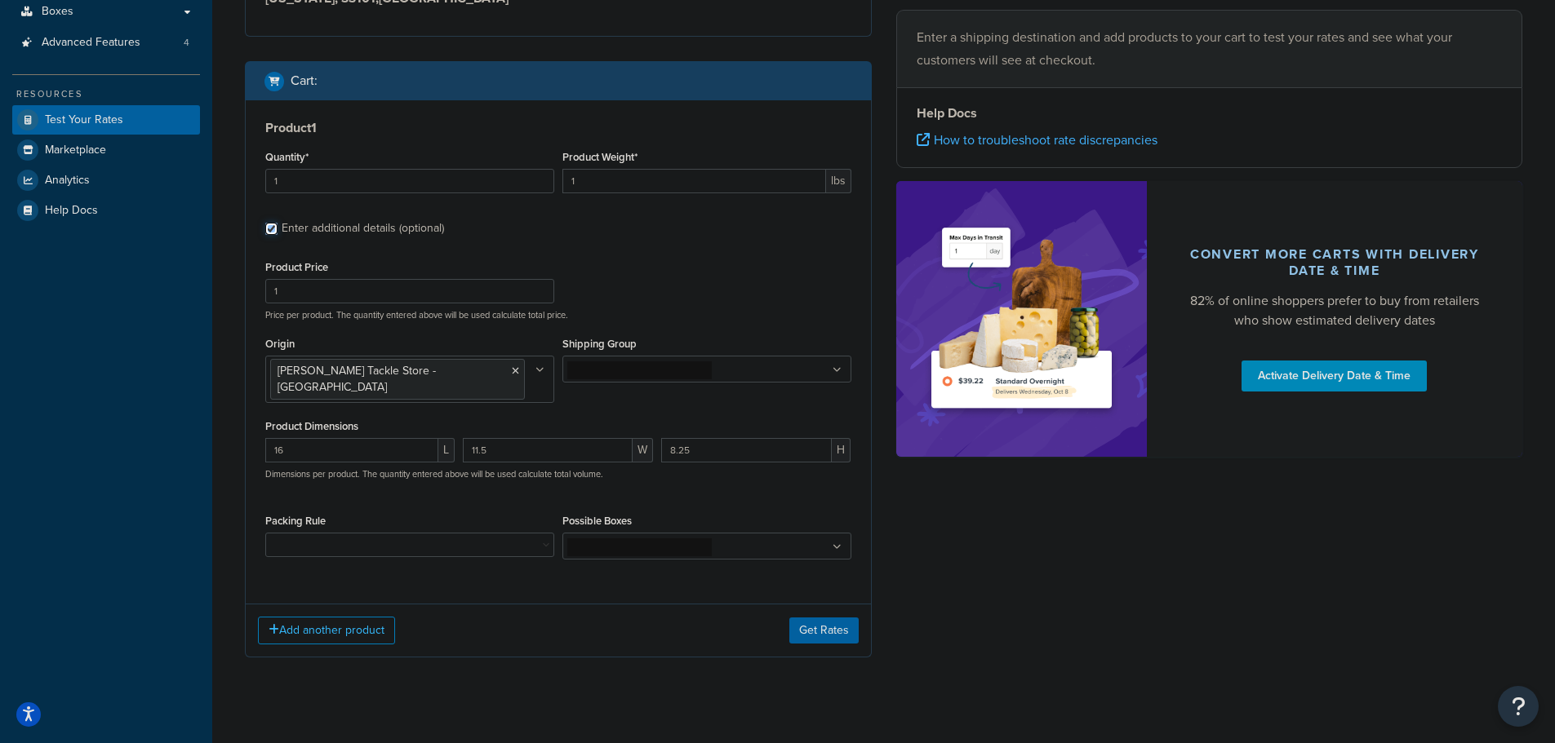
scroll to position [358, 0]
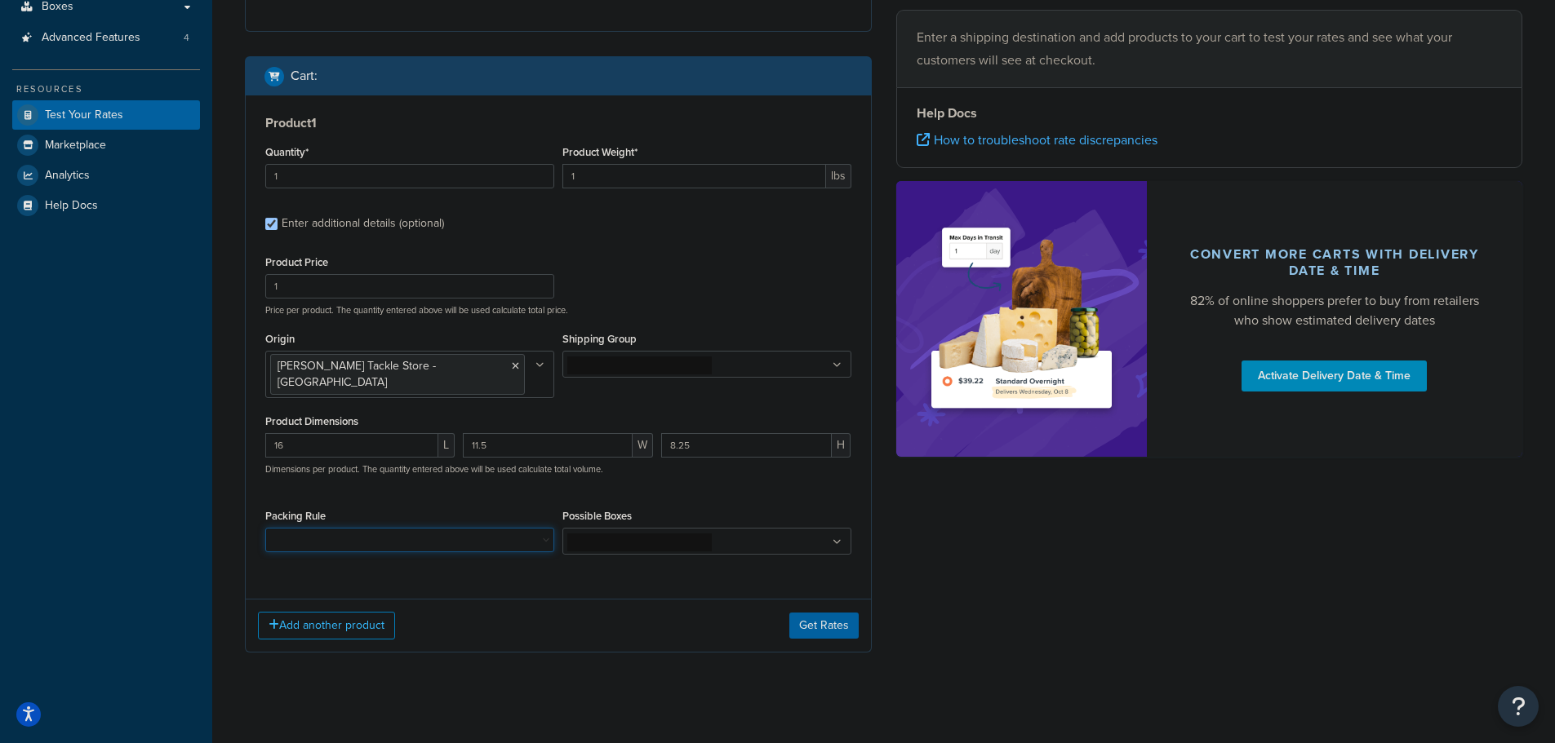
click at [444, 537] on select "10' Rod - 5" Rod Tube - 2pc & BG5000 Spinning Reel 2'8" Rod - 3" Rod Tube & Tan…" at bounding box center [409, 540] width 289 height 24
select select "88114"
click at [265, 528] on select "10' Rod - 5" Rod Tube - 2pc & BG5000 Spinning Reel 2'8" Rod - 3" Rod Tube & Tan…" at bounding box center [409, 540] width 289 height 24
click at [811, 613] on button "Get Rates" at bounding box center [823, 626] width 69 height 26
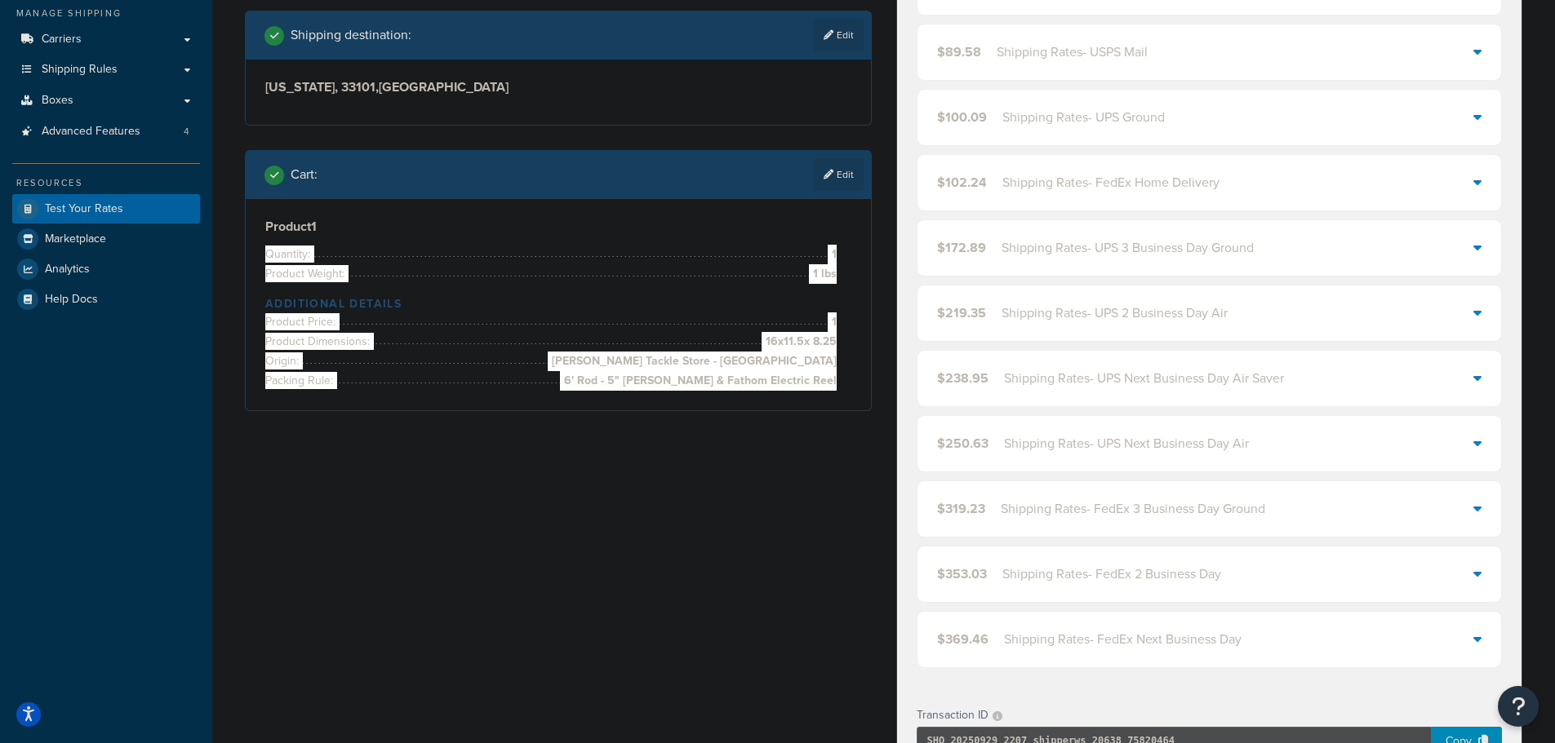
scroll to position [32, 0]
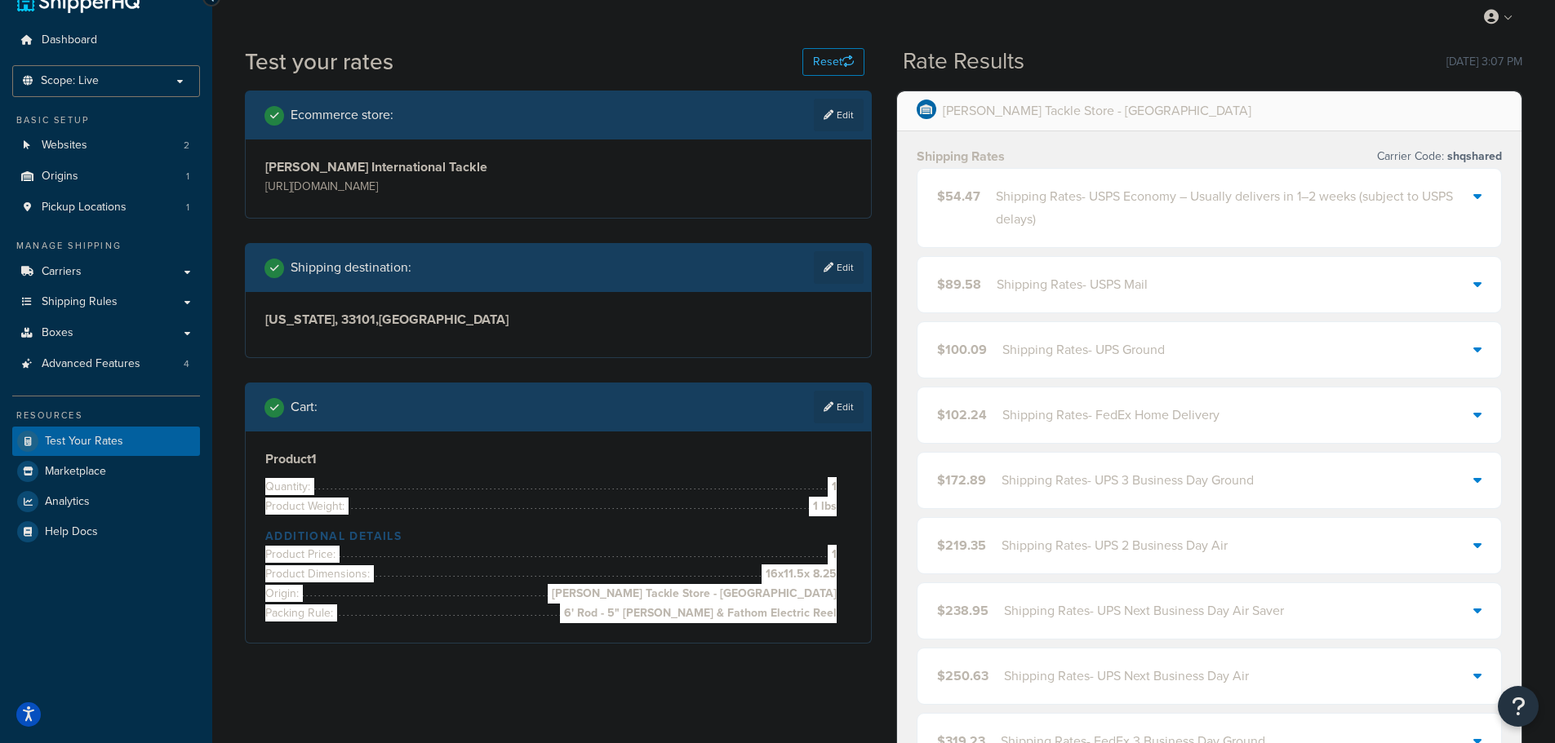
click at [1067, 217] on div "Shipping Rates - USPS Economy – Usually delivers in 1–2 weeks (subject to USPS …" at bounding box center [1235, 208] width 478 height 46
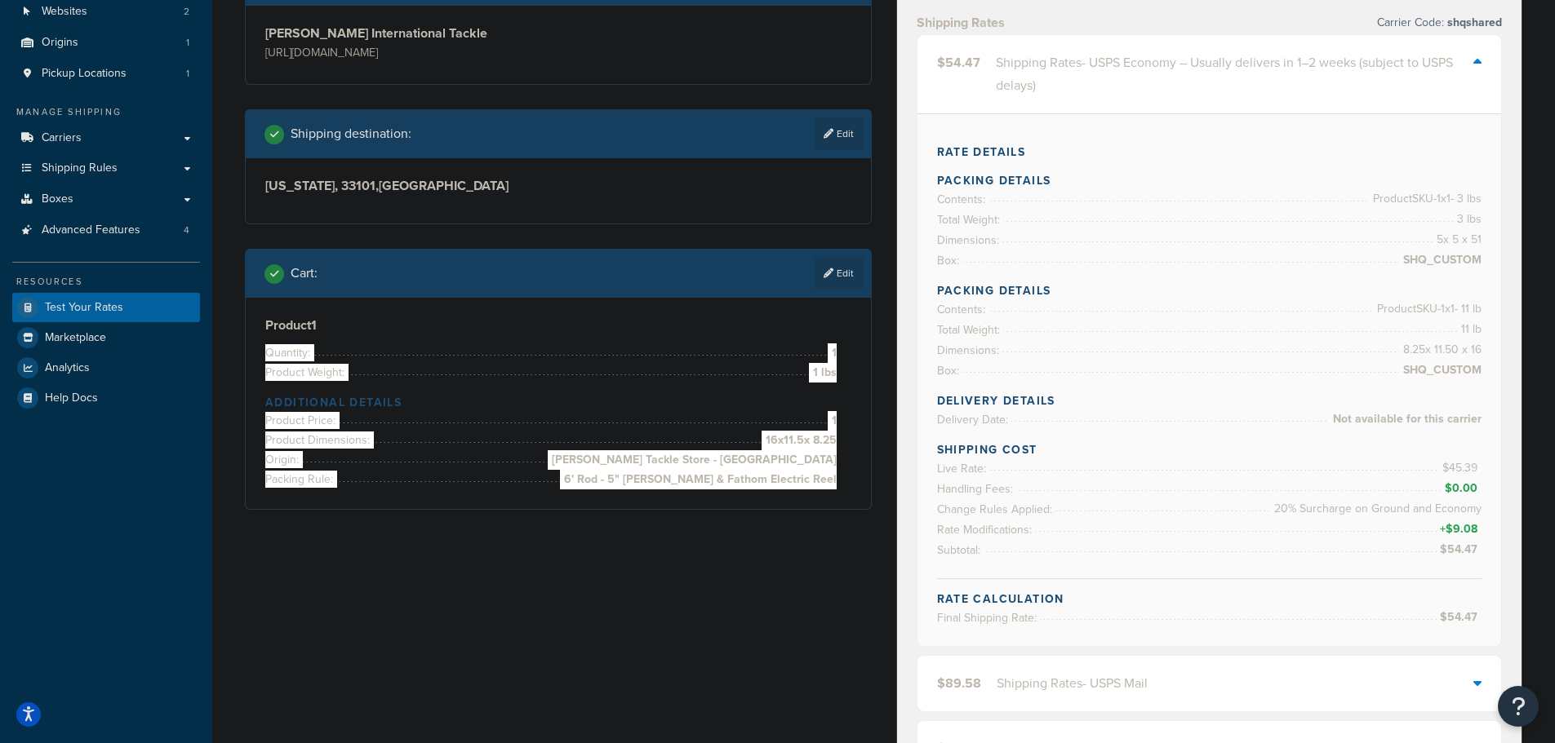
scroll to position [195, 0]
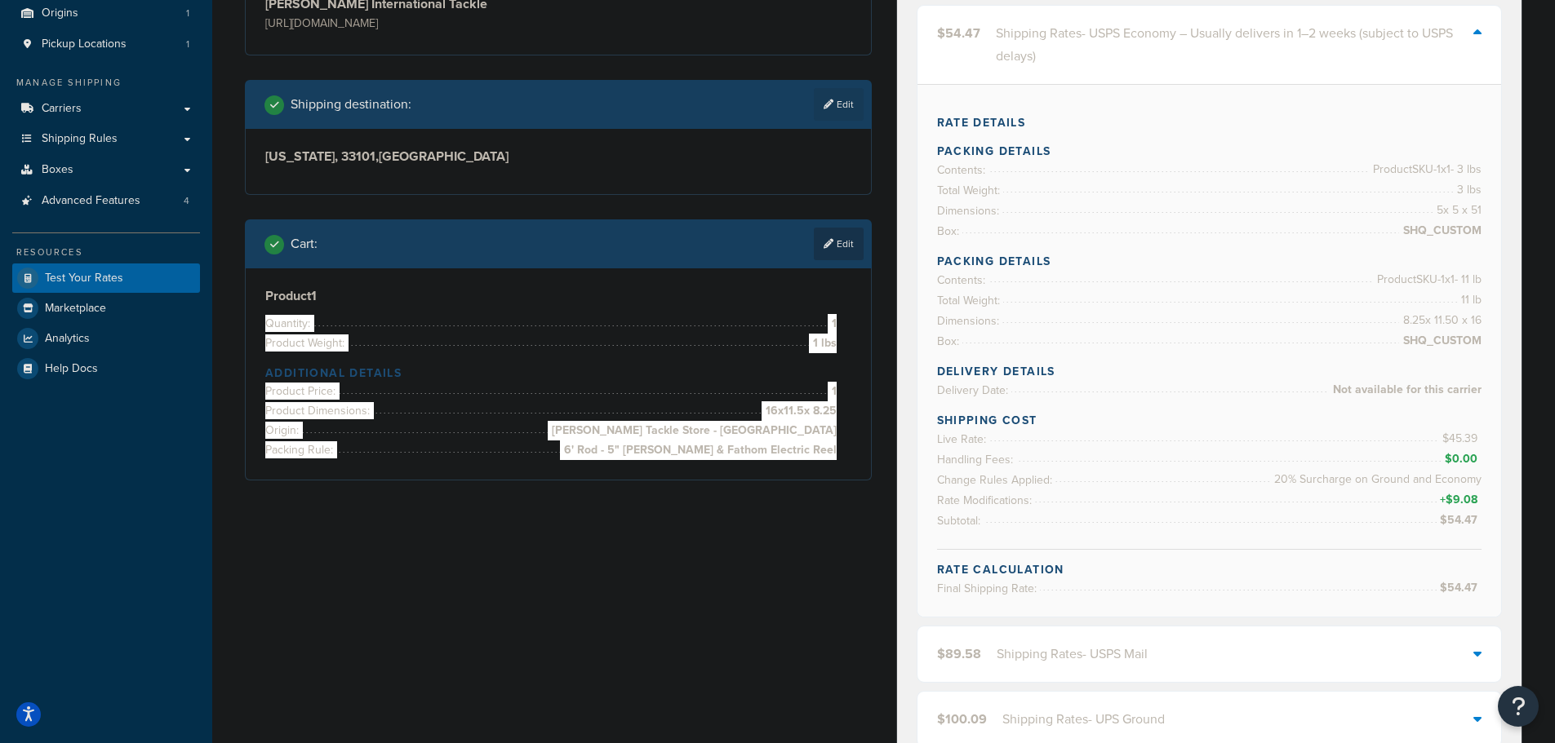
click at [844, 246] on link "Edit" at bounding box center [839, 244] width 50 height 33
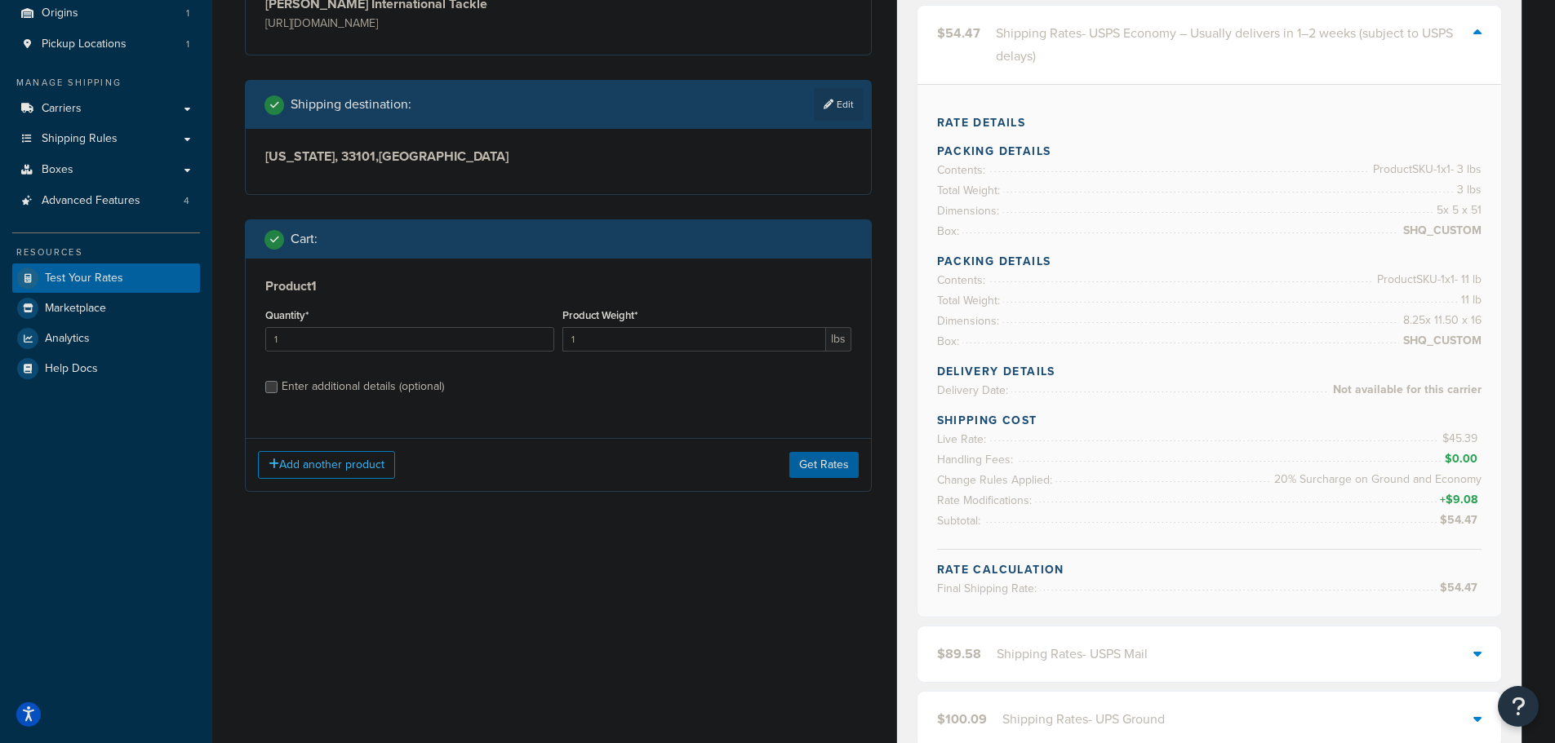
click at [398, 388] on div "Enter additional details (optional)" at bounding box center [363, 386] width 162 height 23
click at [277, 388] on input "Enter additional details (optional)" at bounding box center [271, 387] width 12 height 12
checkbox input "true"
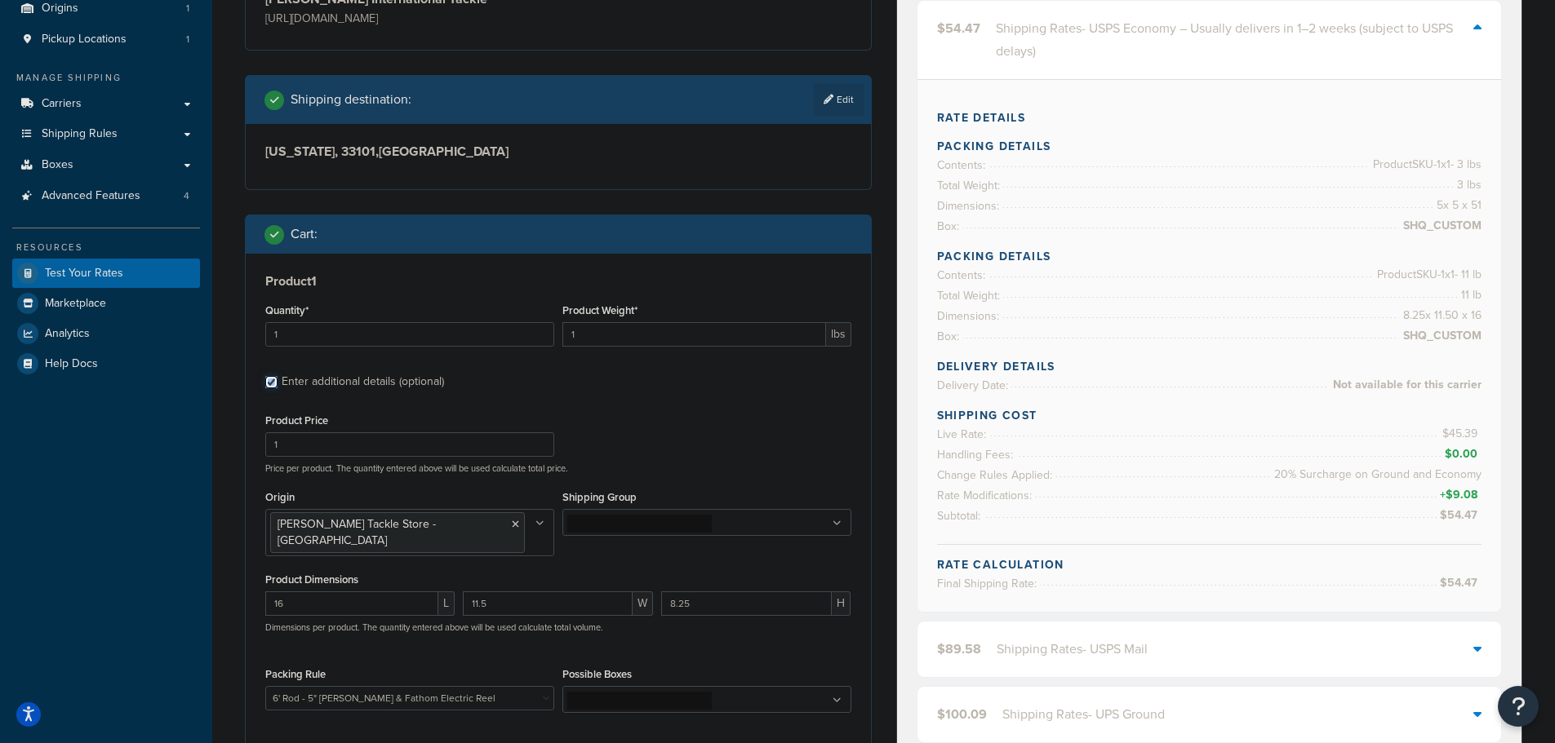
scroll to position [277, 0]
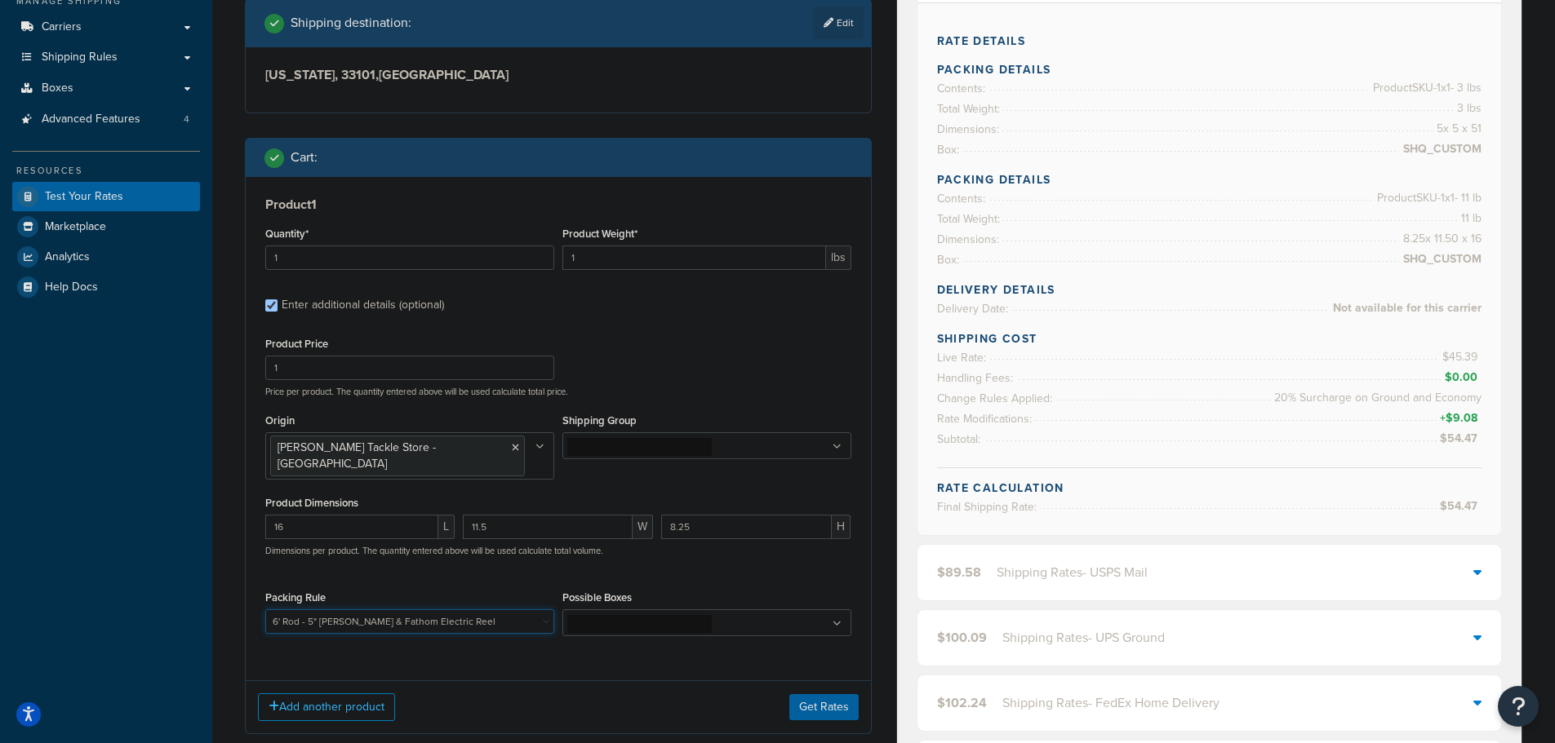
click at [461, 610] on select "10' Rod - 5" Rod Tube - 2pc & BG5000 Spinning Reel 2'8" Rod - 3" Rod Tube & Tan…" at bounding box center [409, 622] width 289 height 24
select select "75281"
click at [265, 610] on select "10' Rod - 5" Rod Tube - 2pc & BG5000 Spinning Reel 2'8" Rod - 3" Rod Tube & Tan…" at bounding box center [409, 622] width 289 height 24
click at [808, 694] on button "Get Rates" at bounding box center [823, 707] width 69 height 26
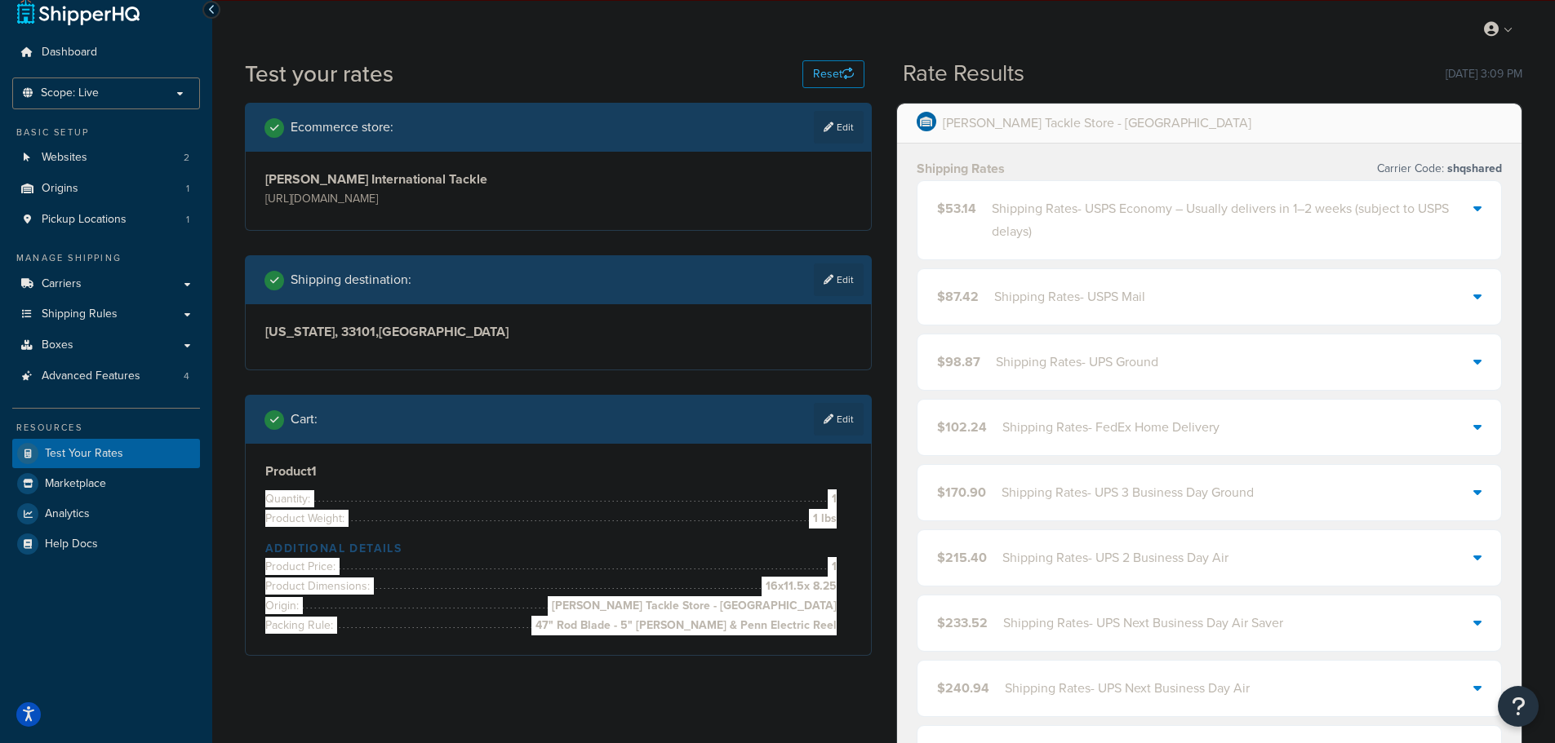
scroll to position [0, 0]
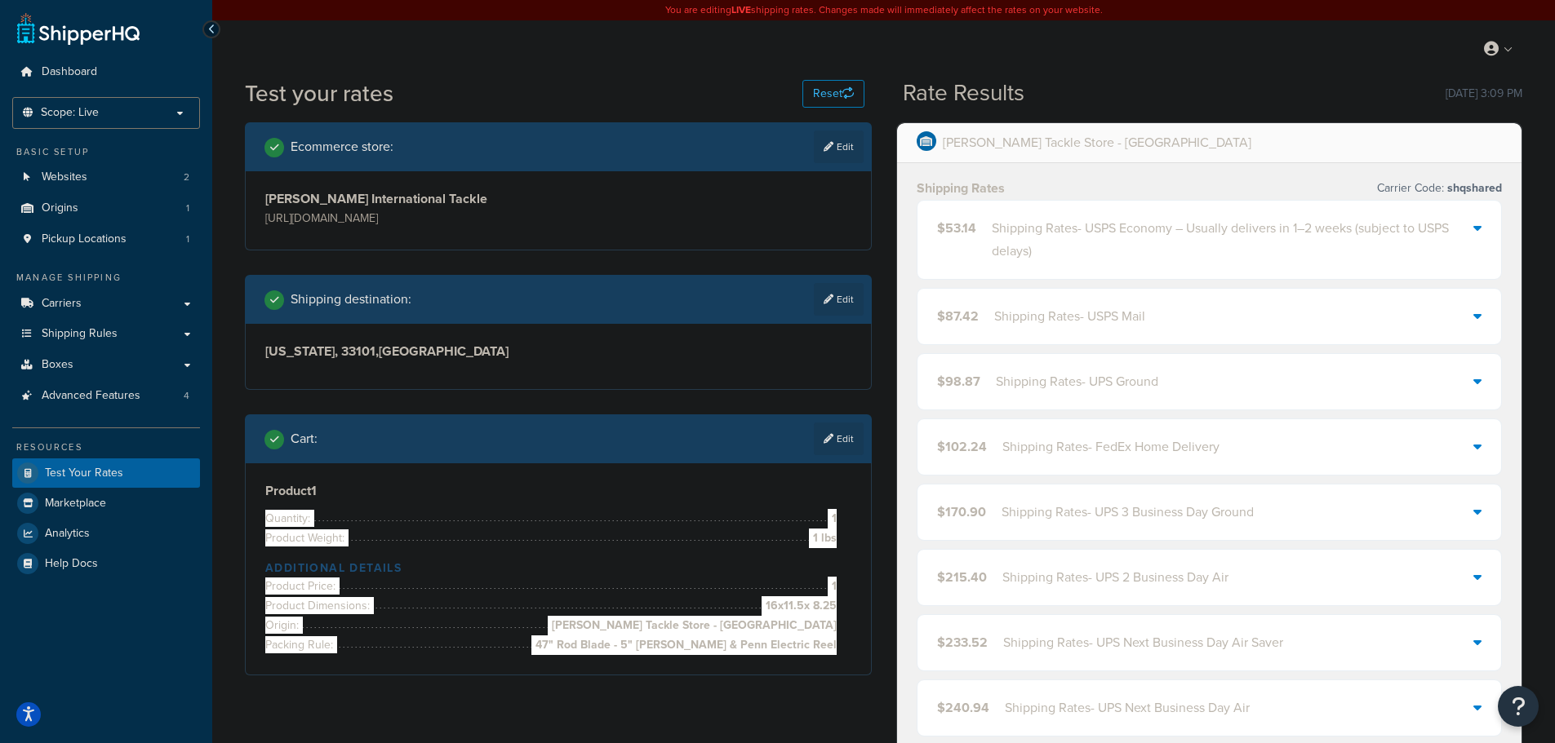
click at [1082, 236] on div "Shipping Rates - USPS Economy – Usually delivers in 1–2 weeks (subject to USPS …" at bounding box center [1233, 240] width 482 height 46
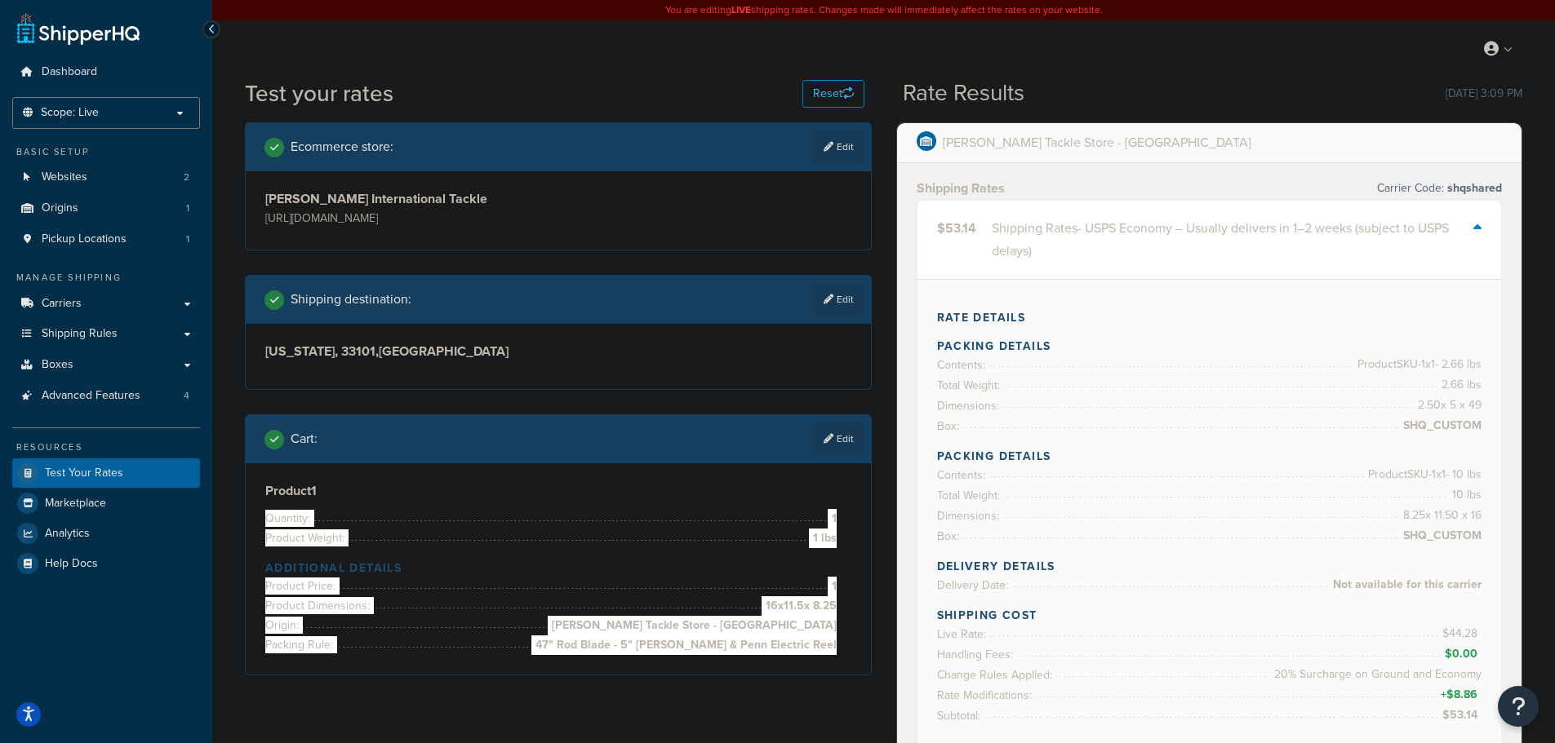
click at [1084, 233] on div "Shipping Rates - USPS Economy – Usually delivers in 1–2 weeks (subject to USPS …" at bounding box center [1233, 240] width 482 height 46
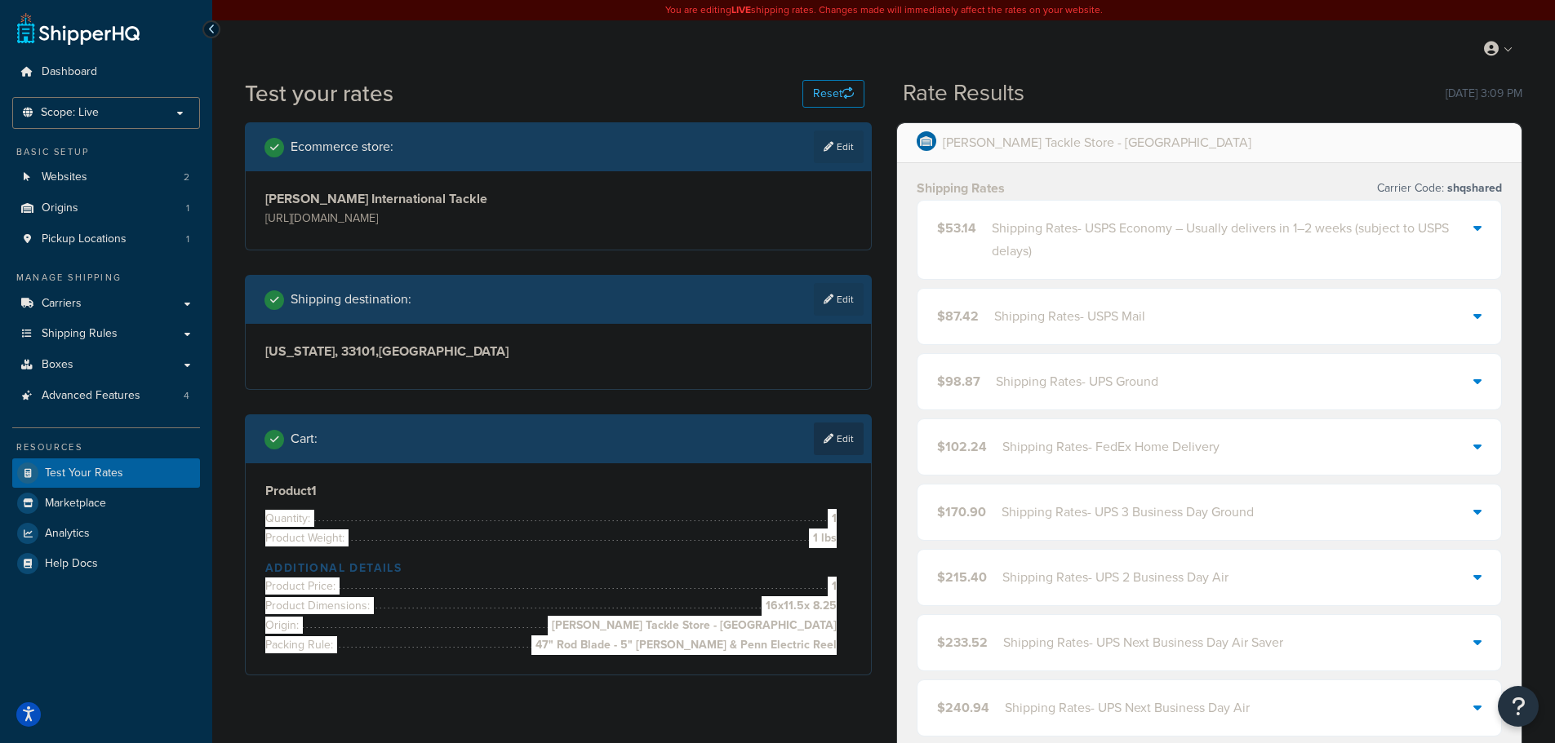
click at [848, 440] on link "Edit" at bounding box center [839, 439] width 50 height 33
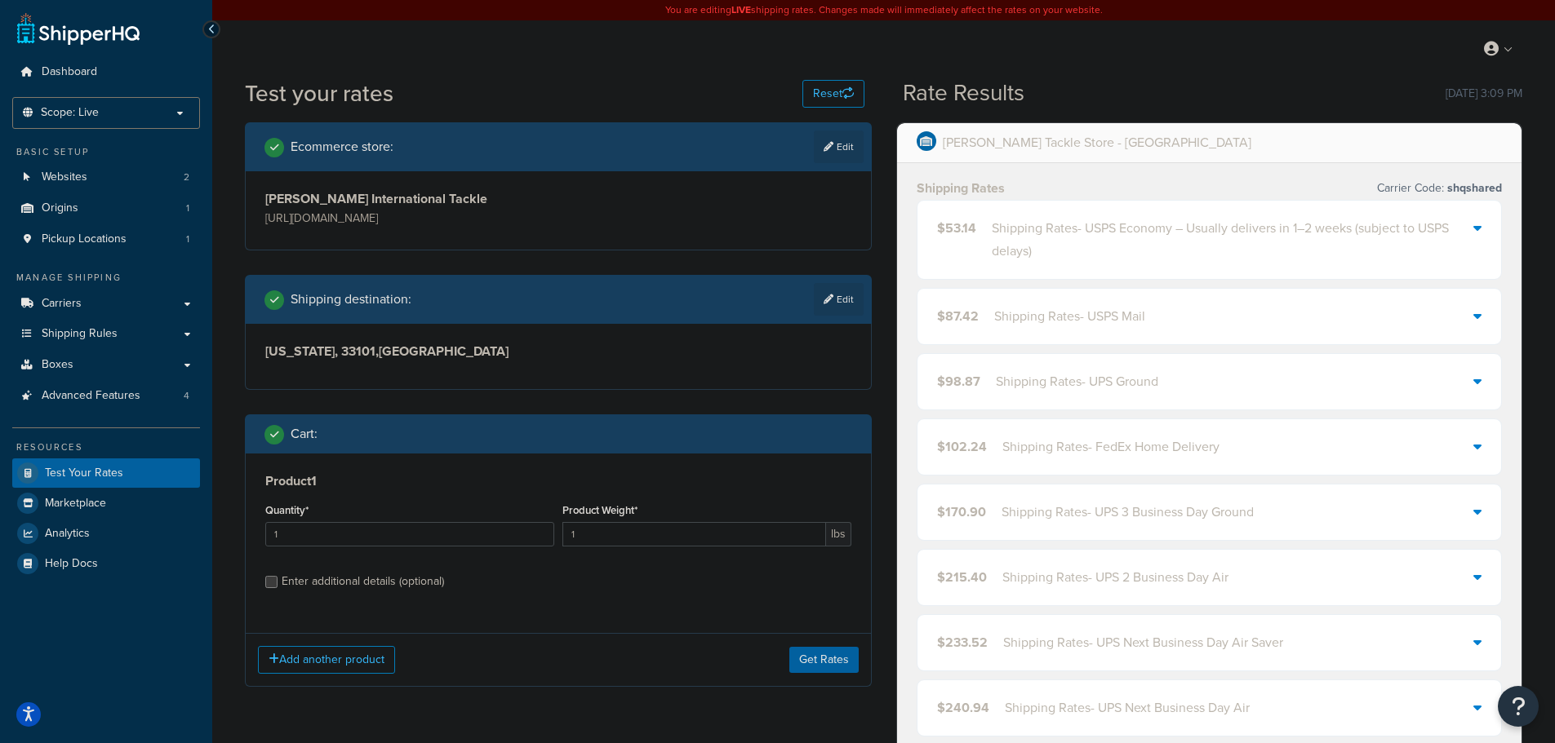
click at [361, 588] on div "Enter additional details (optional)" at bounding box center [363, 581] width 162 height 23
click at [277, 588] on input "Enter additional details (optional)" at bounding box center [271, 582] width 12 height 12
checkbox input "true"
select select "75281"
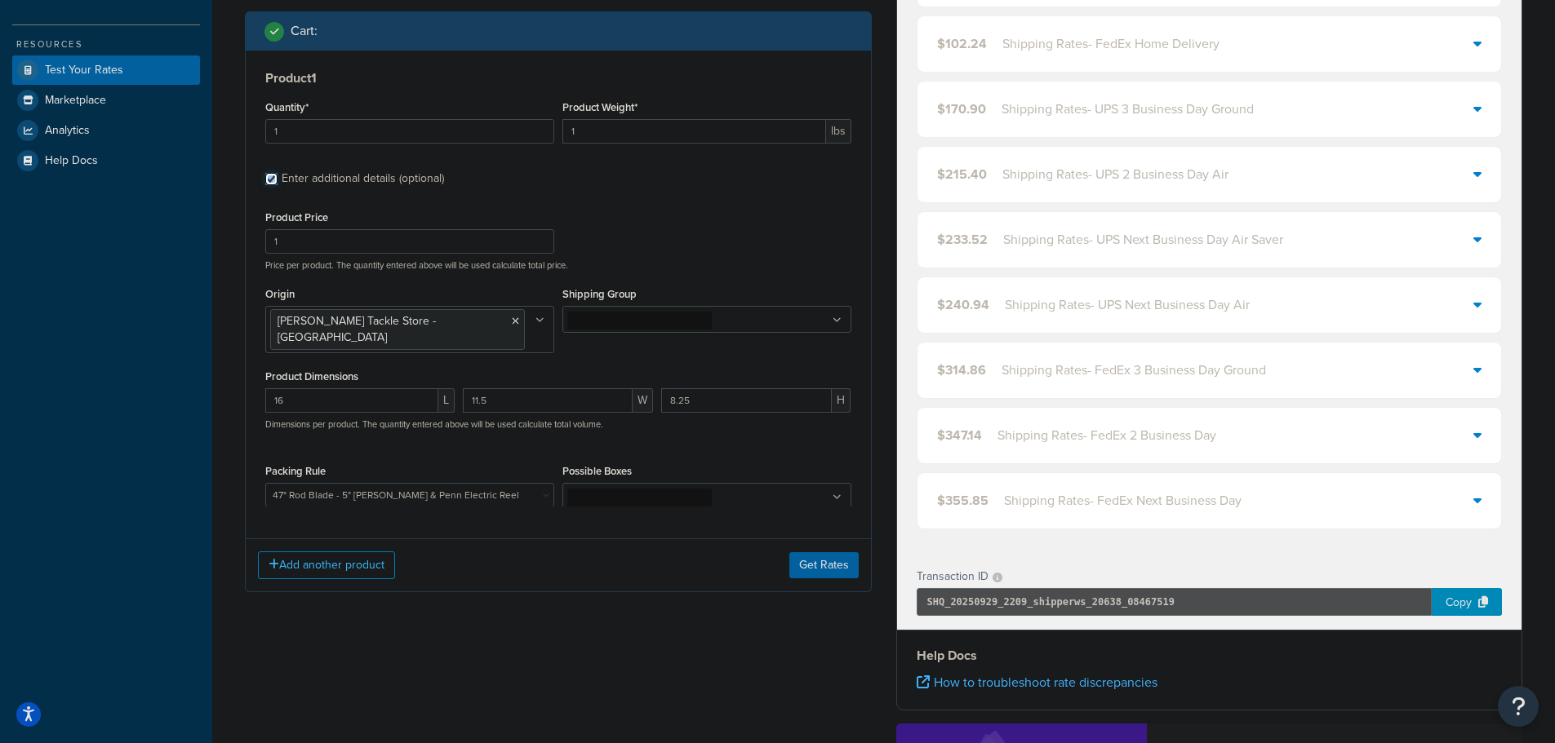
scroll to position [408, 0]
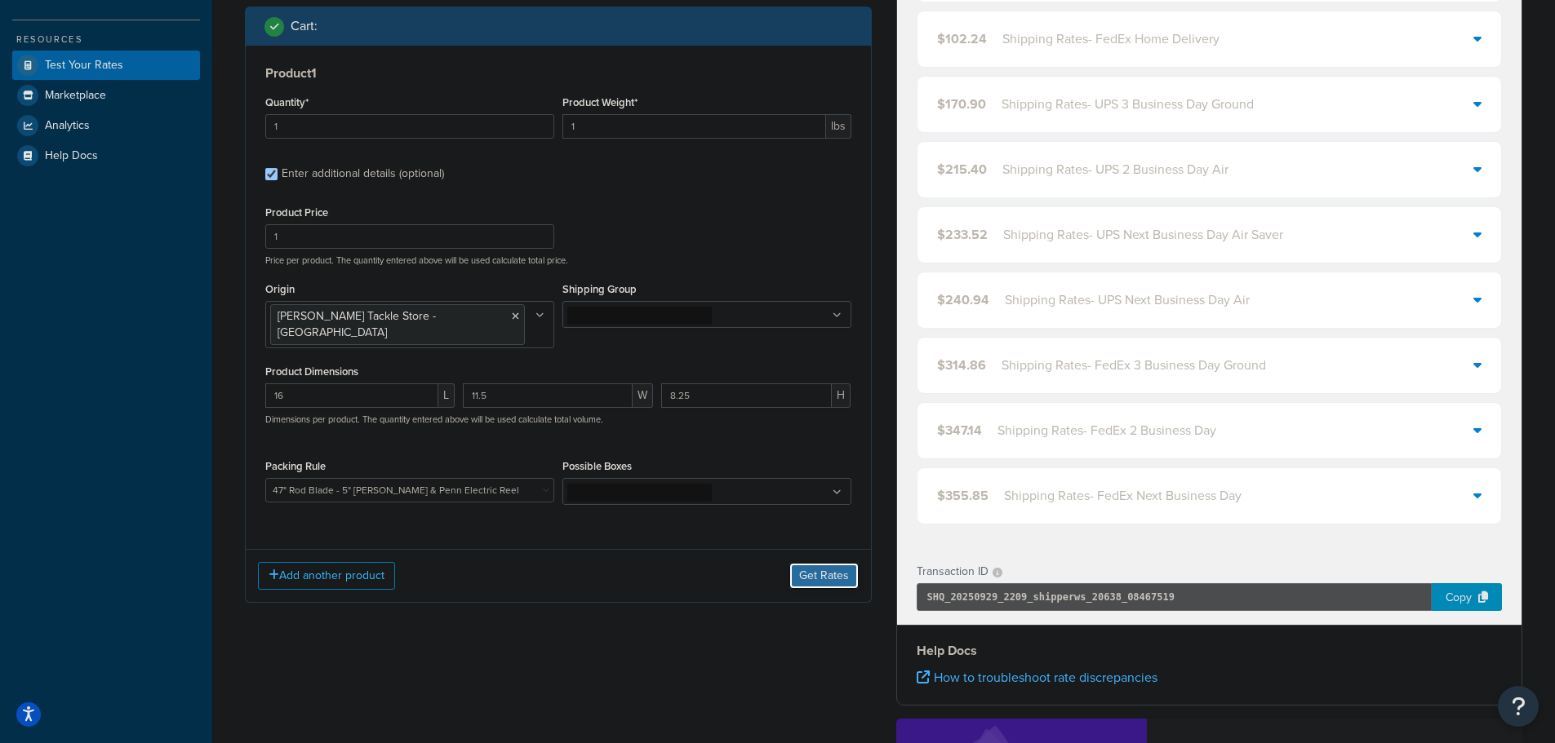
click at [826, 563] on button "Get Rates" at bounding box center [823, 576] width 69 height 26
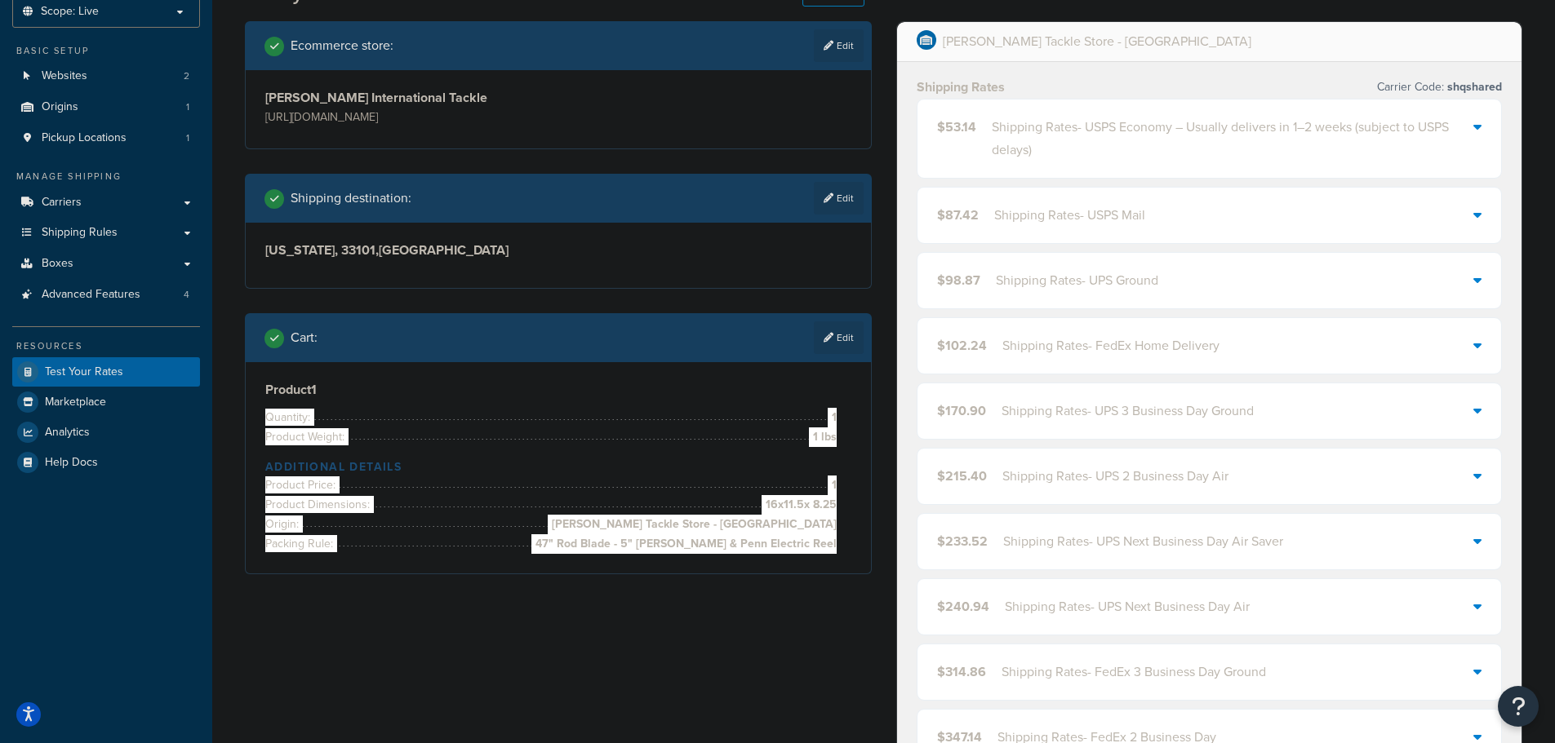
scroll to position [82, 0]
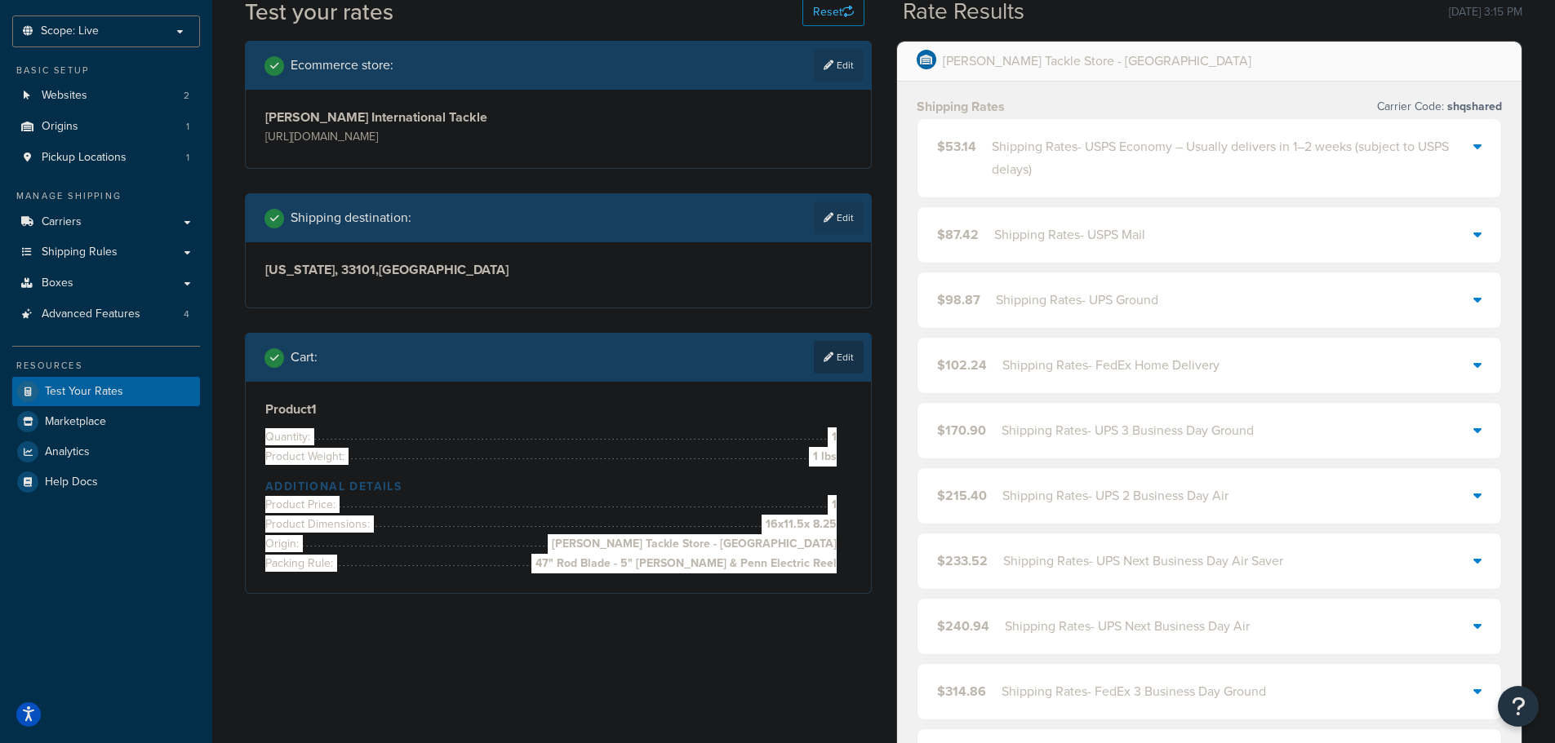
click at [852, 355] on link "Edit" at bounding box center [839, 357] width 50 height 33
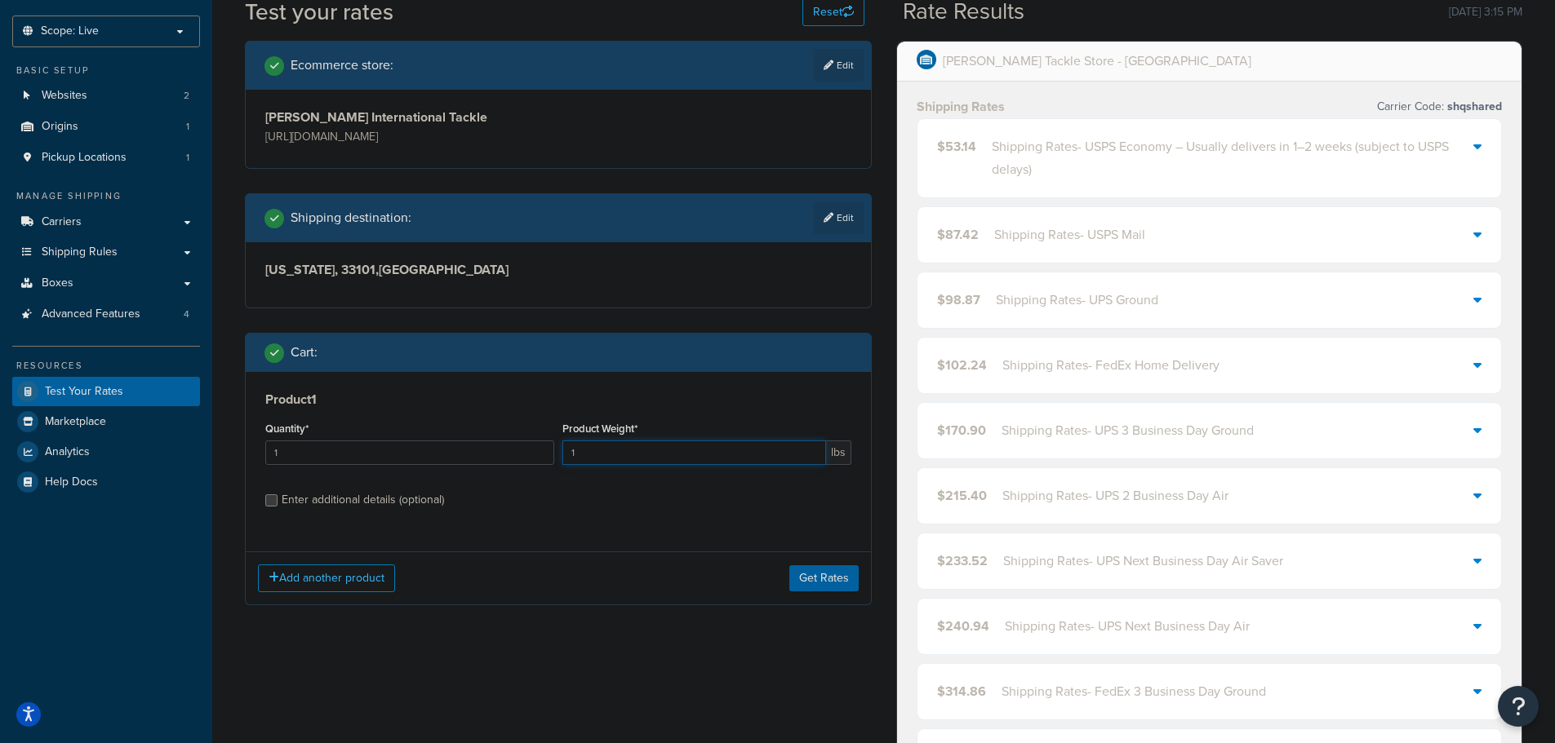
drag, startPoint x: 593, startPoint y: 456, endPoint x: 548, endPoint y: 458, distance: 44.9
click at [548, 458] on div "Quantity* 1 Product Weight* 1 lbs" at bounding box center [558, 448] width 594 height 60
type input "2"
click at [828, 576] on button "Get Rates" at bounding box center [823, 579] width 69 height 26
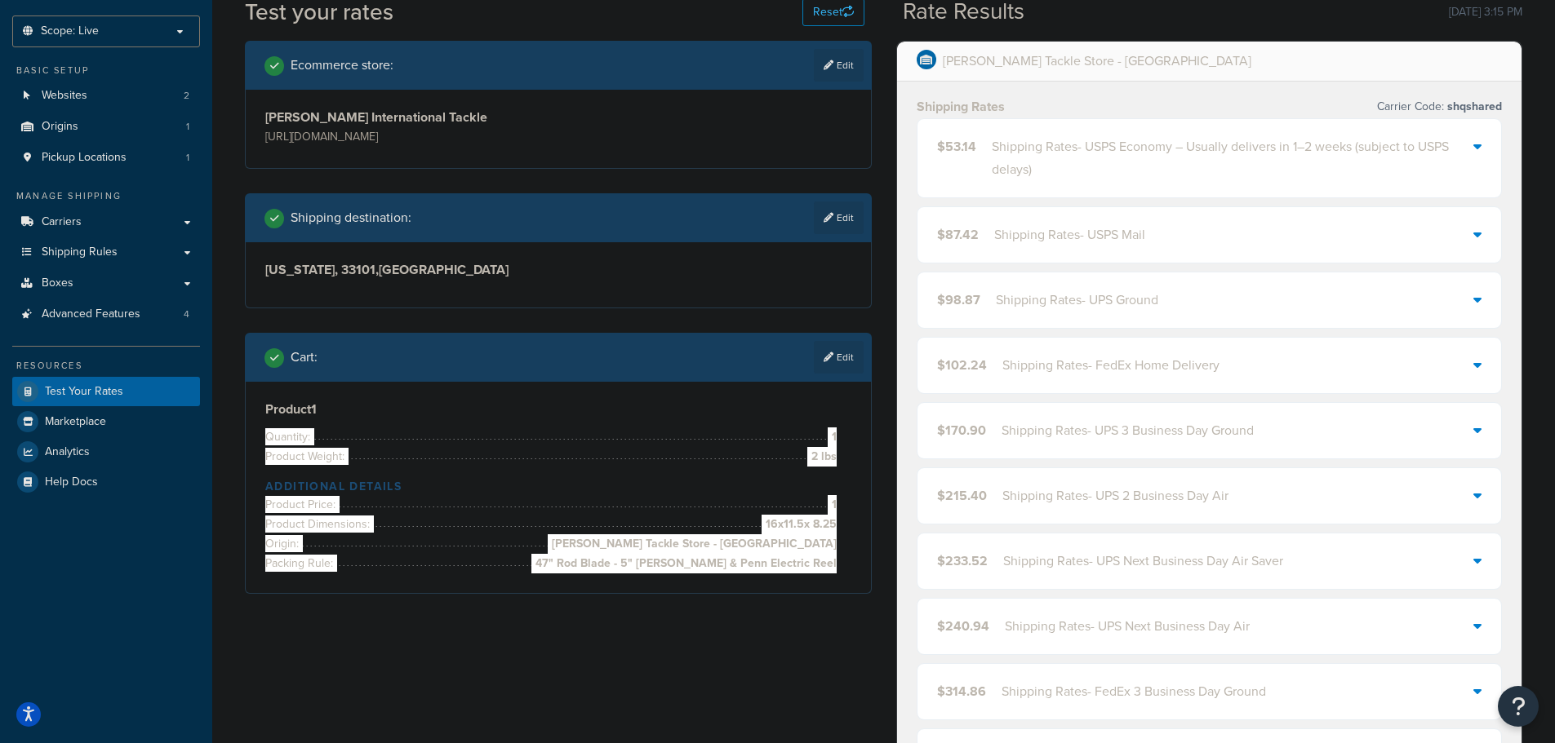
click at [964, 162] on span "$53.14" at bounding box center [956, 158] width 39 height 46
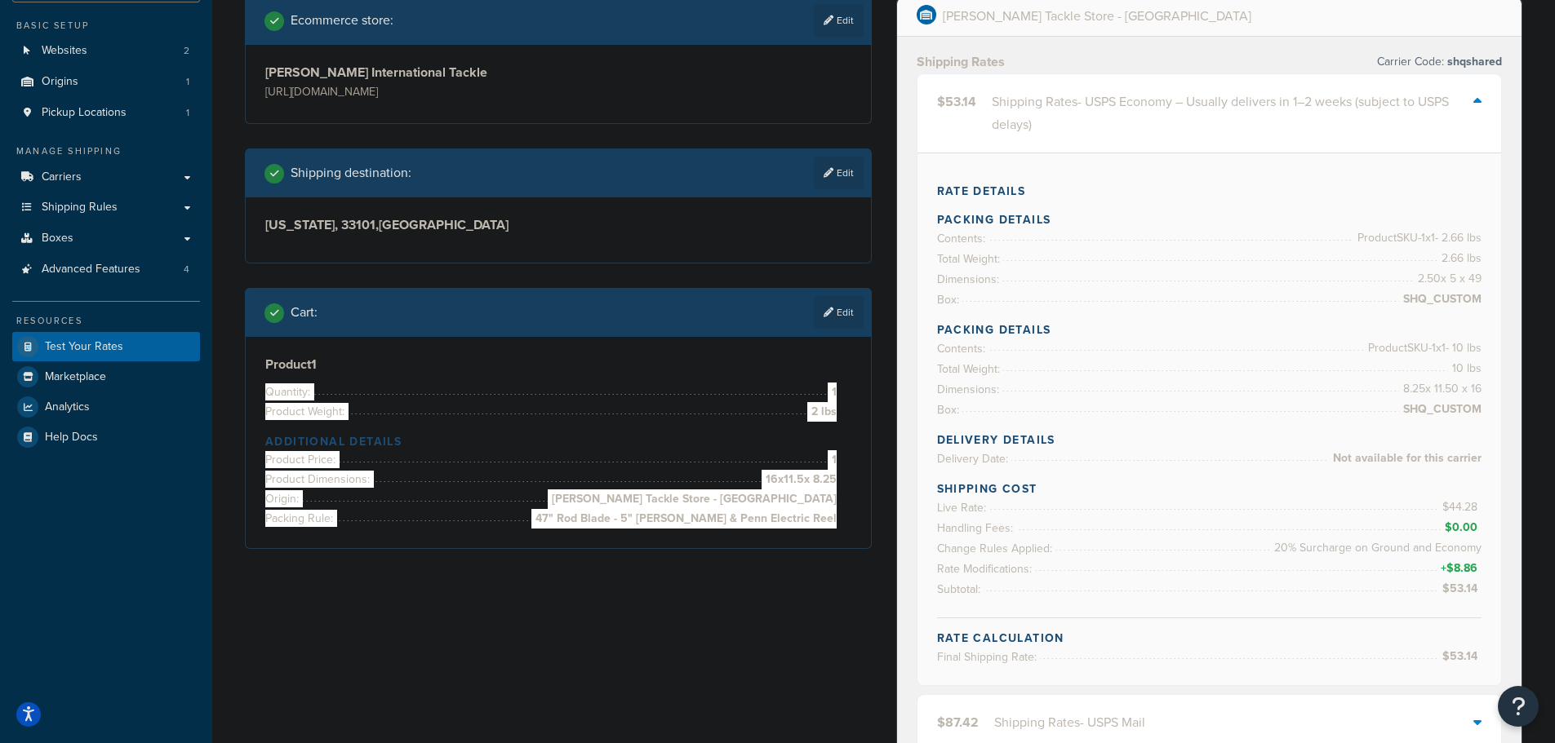
scroll to position [163, 0]
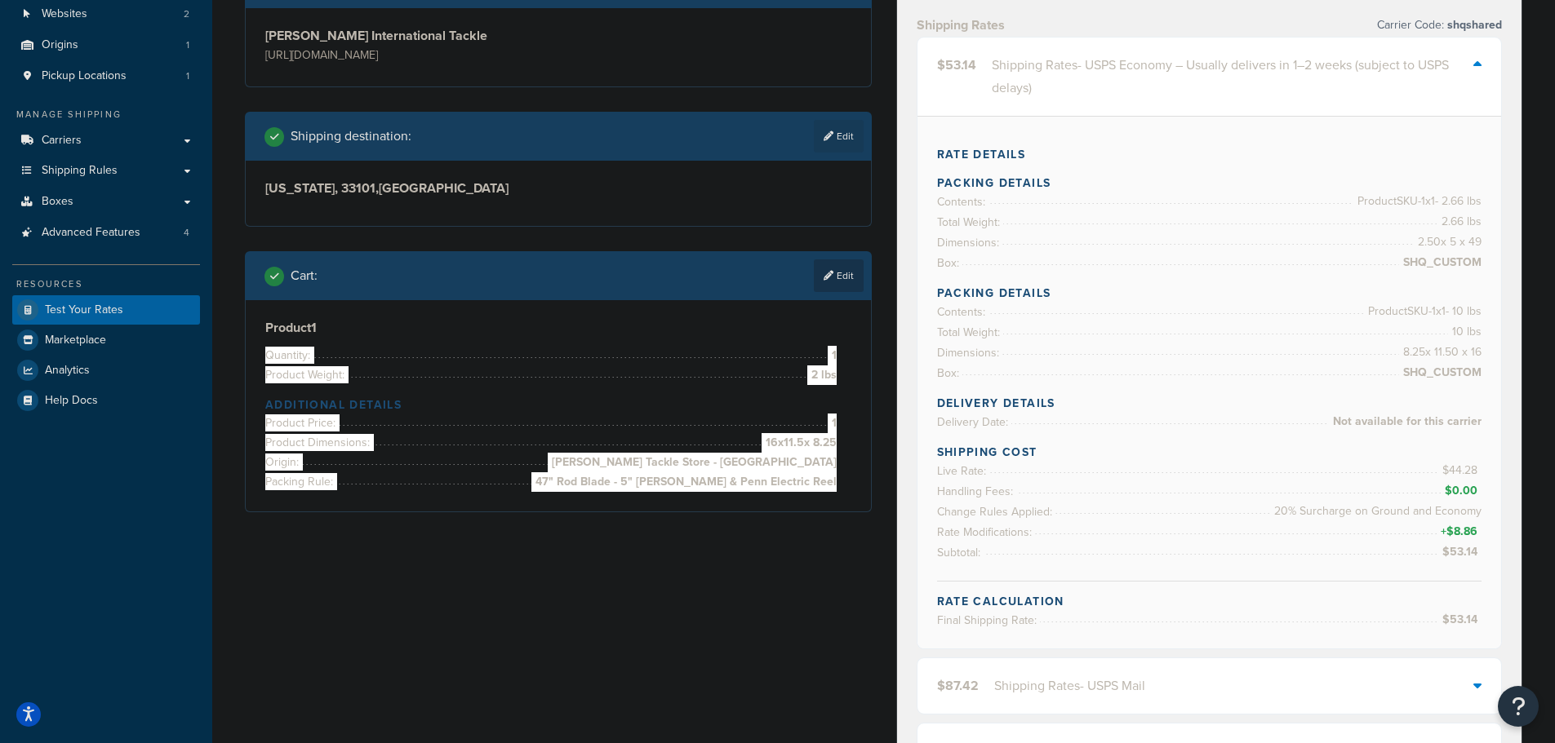
click at [828, 277] on icon at bounding box center [828, 276] width 10 height 10
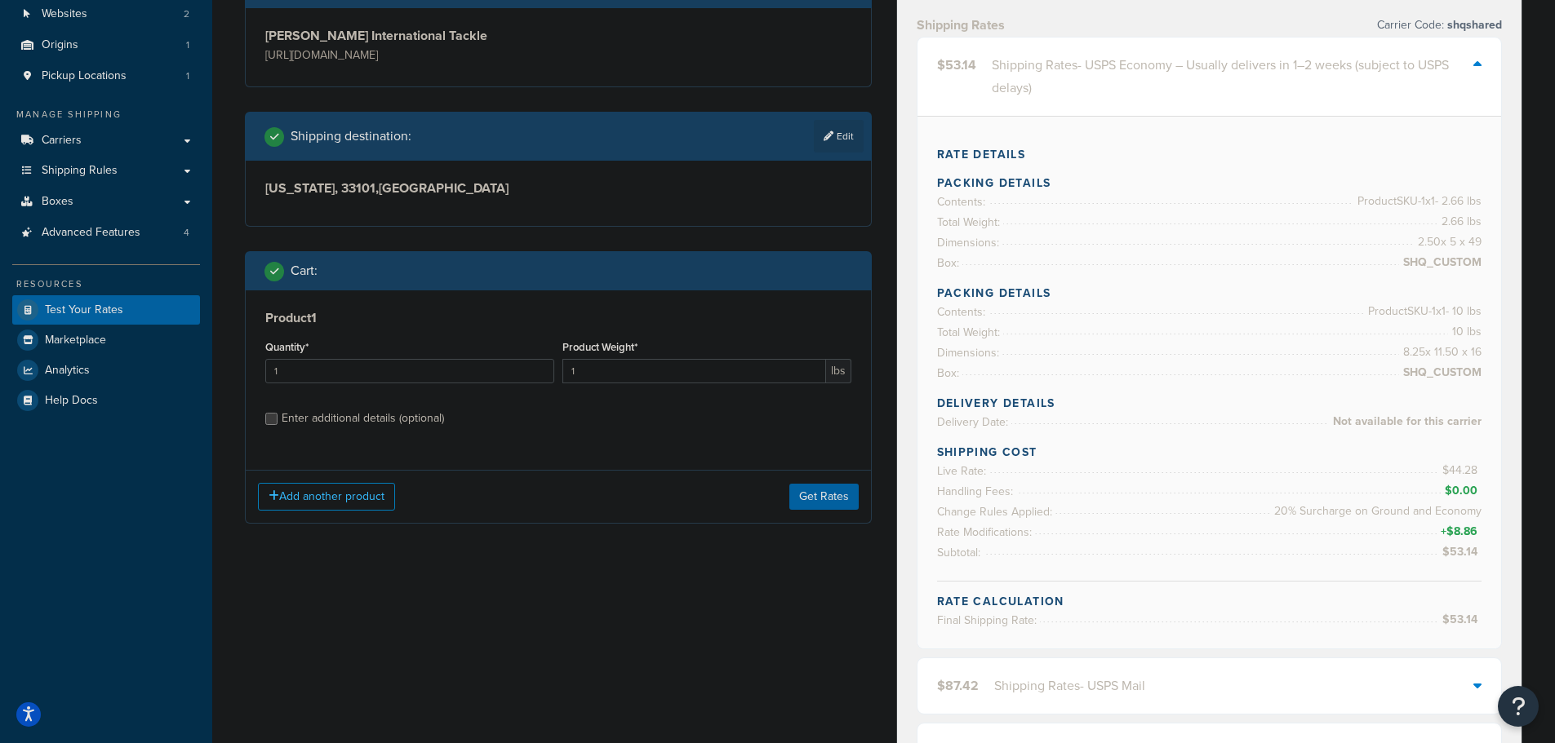
click at [393, 416] on div "Enter additional details (optional)" at bounding box center [363, 418] width 162 height 23
click at [277, 416] on input "Enter additional details (optional)" at bounding box center [271, 419] width 12 height 12
checkbox input "true"
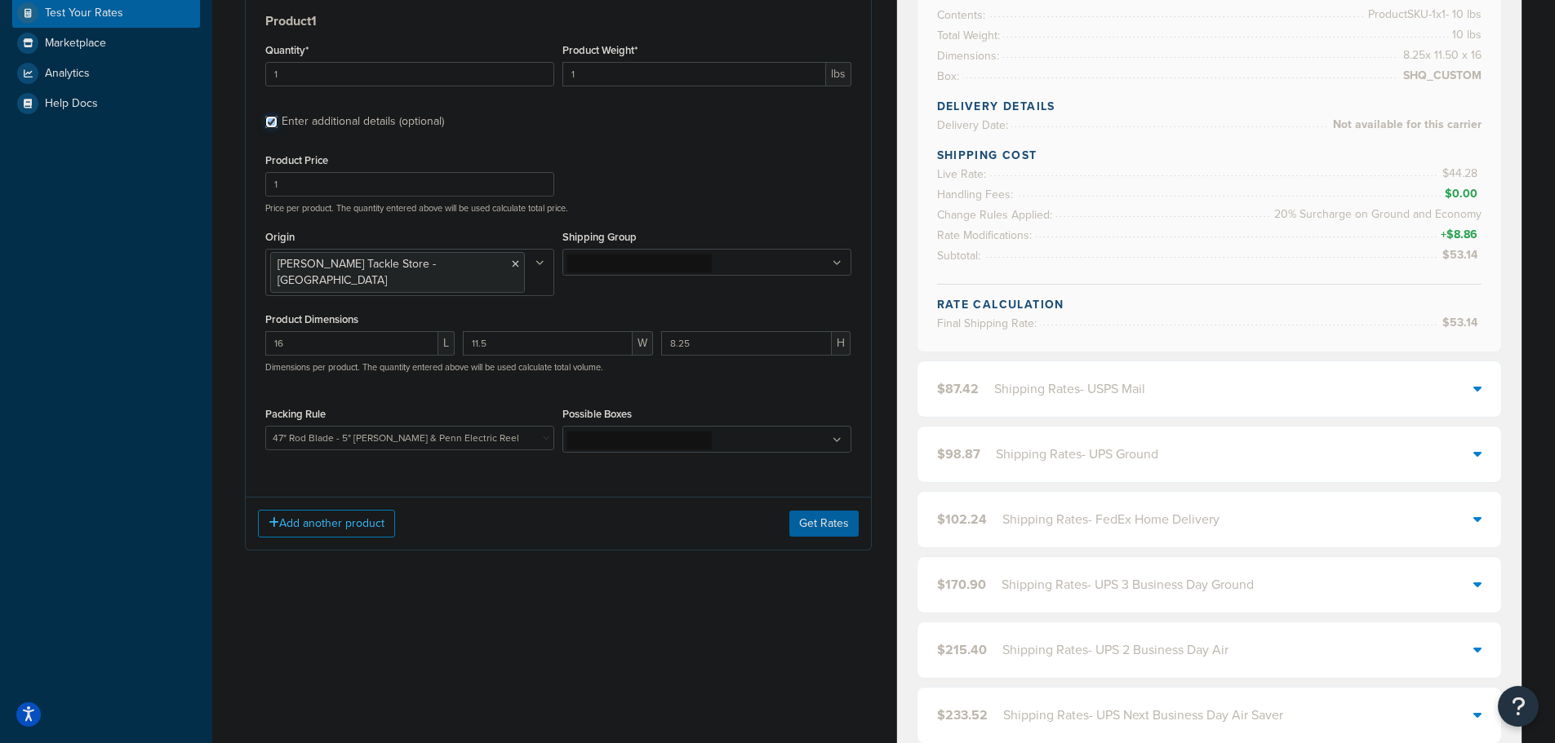
scroll to position [490, 0]
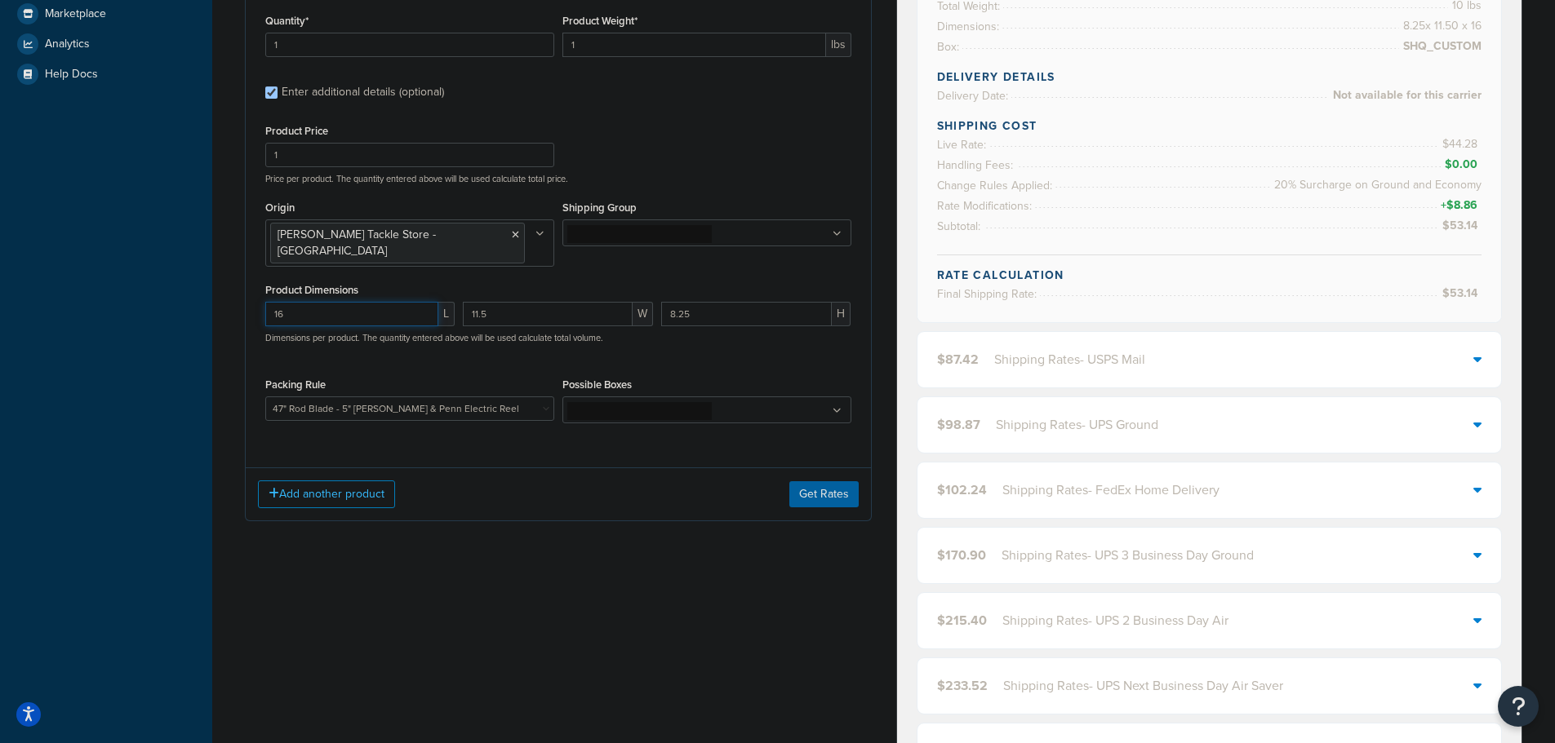
drag, startPoint x: 353, startPoint y: 299, endPoint x: 161, endPoint y: 304, distance: 191.8
click at [162, 304] on div "Dashboard Scope: Live Basic Setup Websites 2 Origins 1 Pickup Locations 1 Manag…" at bounding box center [777, 527] width 1555 height 2034
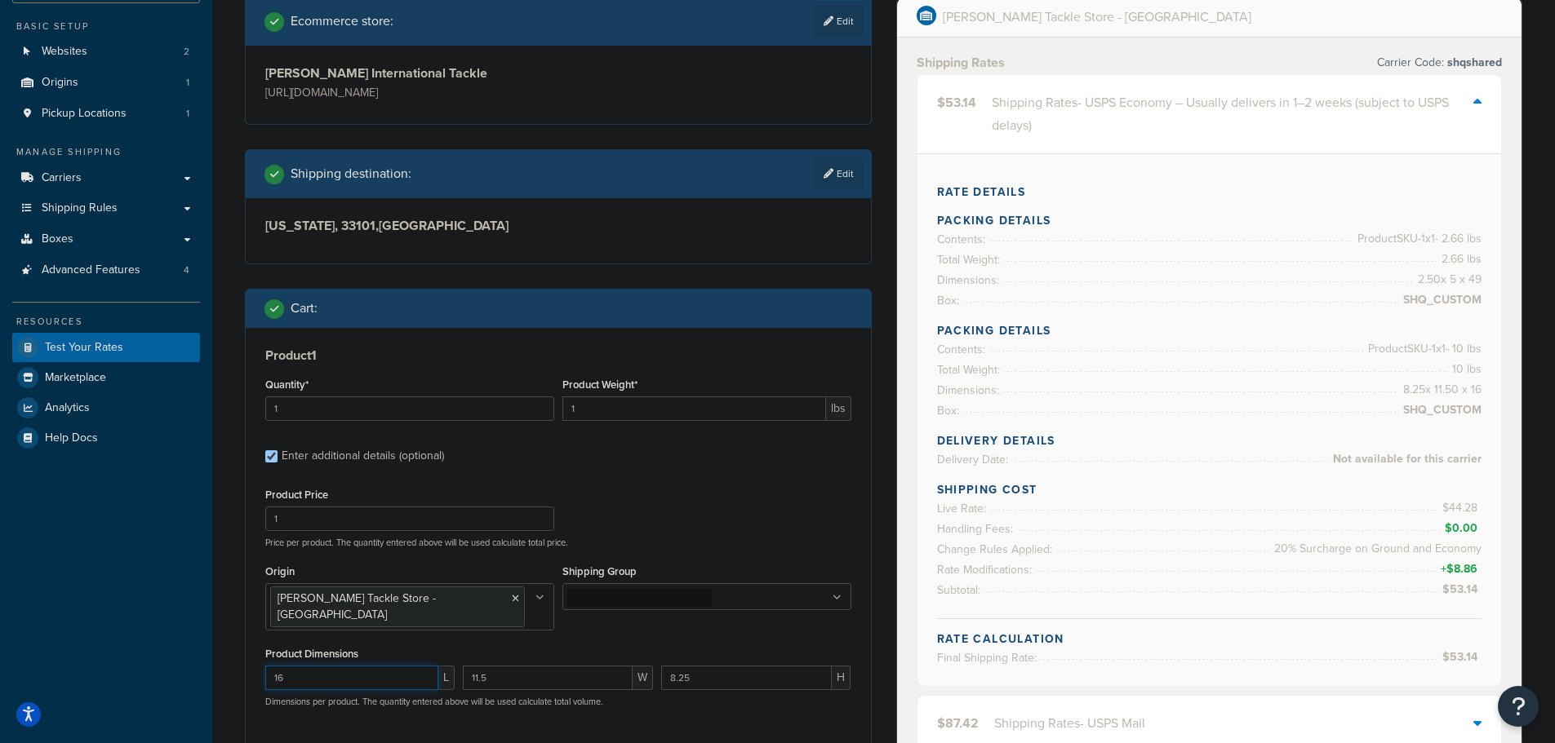
scroll to position [163, 0]
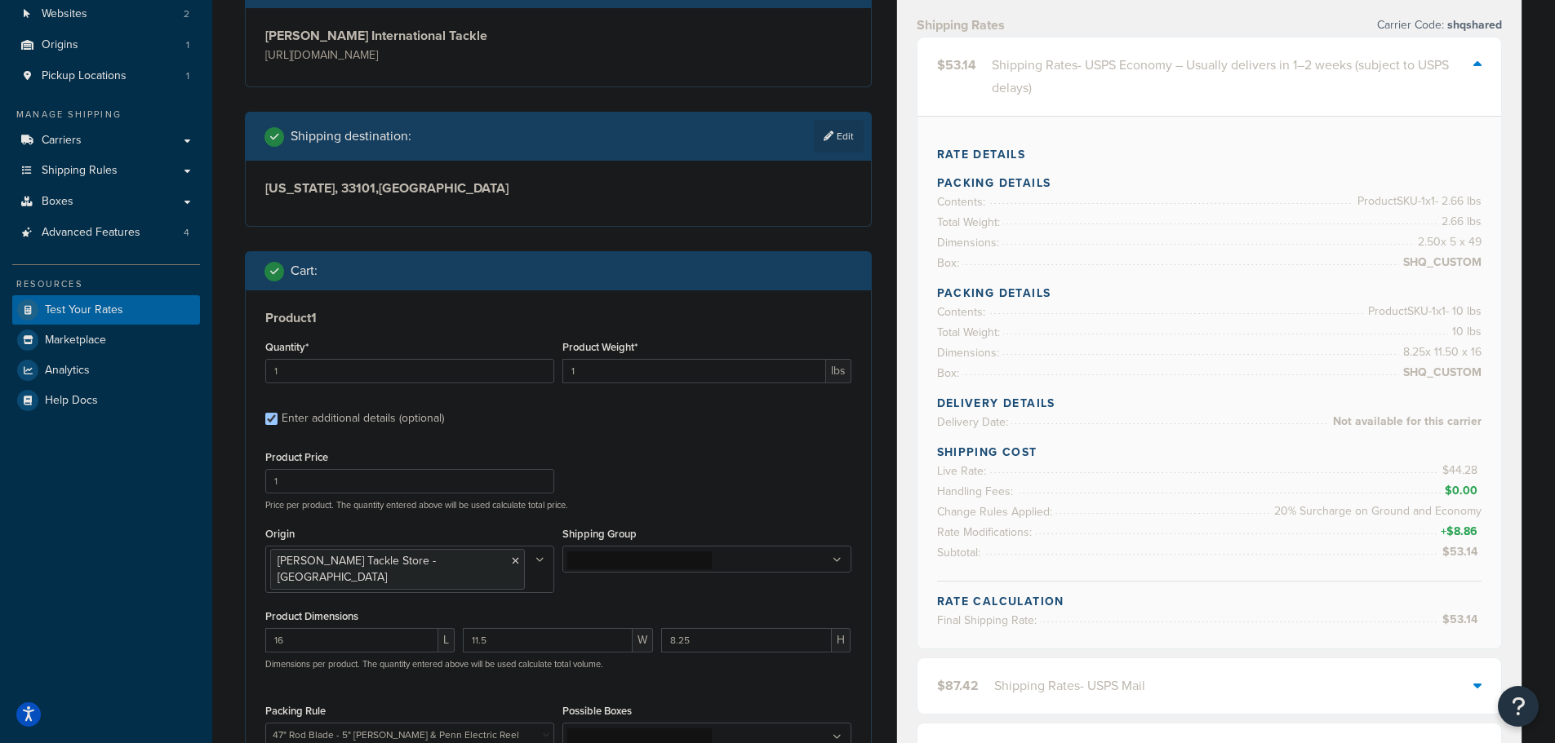
click at [1187, 68] on div "Shipping Rates - USPS Economy – Usually delivers in 1–2 weeks (subject to USPS …" at bounding box center [1233, 77] width 482 height 46
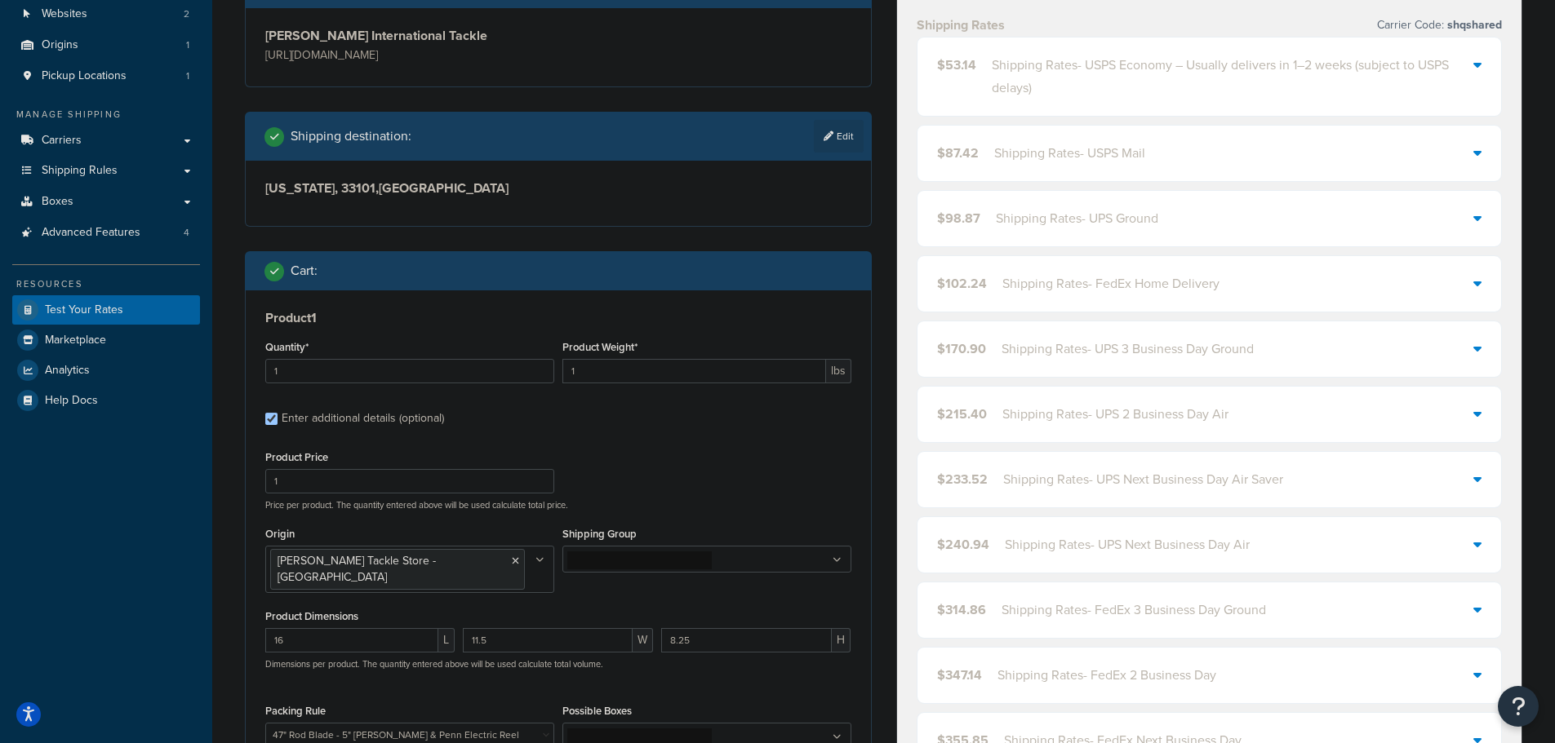
click at [1067, 153] on div "Shipping Rates - USPS Mail" at bounding box center [1069, 153] width 151 height 23
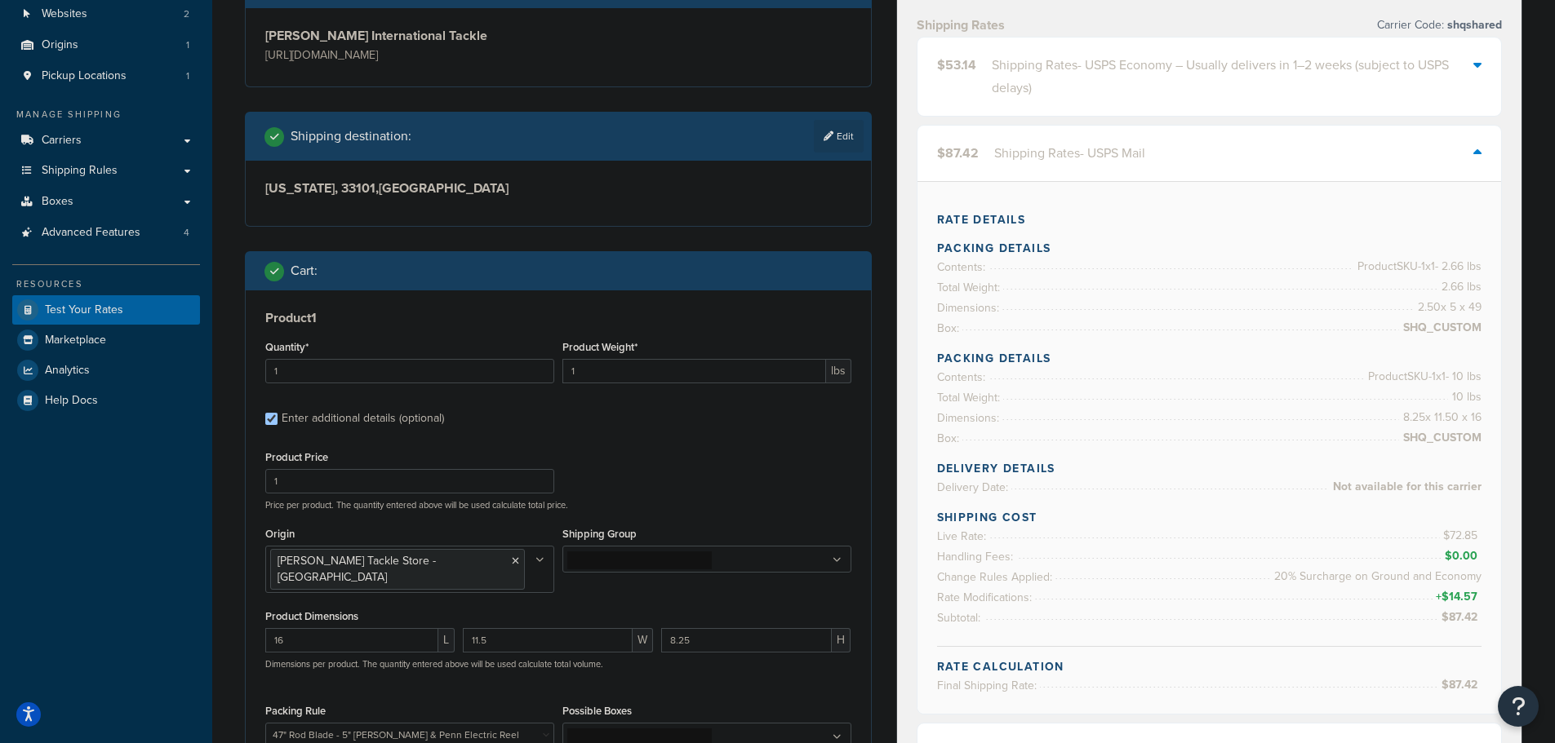
click at [1067, 153] on div "Shipping Rates - USPS Mail" at bounding box center [1069, 153] width 151 height 23
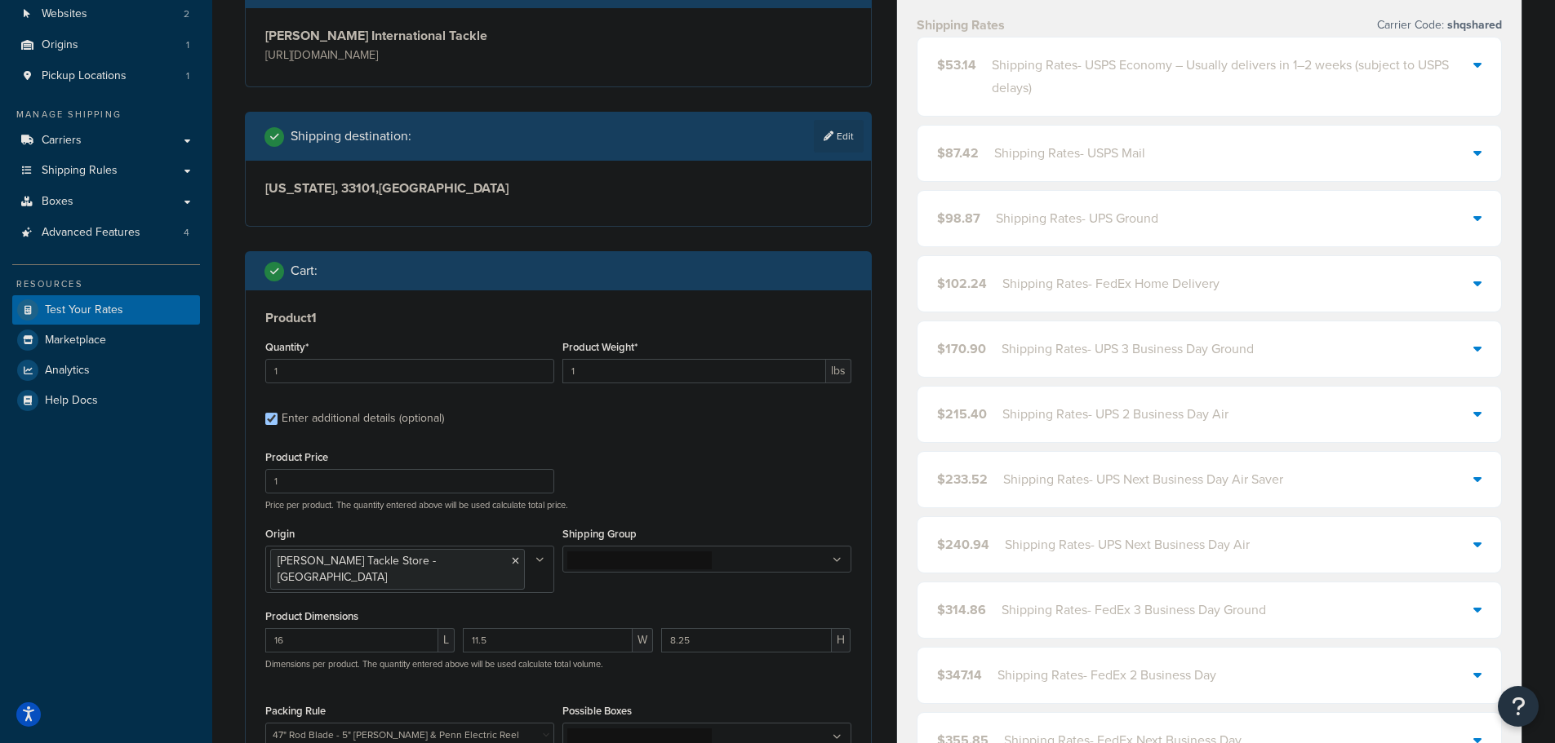
click at [1112, 81] on div "Shipping Rates - USPS Economy – Usually delivers in 1–2 weeks (subject to USPS …" at bounding box center [1233, 77] width 482 height 46
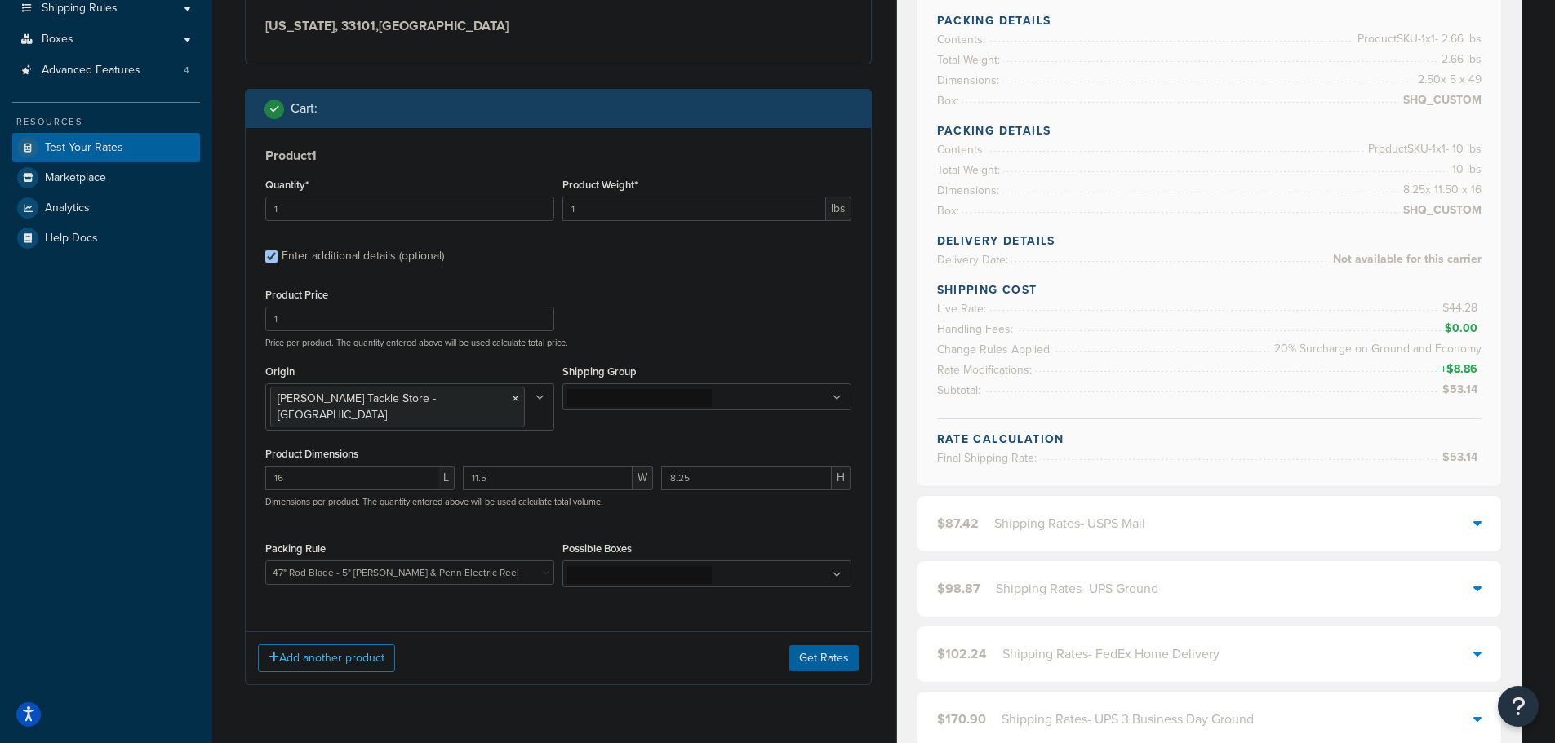
scroll to position [326, 0]
click at [349, 560] on select "10' Rod - 5" Rod Tube - 2pc & BG5000 Spinning Reel 2'8" Rod - 3" Rod Tube & Tan…" at bounding box center [409, 572] width 289 height 24
select select "63209"
click at [353, 560] on select "10' Rod - 5" Rod Tube - 2pc & BG5000 Spinning Reel 2'8" Rod - 3" Rod Tube & Tan…" at bounding box center [409, 572] width 289 height 24
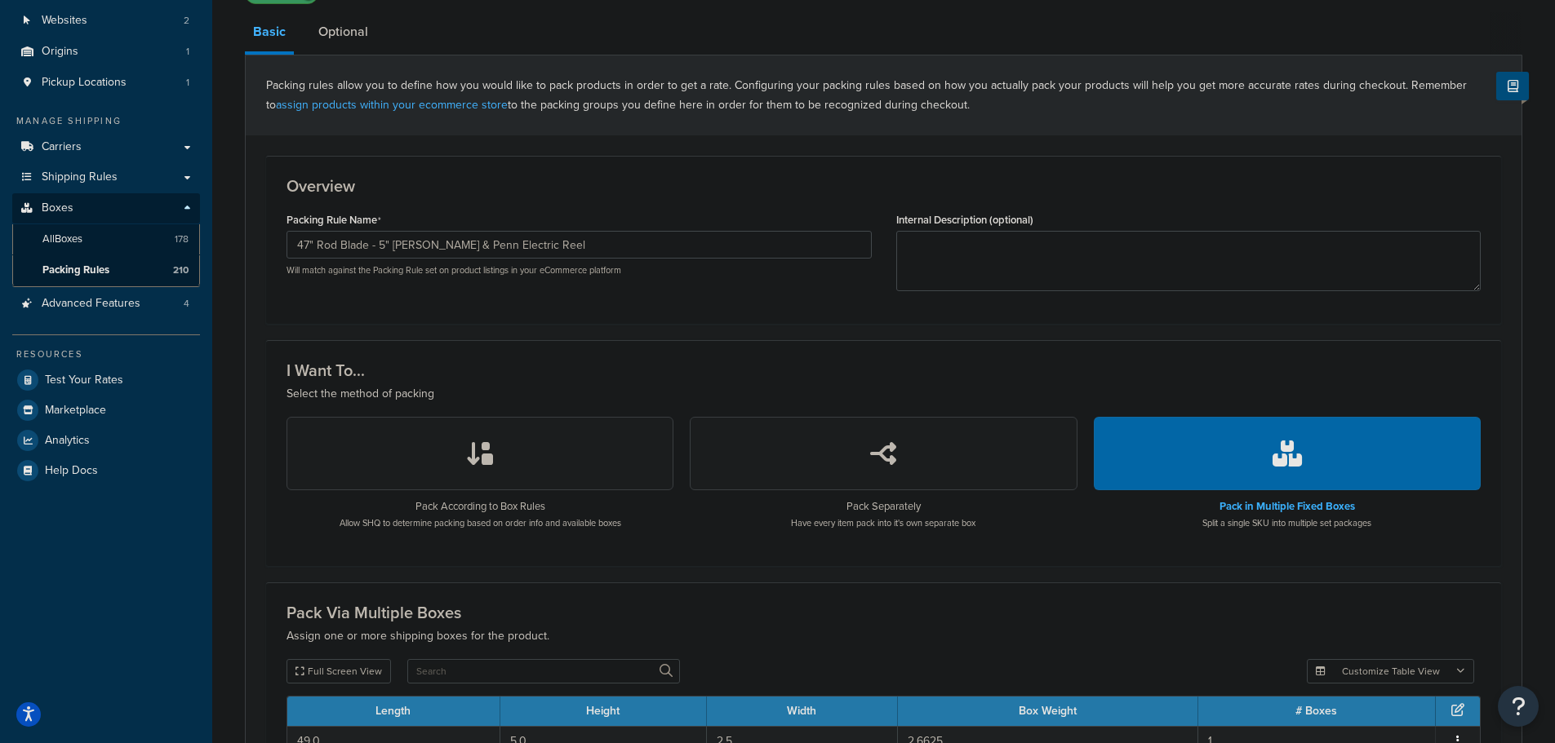
scroll to position [163, 0]
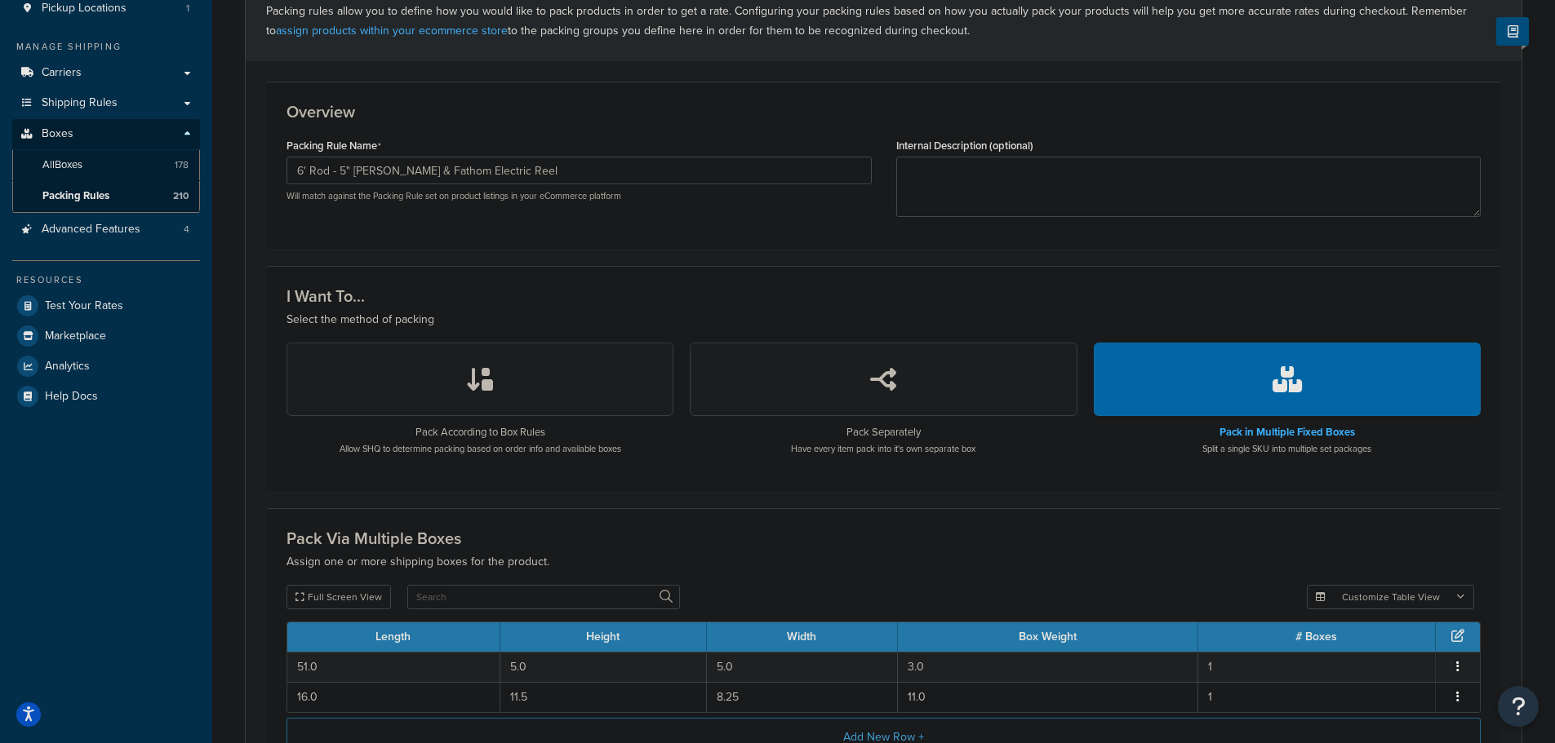
scroll to position [179, 0]
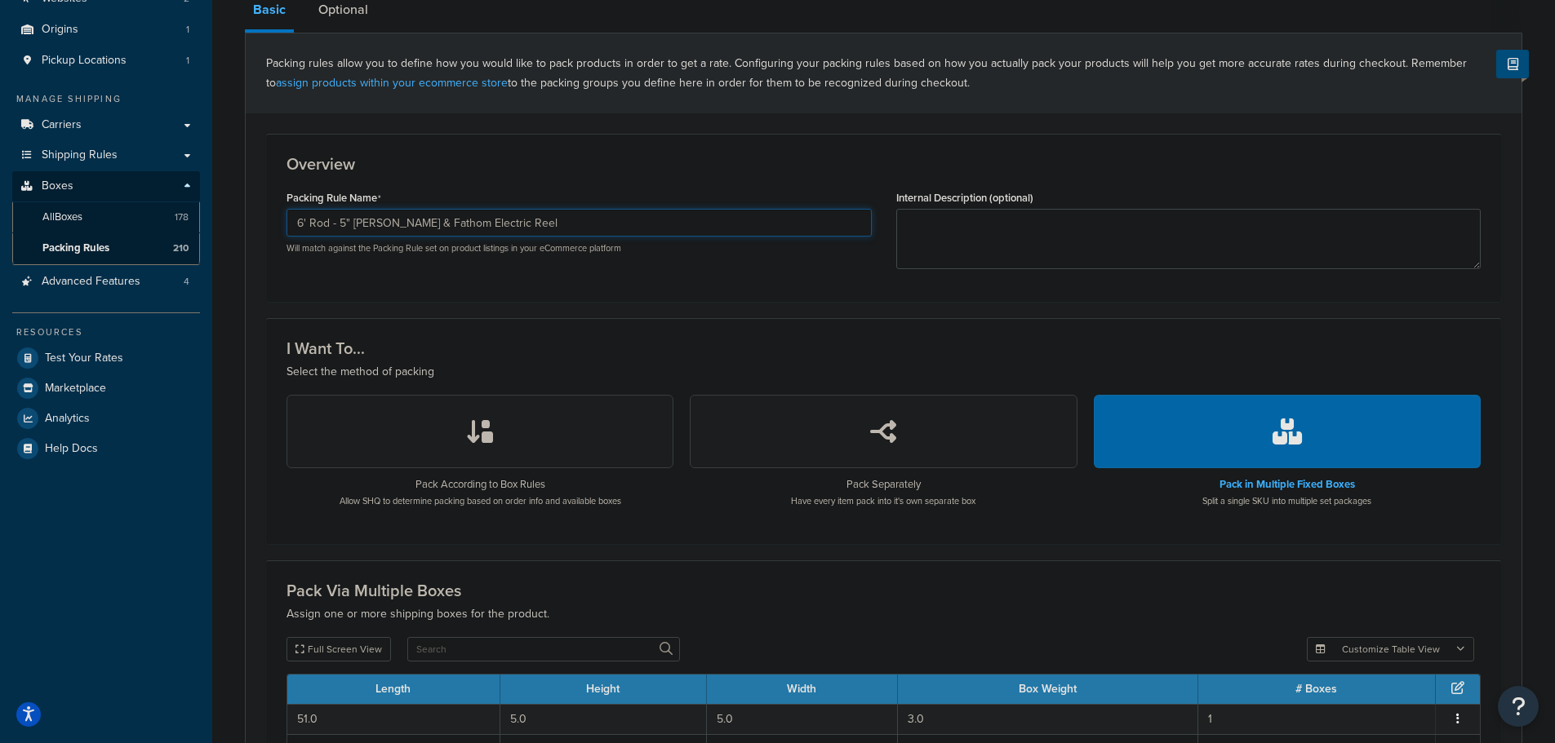
drag, startPoint x: 307, startPoint y: 221, endPoint x: 294, endPoint y: 222, distance: 13.1
click at [294, 222] on input "6' Rod - 5" [PERSON_NAME] & Fathom Electric Reel" at bounding box center [578, 223] width 585 height 28
type input "49" Rod Blade - 5" [PERSON_NAME] & Fathom Electric Reel"
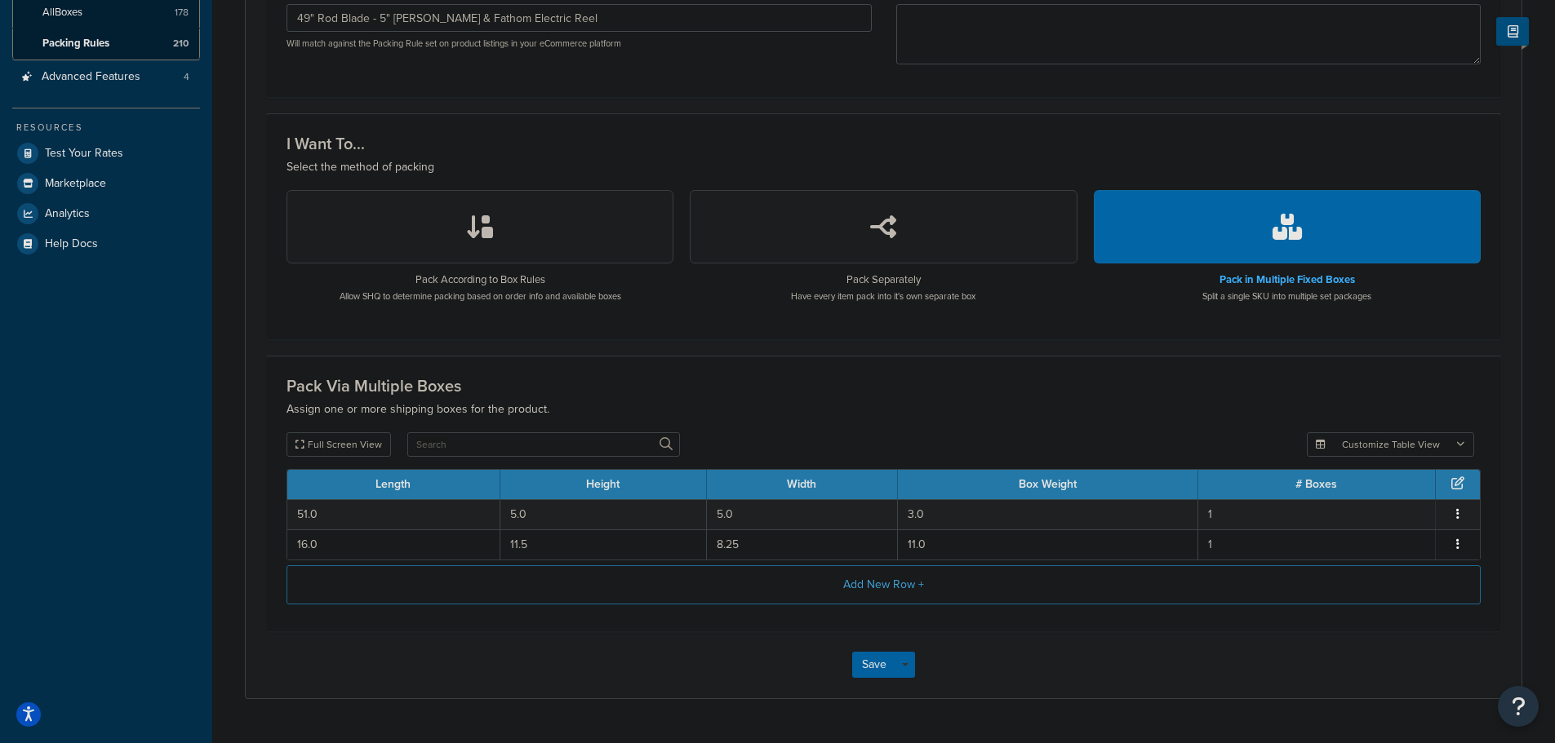
scroll to position [424, 0]
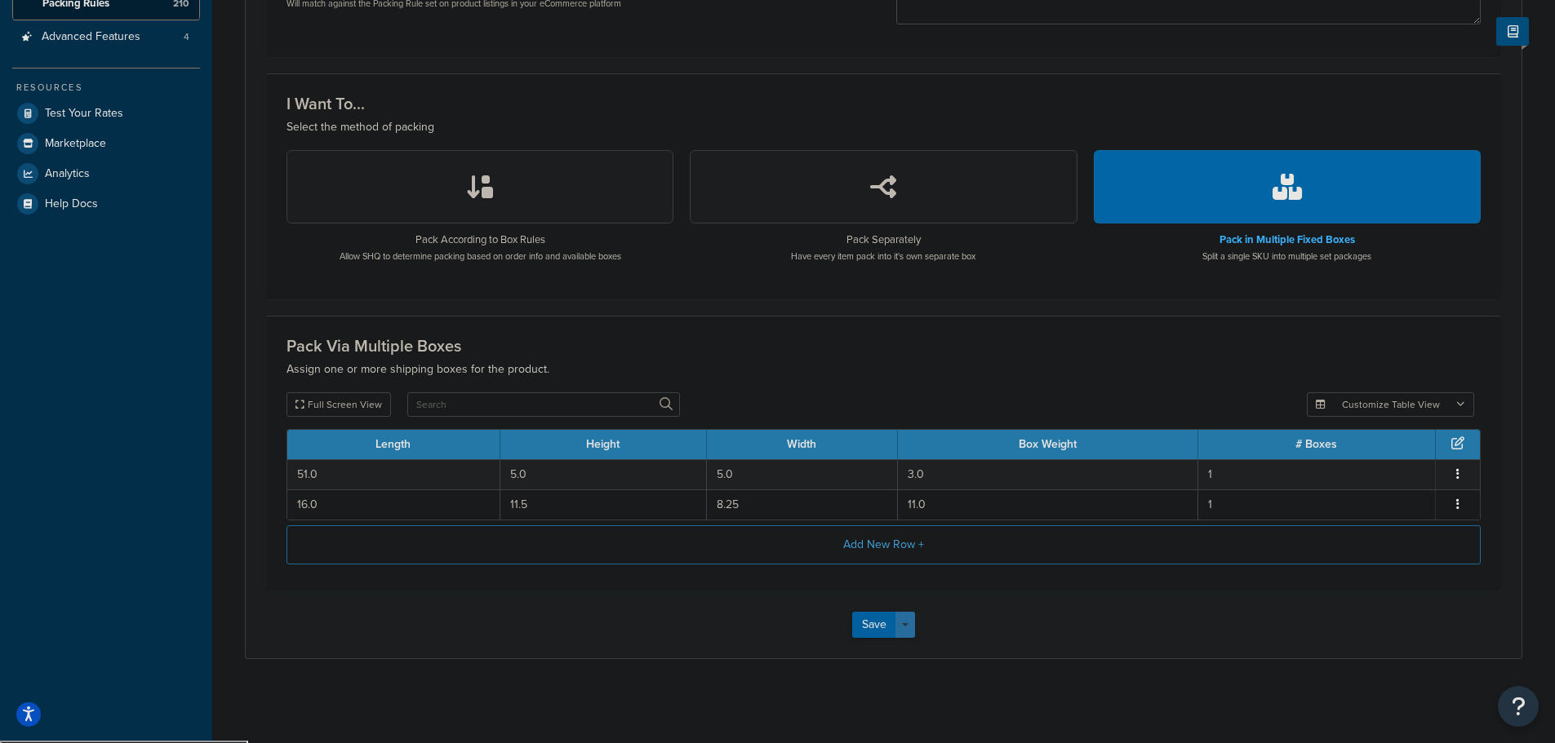
click at [903, 631] on button "Save Dropdown" at bounding box center [905, 625] width 20 height 26
click at [870, 629] on button "Save" at bounding box center [874, 625] width 44 height 26
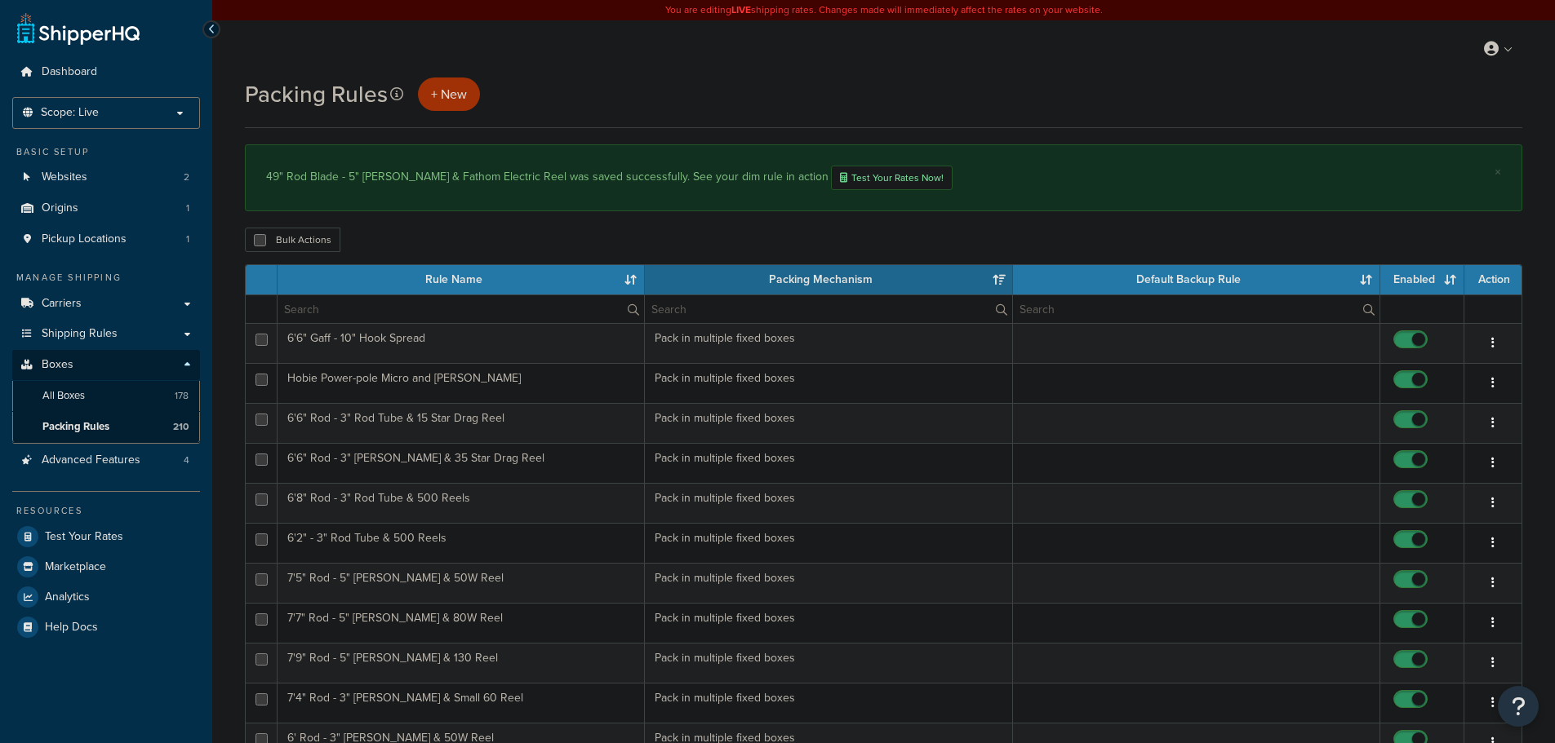
select select "15"
click at [346, 312] on input "text" at bounding box center [460, 309] width 366 height 28
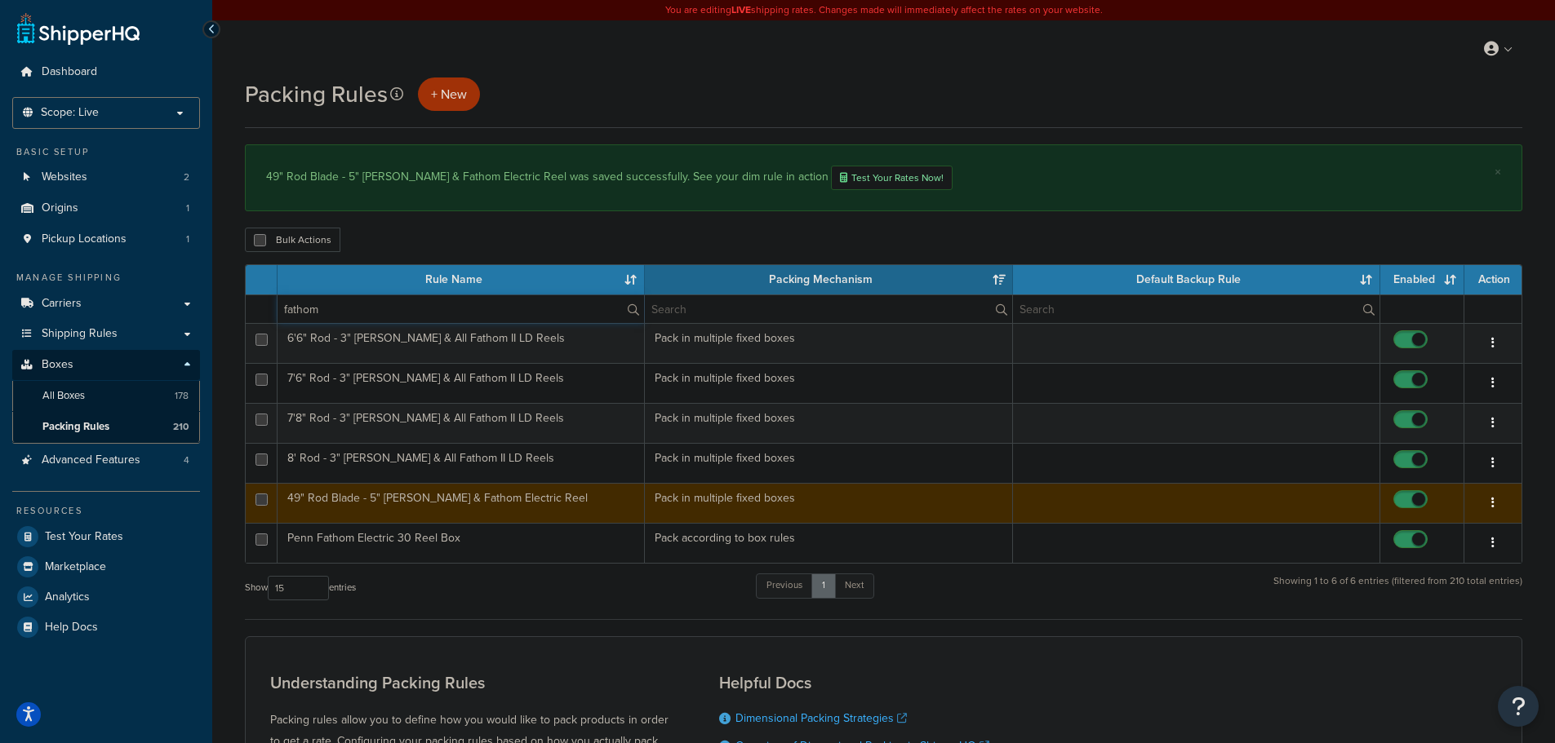
type input "fathom"
click at [478, 515] on td "49" Rod Blade - 5" [PERSON_NAME] & Fathom Electric Reel" at bounding box center [460, 503] width 367 height 40
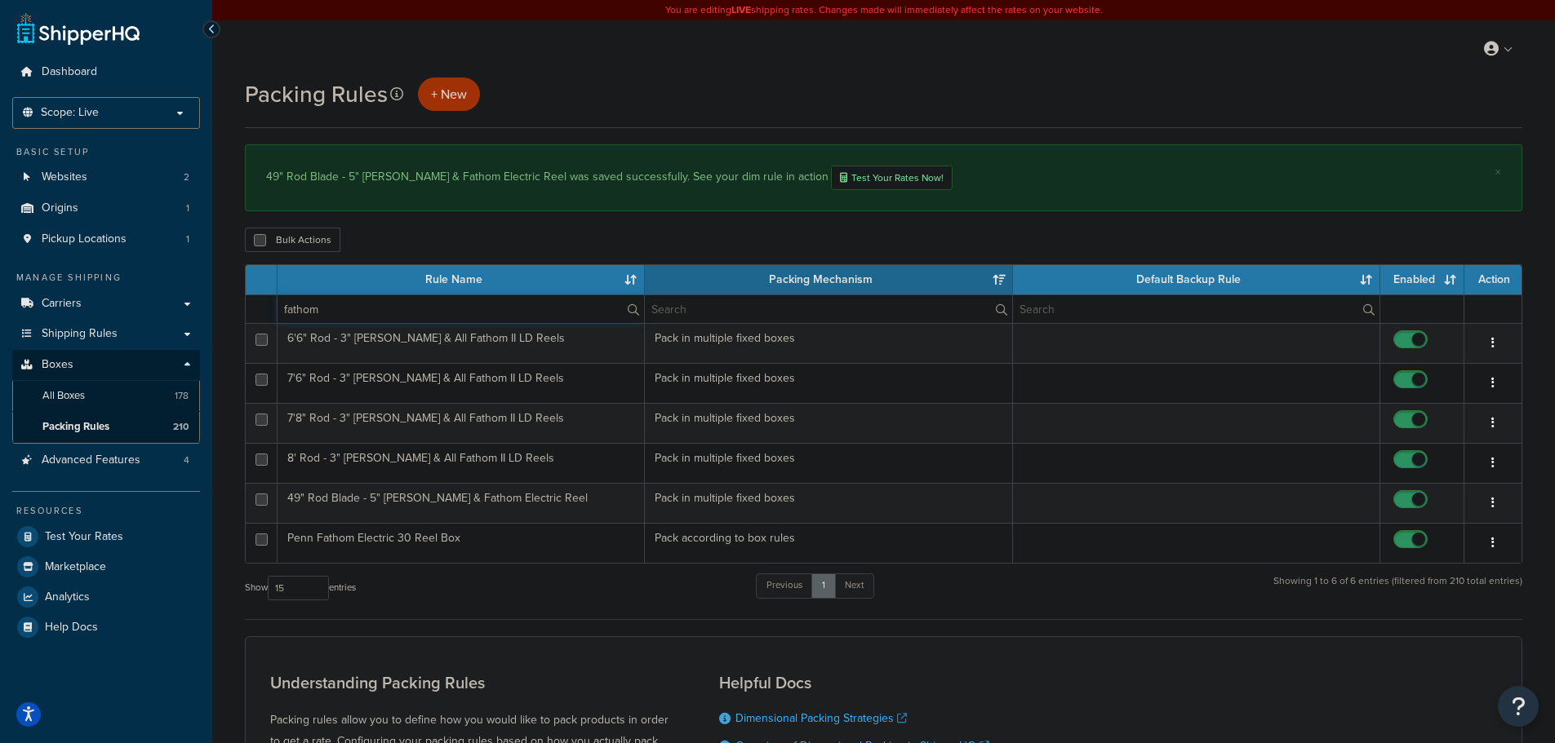
click at [370, 309] on input "fathom" at bounding box center [460, 309] width 366 height 28
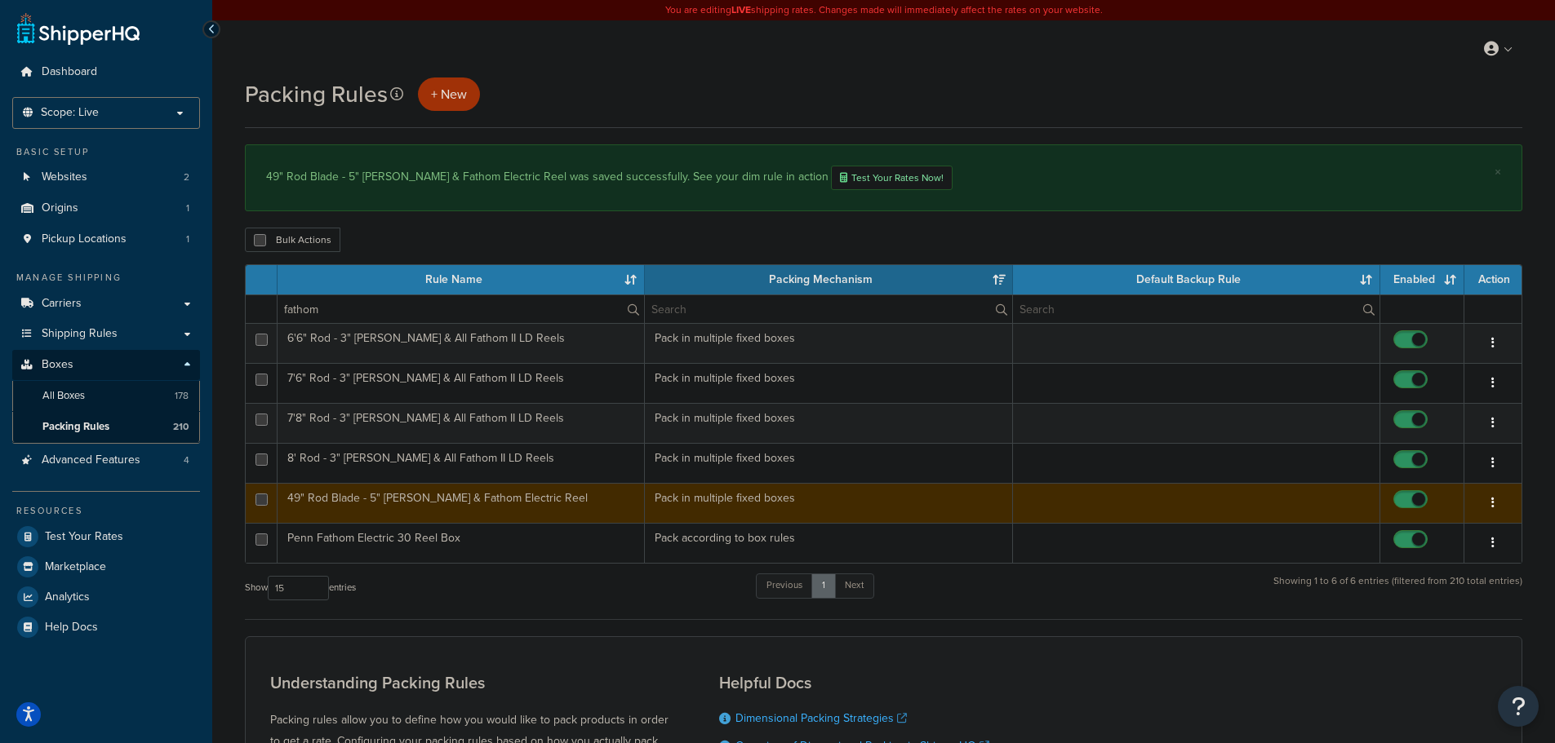
click at [480, 504] on td "49" Rod Blade - 5" [PERSON_NAME] & Fathom Electric Reel" at bounding box center [460, 503] width 367 height 40
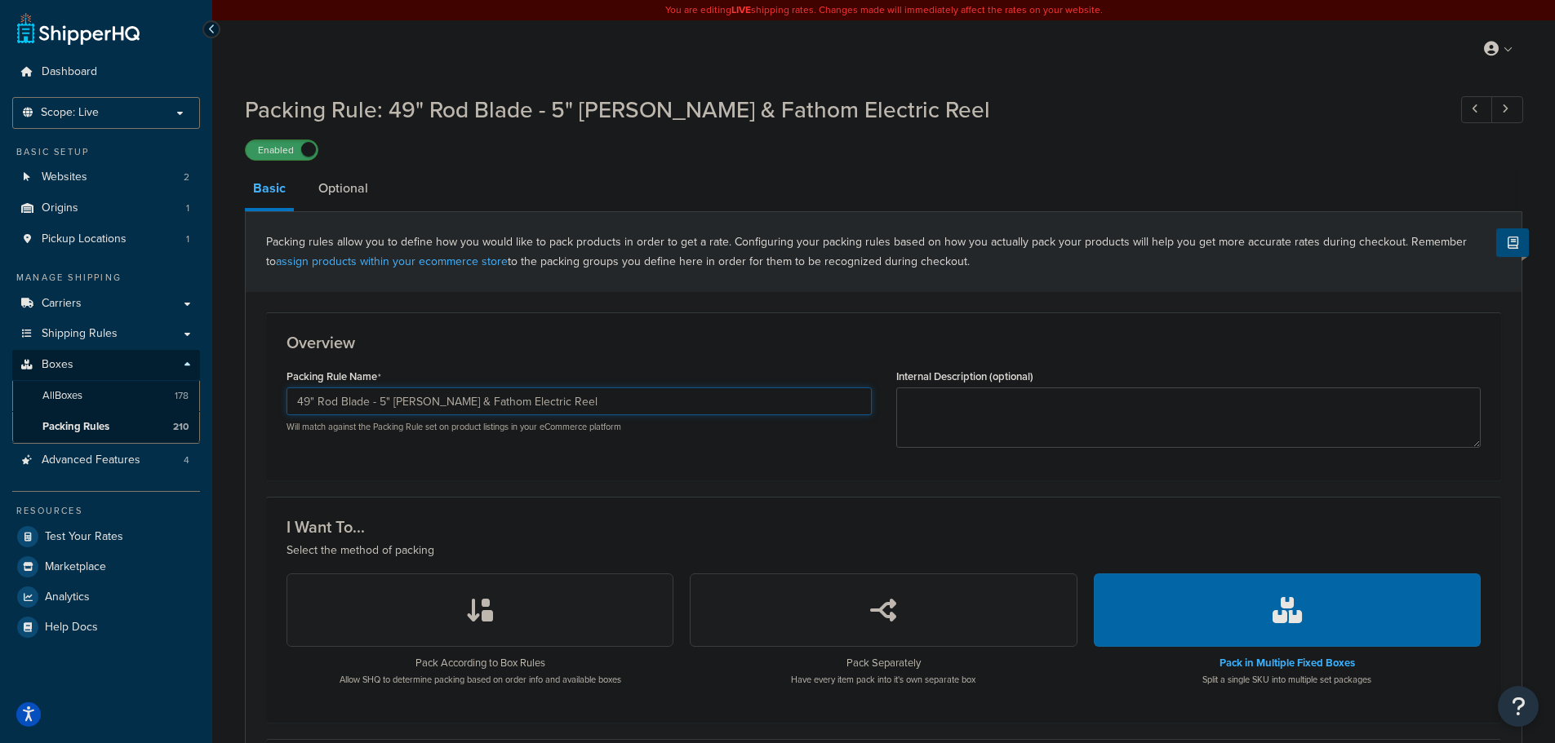
click at [605, 409] on input "49" Rod Blade - 5" [PERSON_NAME] & Fathom Electric Reel" at bounding box center [578, 402] width 585 height 28
click at [571, 405] on input "49" Rod Blade - 5" [PERSON_NAME] & Fathom Electric Reel" at bounding box center [578, 402] width 585 height 28
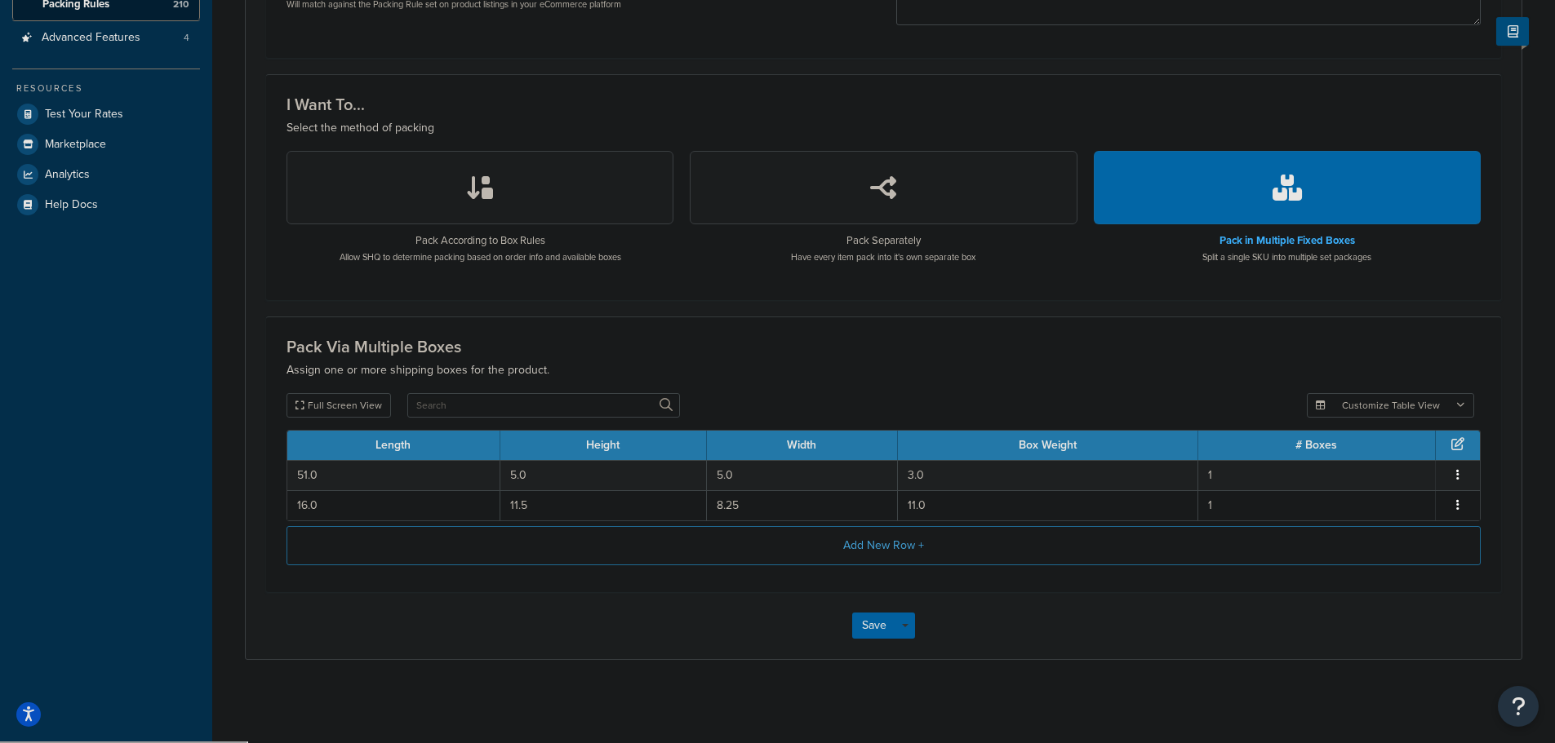
scroll to position [424, 0]
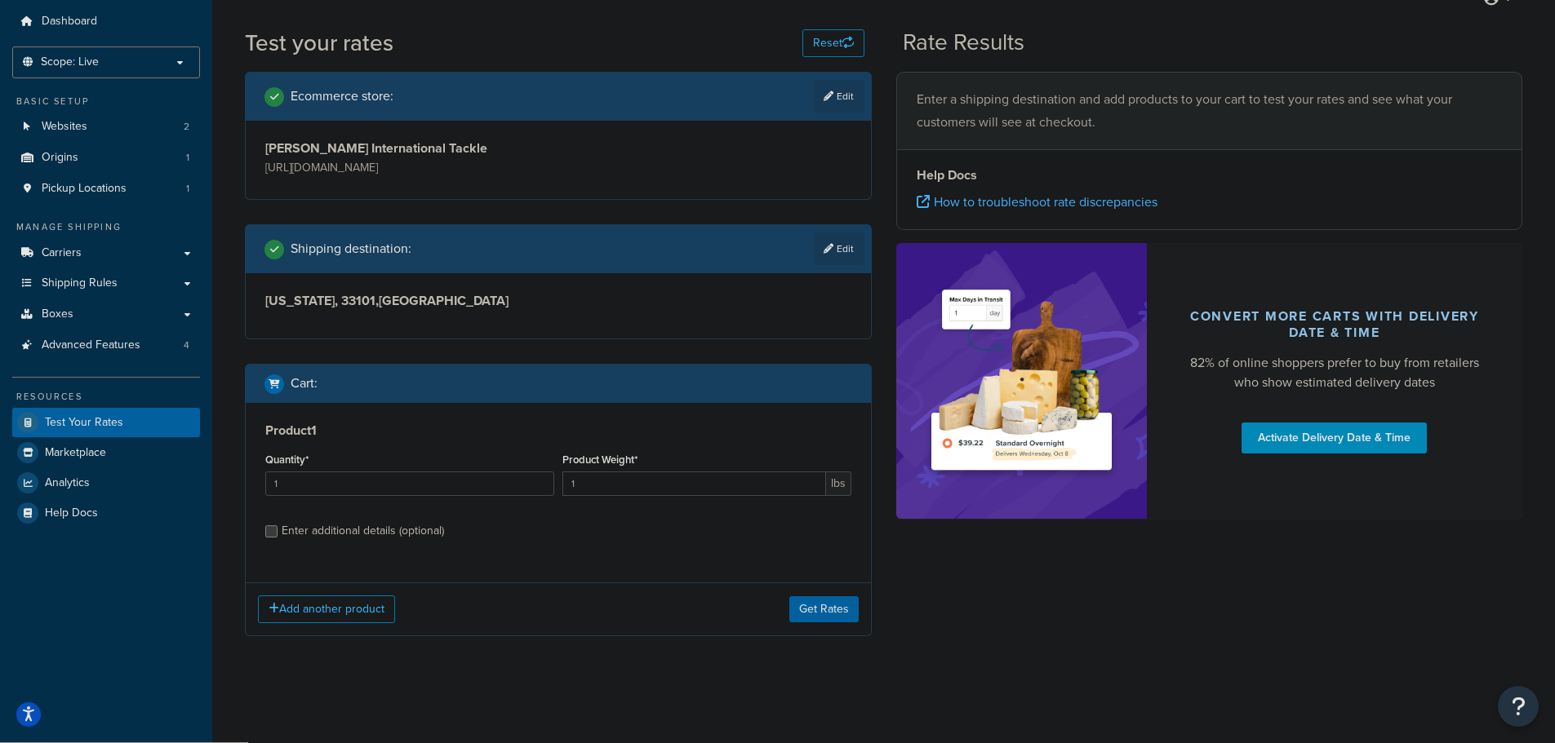
click at [383, 521] on div "Enter additional details (optional)" at bounding box center [363, 531] width 162 height 23
click at [277, 526] on input "Enter additional details (optional)" at bounding box center [271, 532] width 12 height 12
checkbox input "true"
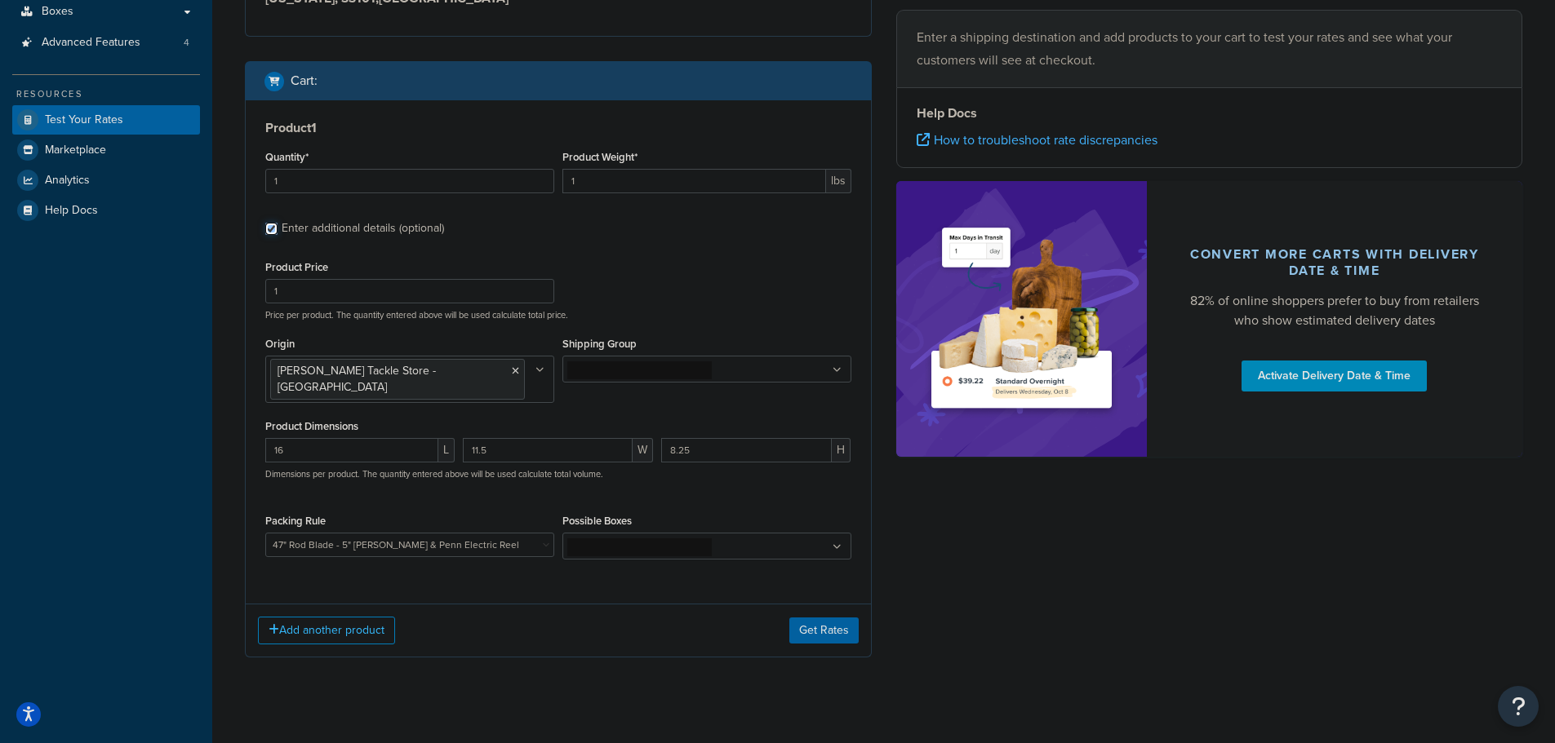
scroll to position [358, 0]
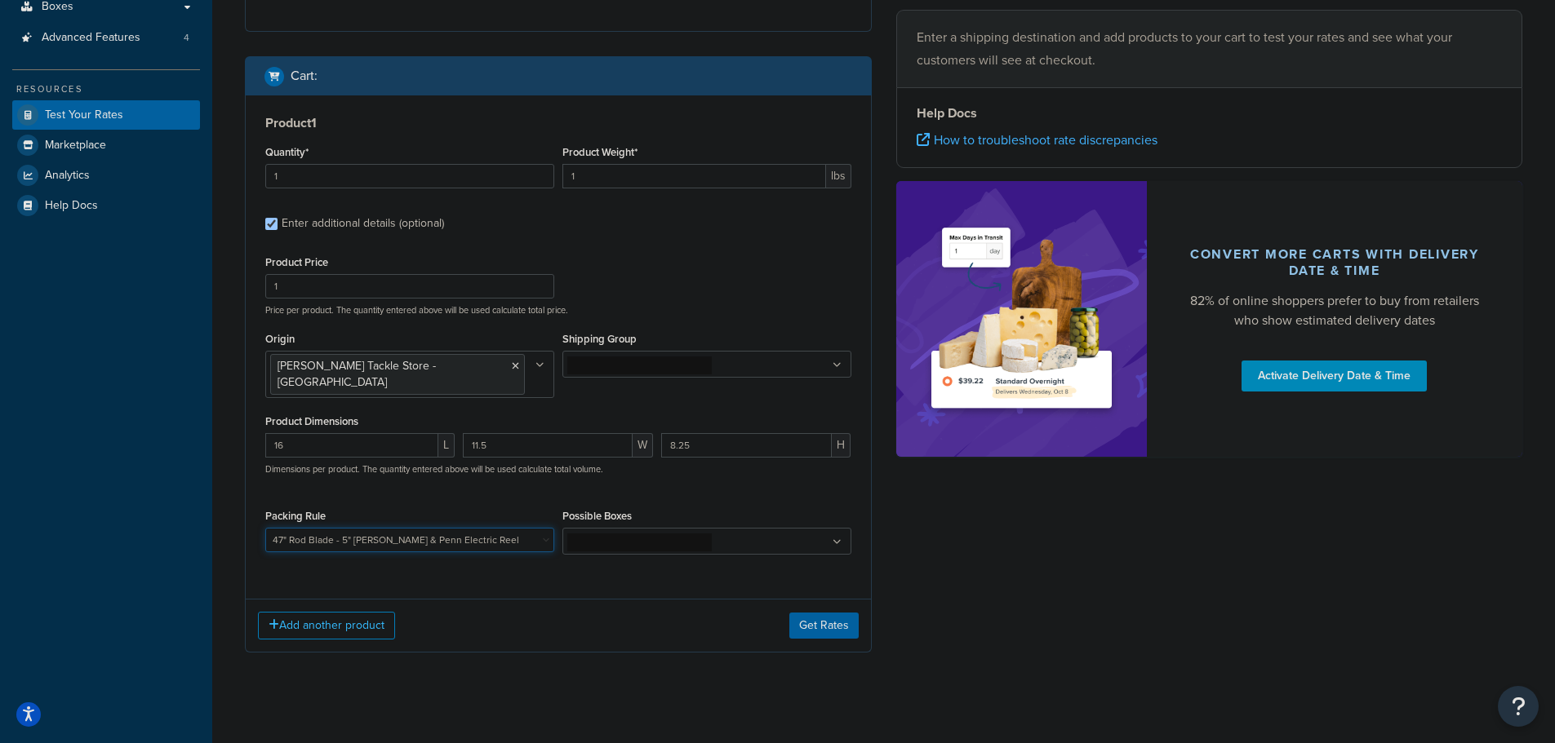
click at [324, 528] on select "10' Rod - 5" Rod Tube - 2pc & BG5000 Spinning Reel 2'8" Rod - 3" Rod Tube & Tan…" at bounding box center [409, 540] width 289 height 24
select select "88114"
click at [265, 528] on select "10' Rod - 5" Rod Tube - 2pc & BG5000 Spinning Reel 2'8" Rod - 3" Rod Tube & Tan…" at bounding box center [409, 540] width 289 height 24
click at [815, 617] on button "Get Rates" at bounding box center [823, 626] width 69 height 26
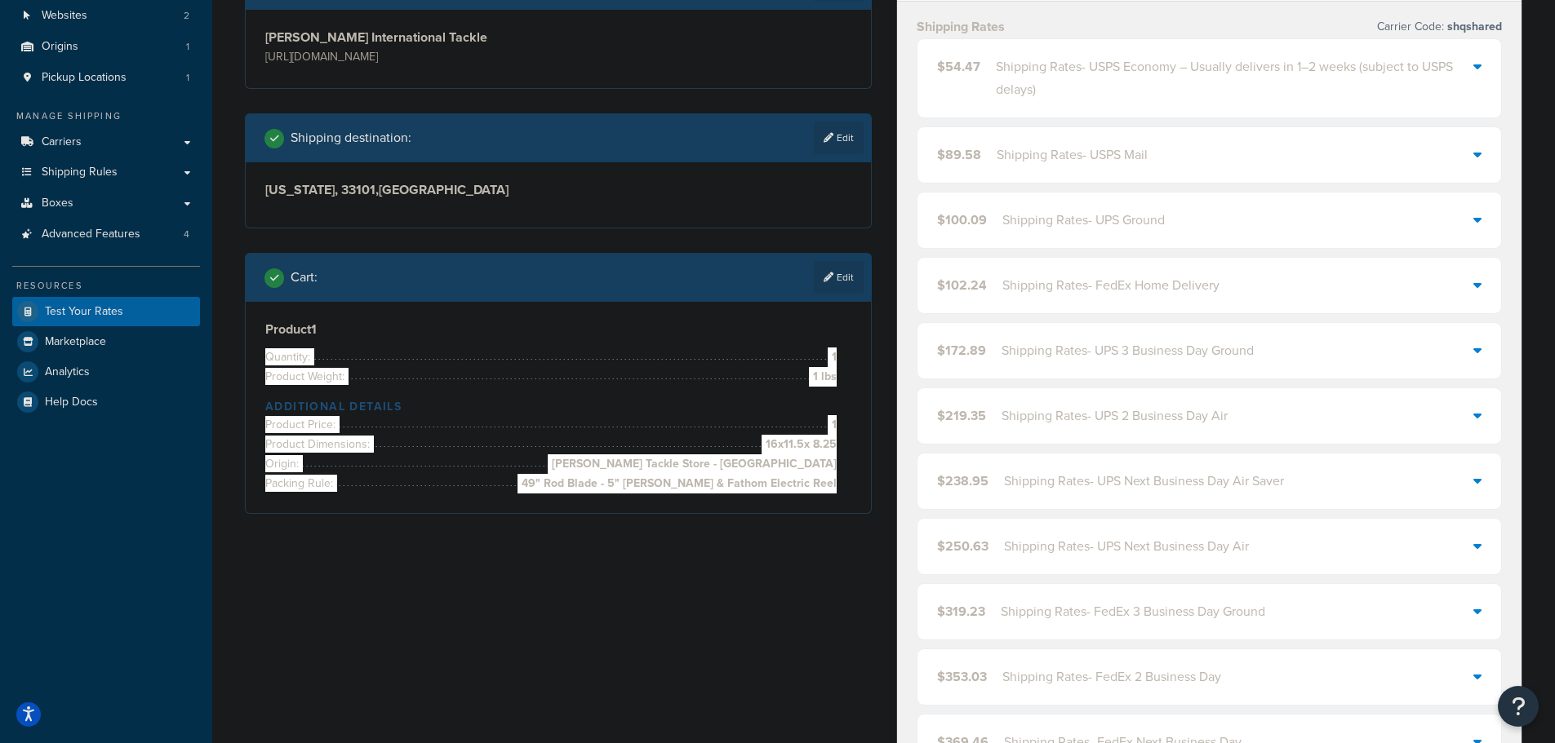
scroll to position [163, 0]
